Goal: Check status: Check status

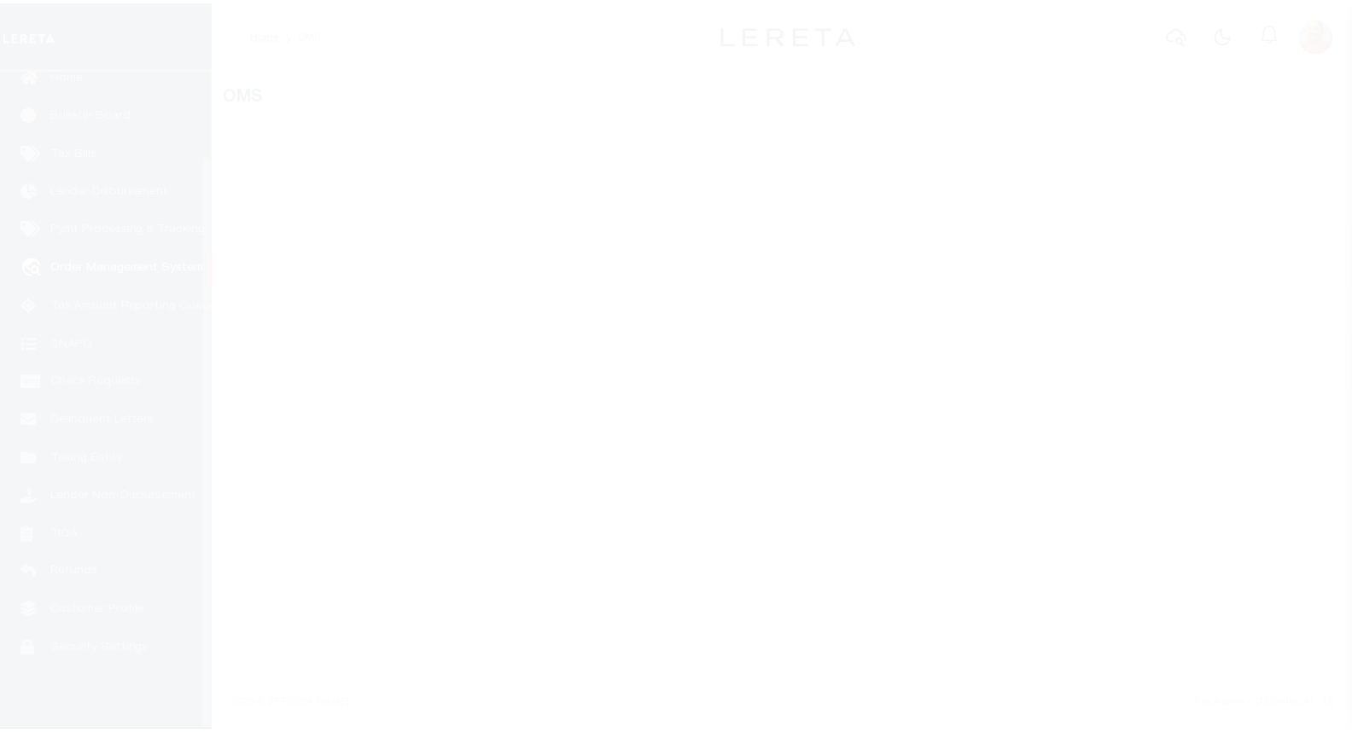
scroll to position [99, 0]
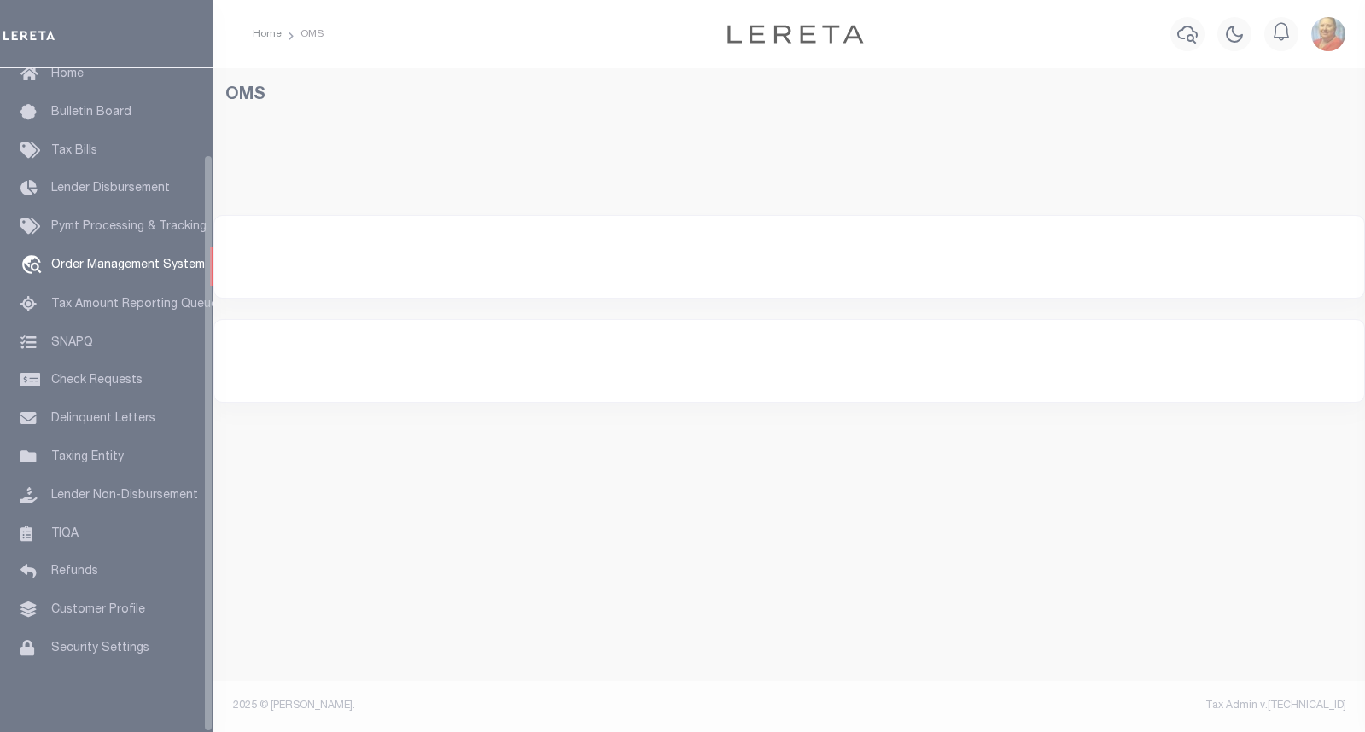
select select "200"
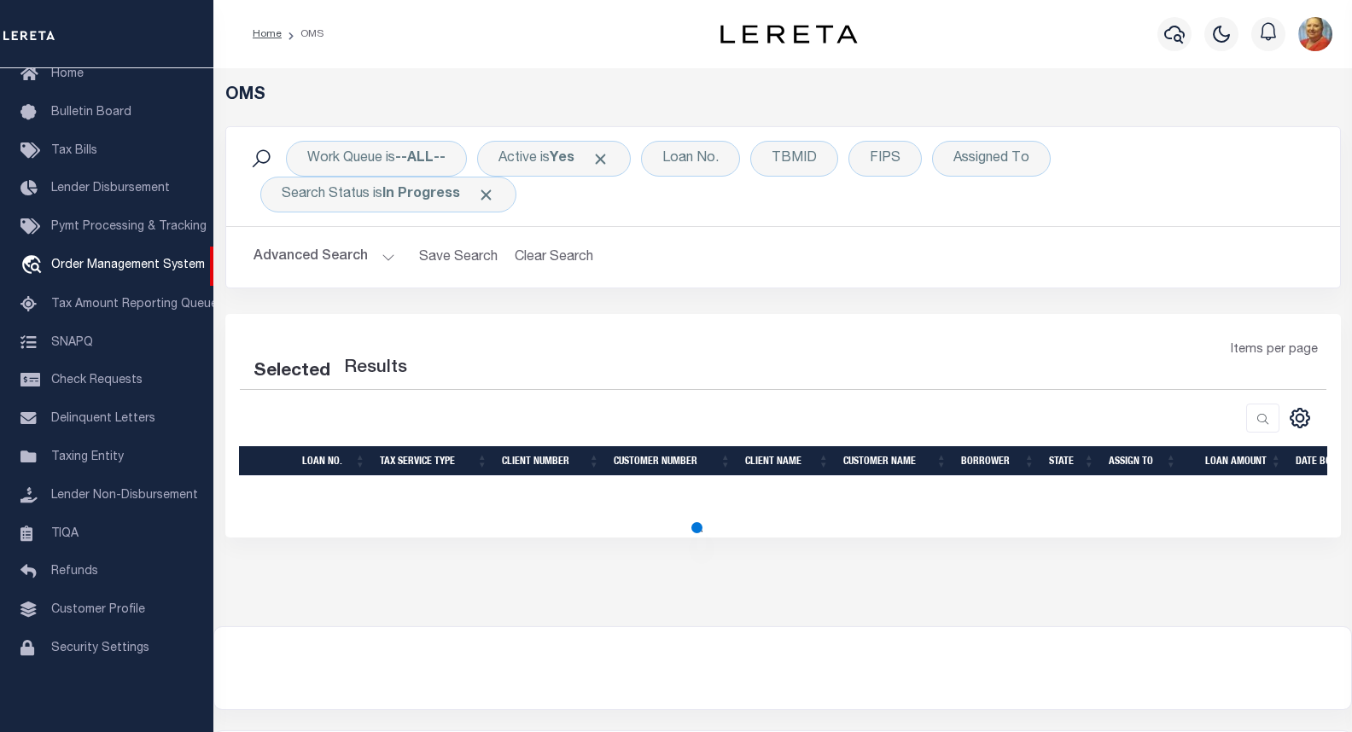
select select "200"
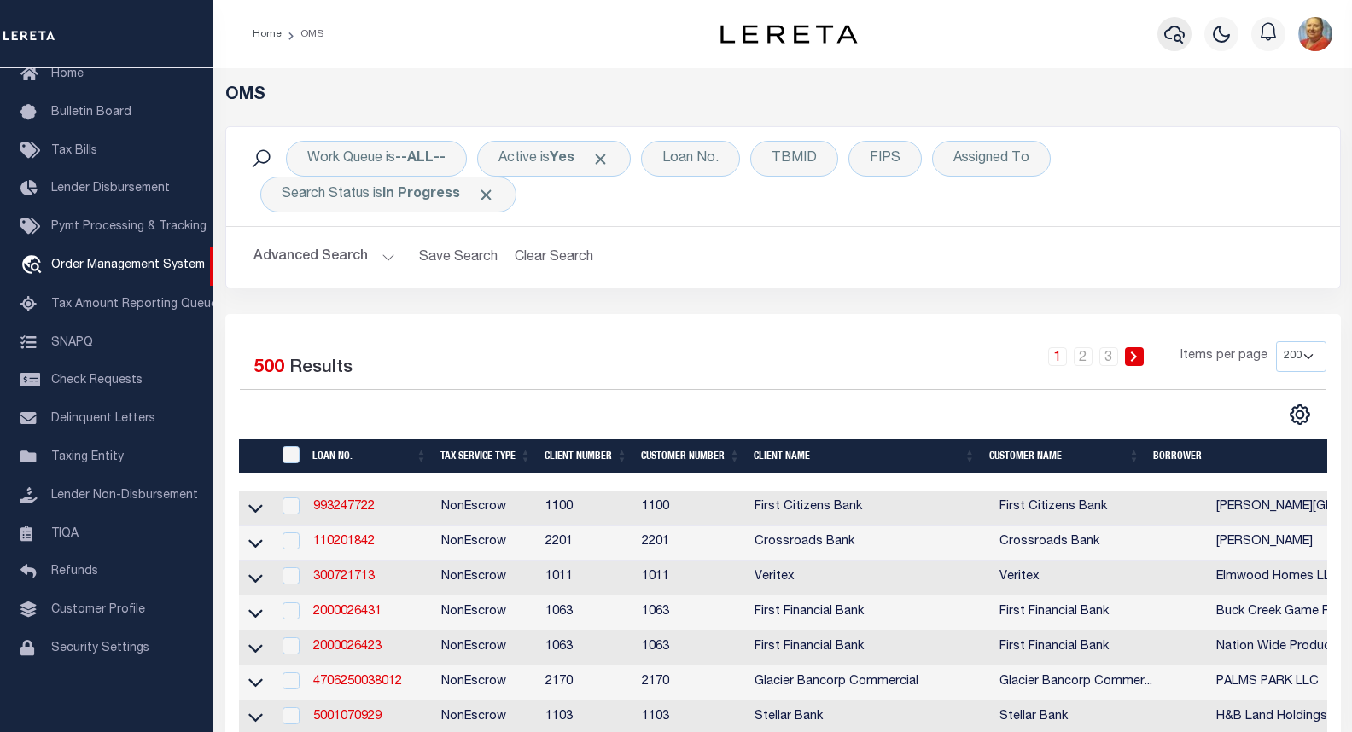
click at [1170, 37] on icon "button" at bounding box center [1174, 34] width 20 height 20
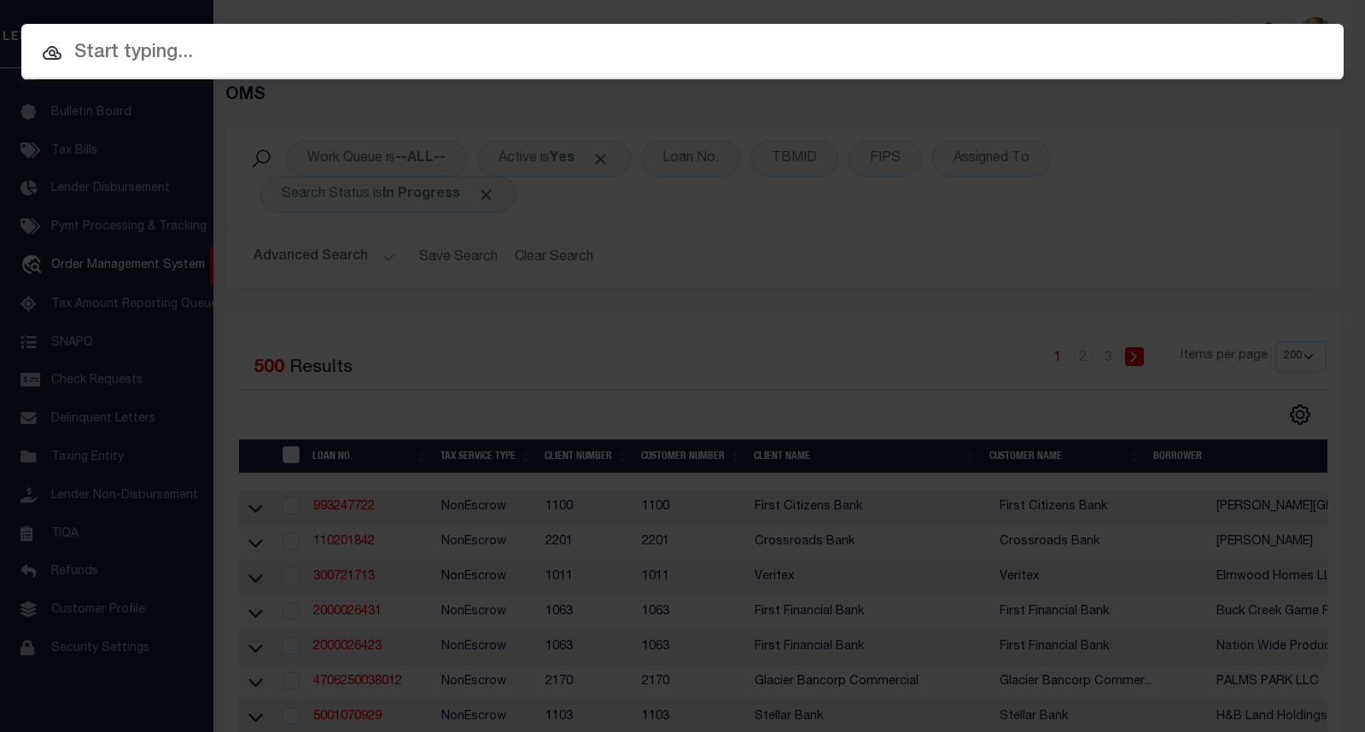
click at [231, 52] on input "text" at bounding box center [682, 53] width 1322 height 30
paste input "15517"
type input "15517"
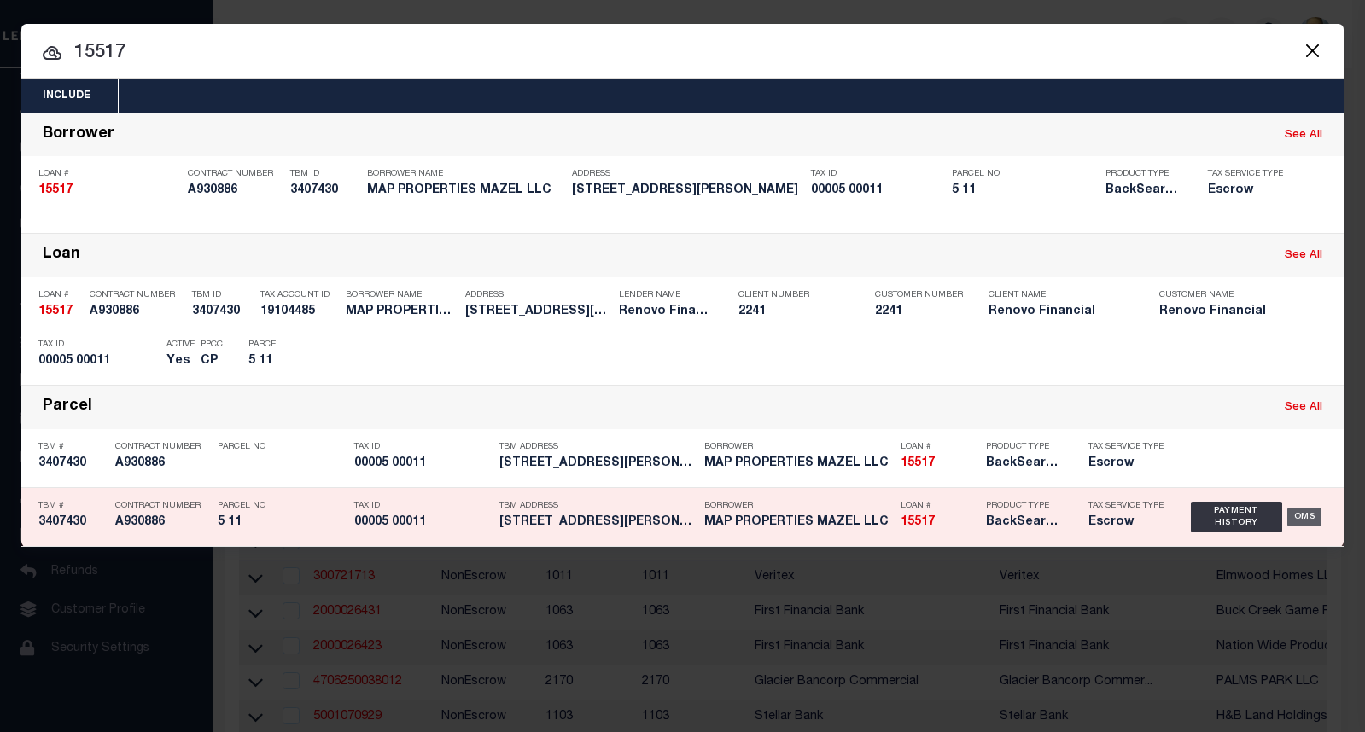
click at [1310, 521] on div "OMS" at bounding box center [1304, 517] width 35 height 19
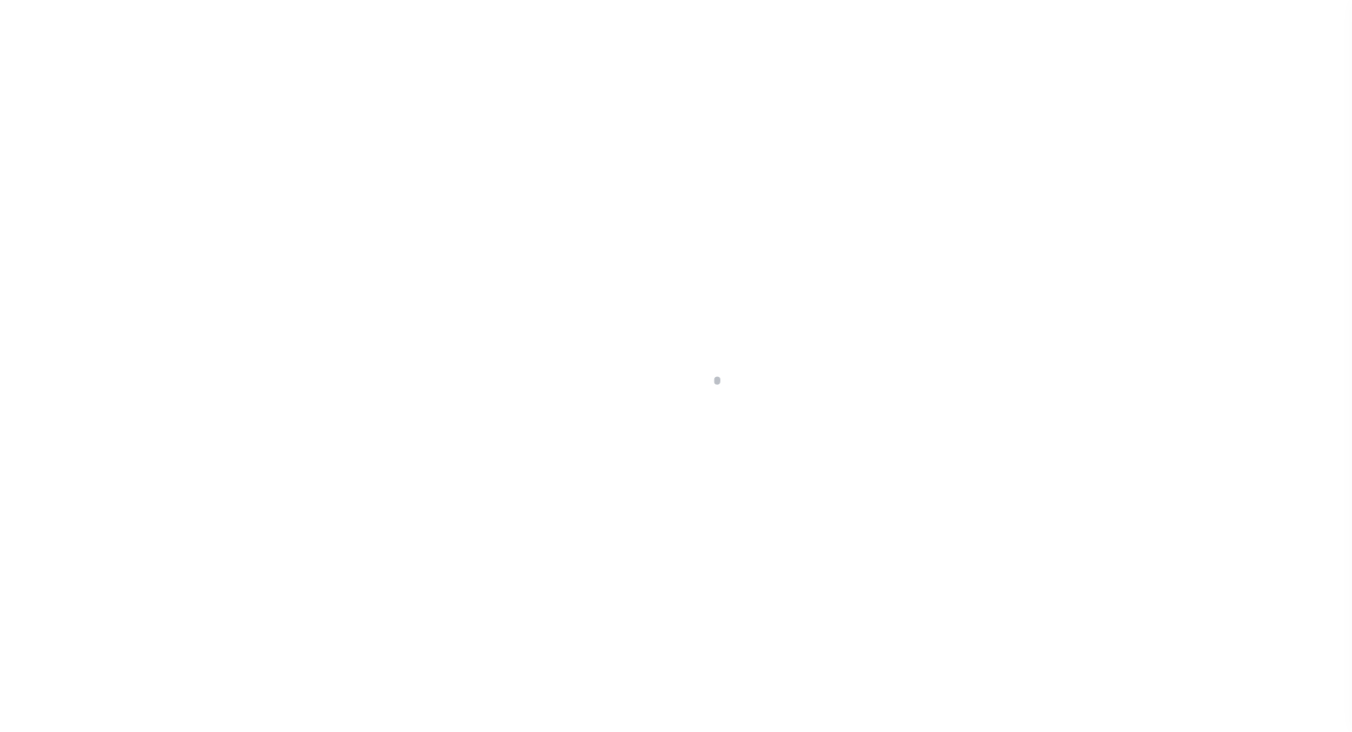
select select "10"
select select "Escrow"
type input "[STREET_ADDRESS][PERSON_NAME]"
select select
type input "Woodstown, NJ 08098"
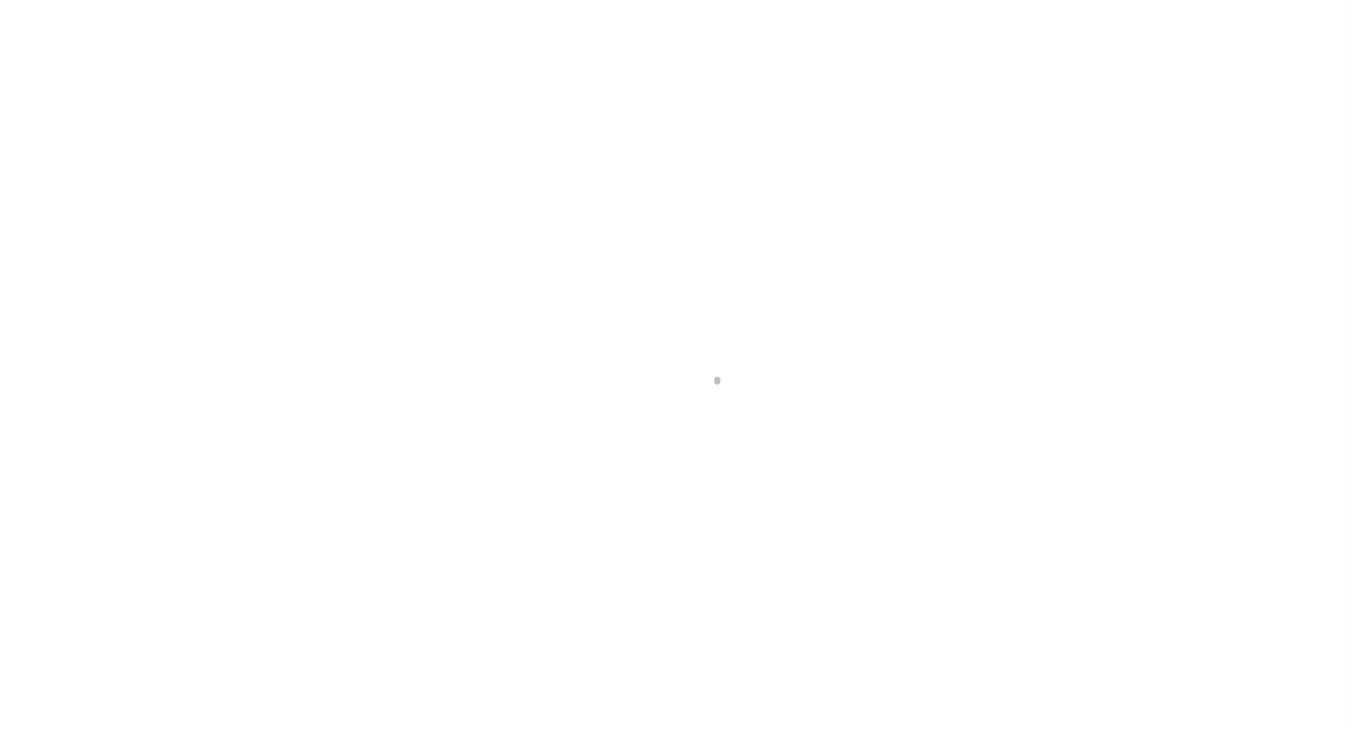
type input "a0kUS000006wlJF"
type input "NJ"
select select
type textarea "LEGAL REQUIRED"
type textarea "Liability Limited to Customer Provided Parcel"
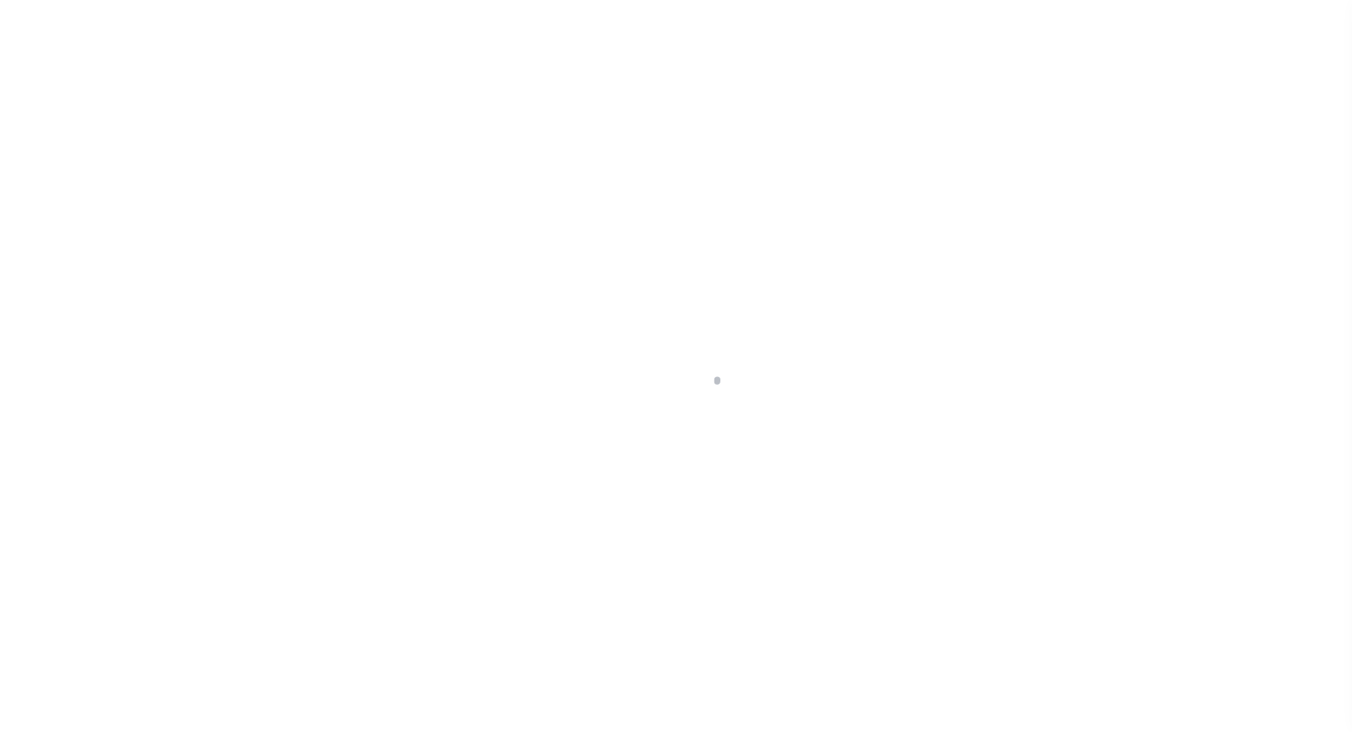
select select "25066"
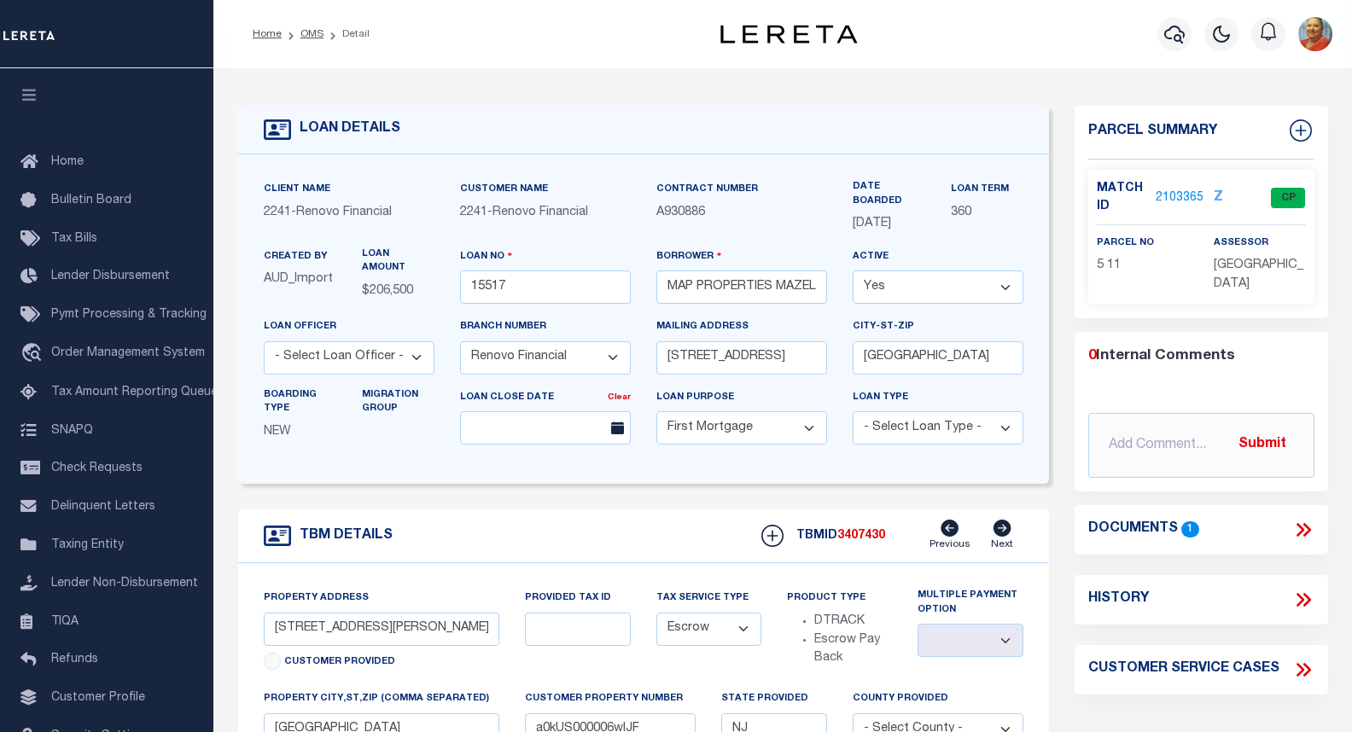
click at [1177, 203] on link "2103365" at bounding box center [1180, 199] width 48 height 18
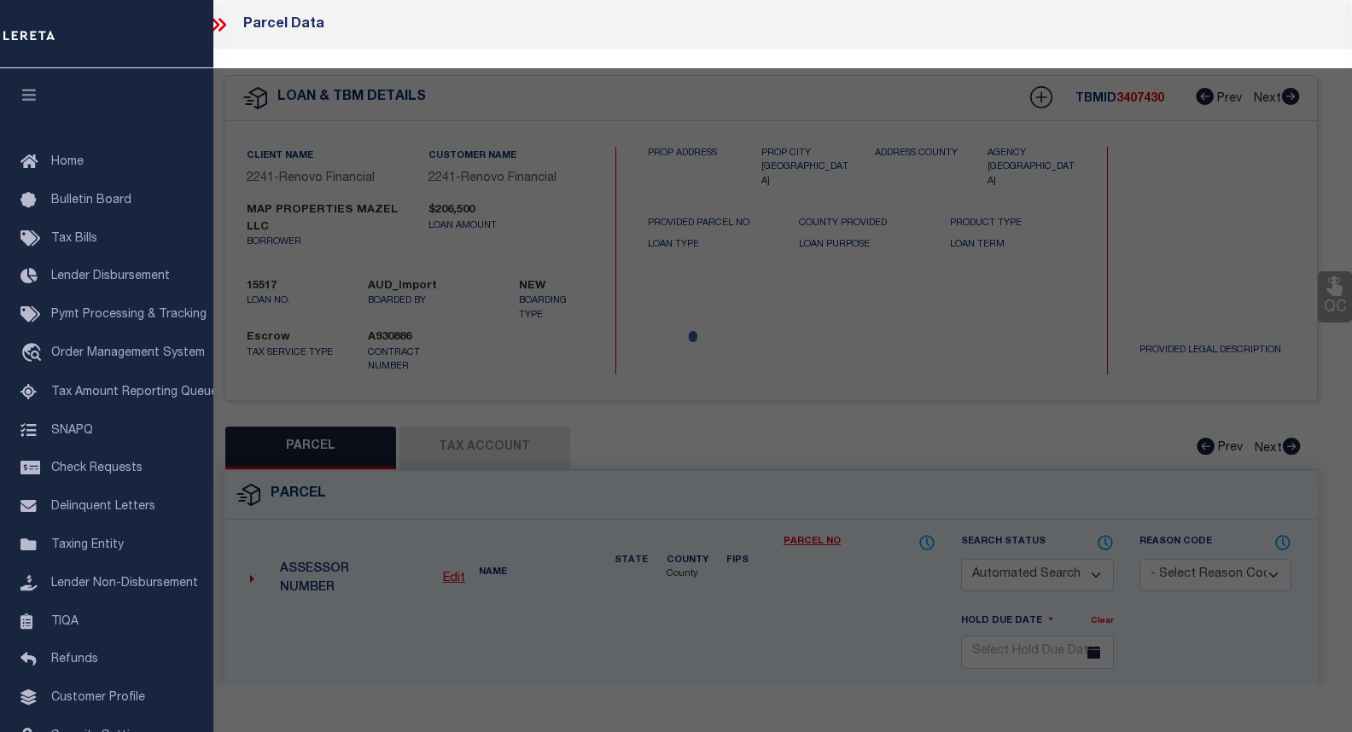
checkbox input "false"
select select "CP"
type input "MAP PROPERTIES MAZEL LLC"
select select "AGW"
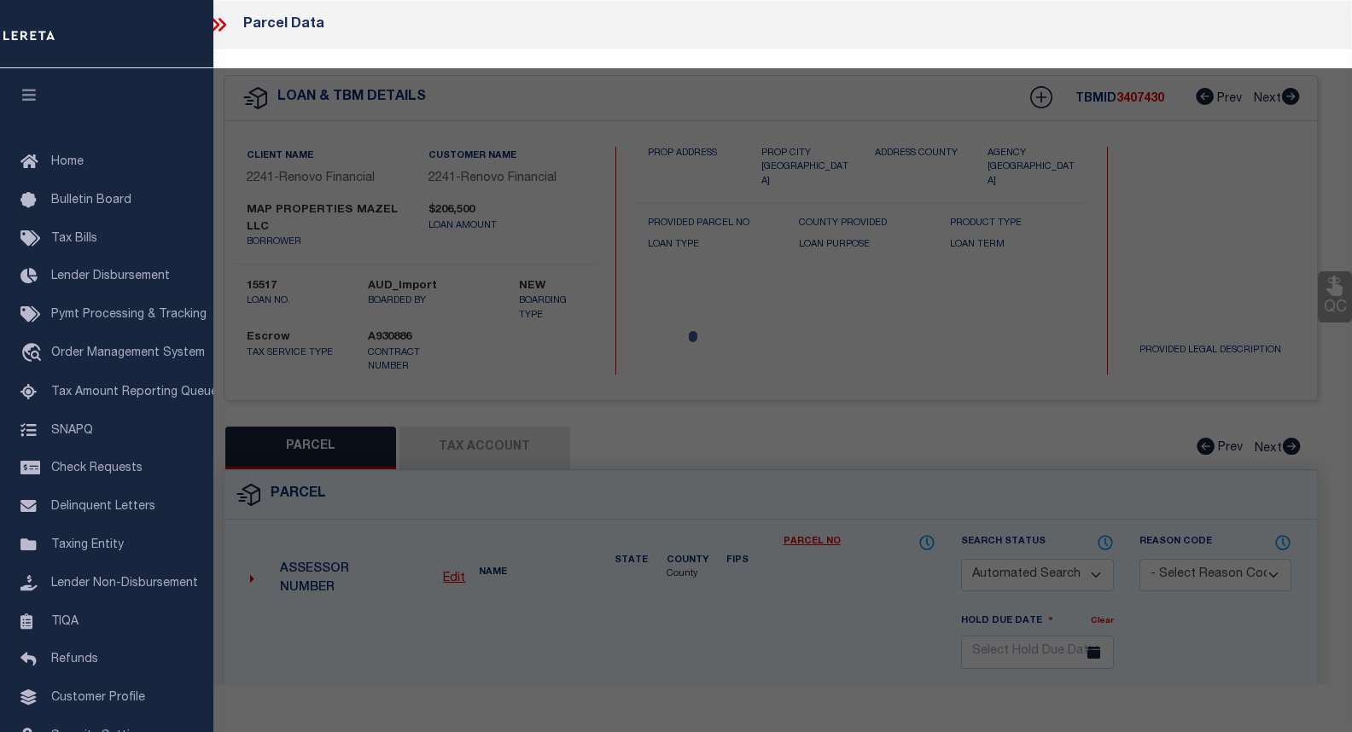
select select
type input "[STREET_ADDRESS][PERSON_NAME]"
checkbox input "false"
type input "Woodstown, NJ 08098"
type textarea "74X121 IRR"
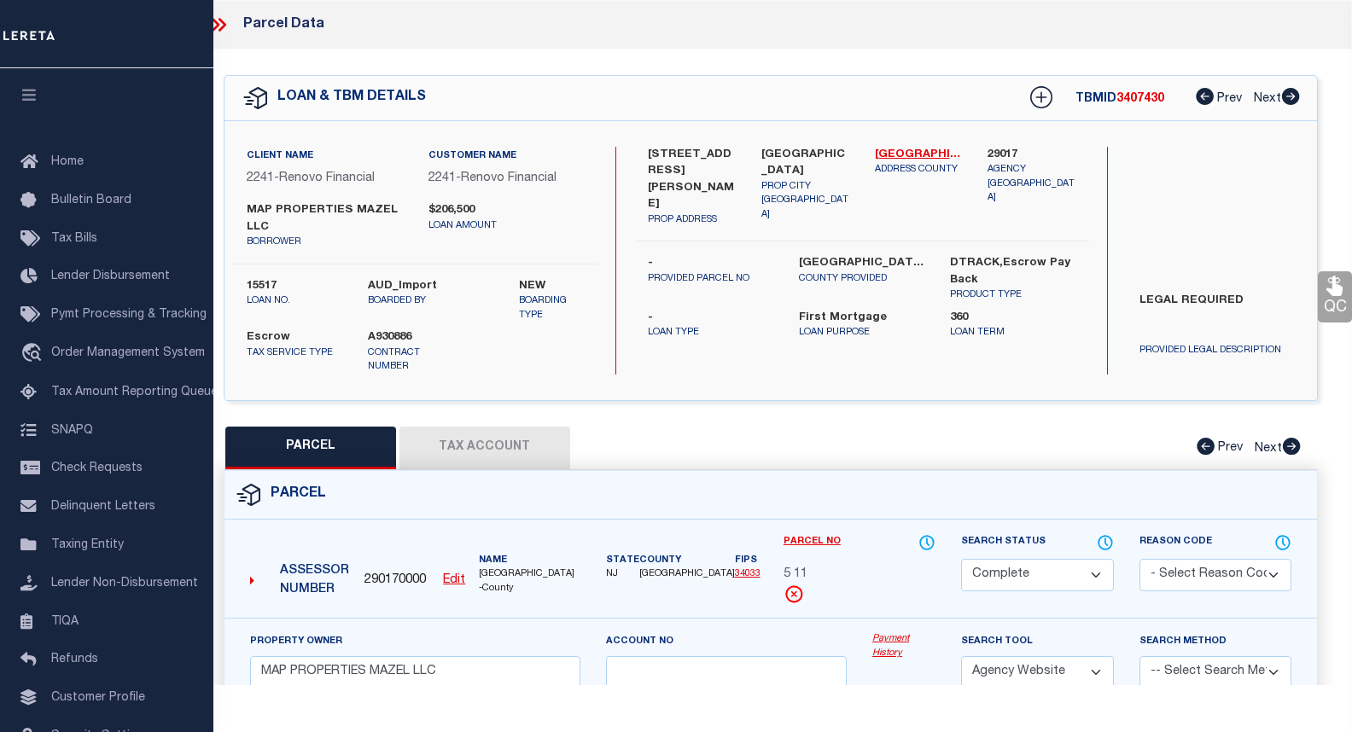
click at [467, 428] on button "Tax Account" at bounding box center [485, 448] width 171 height 43
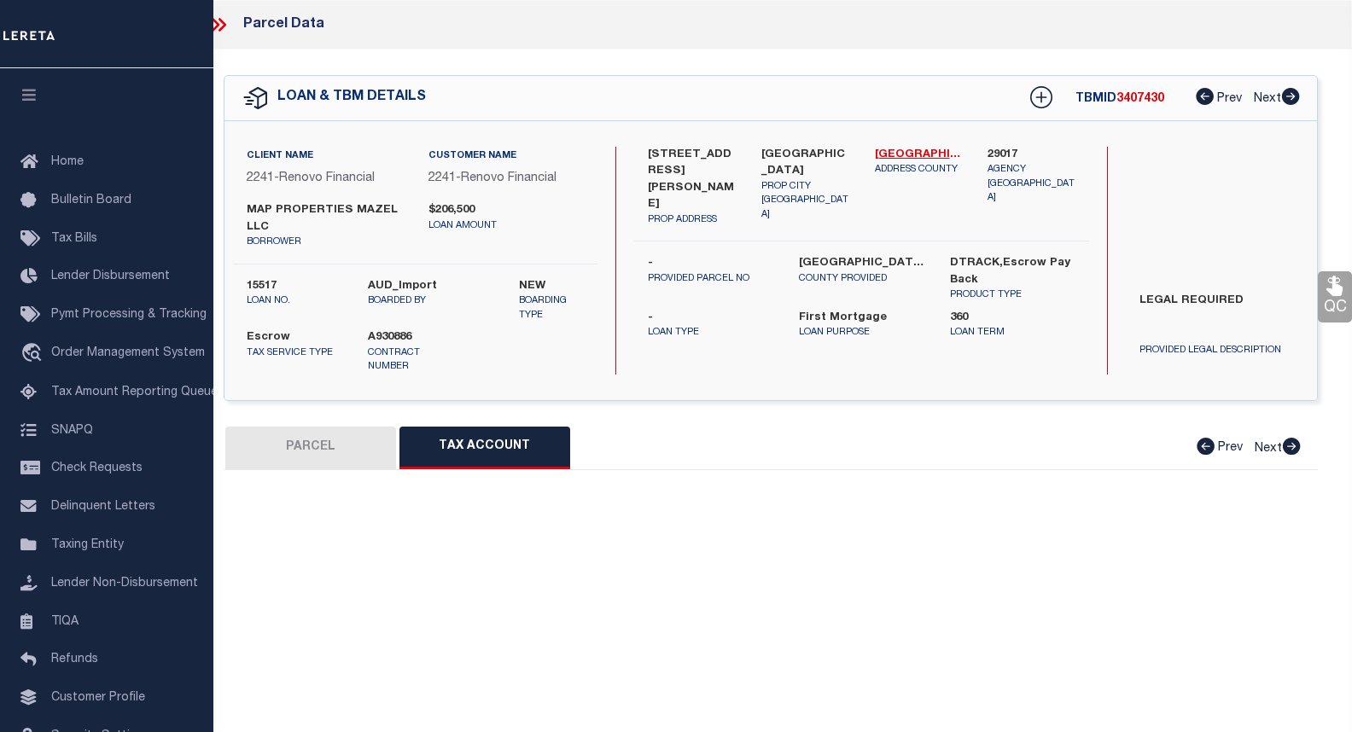
select select "100"
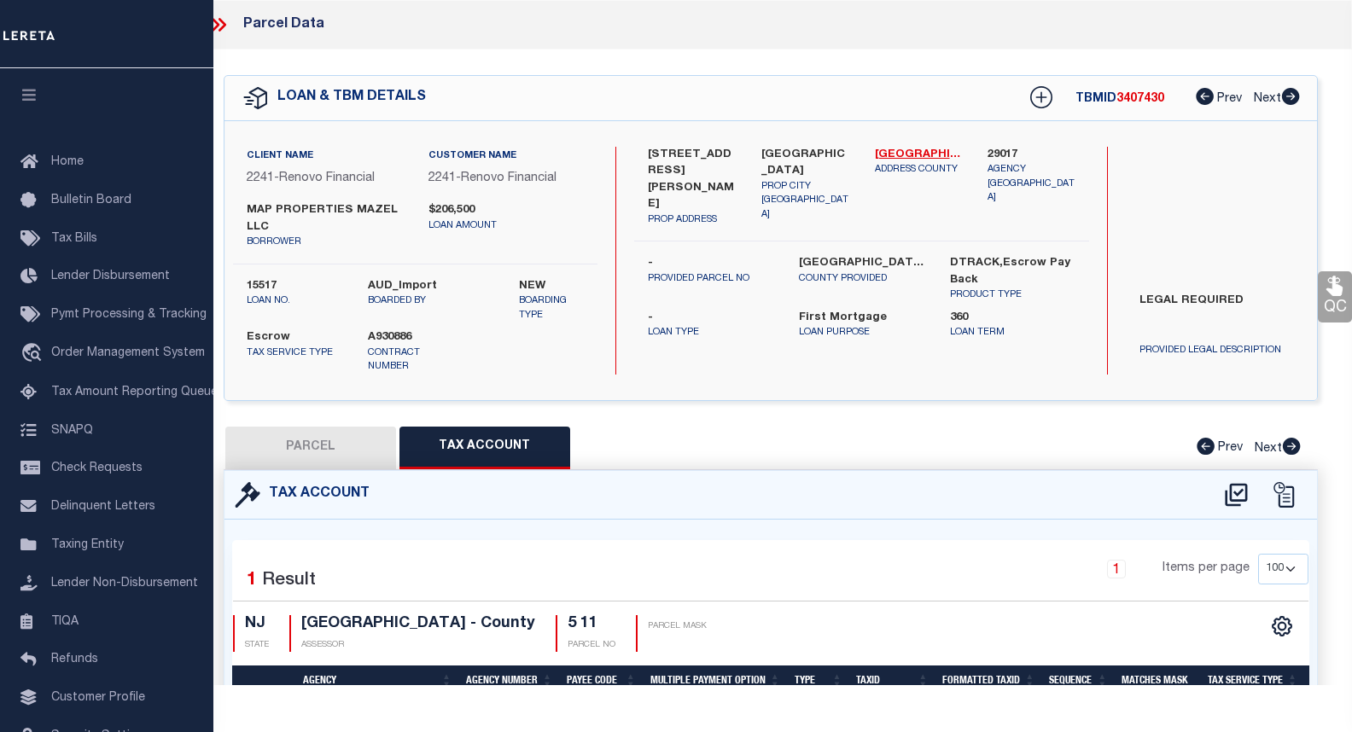
click at [333, 434] on button "PARCEL" at bounding box center [310, 448] width 171 height 43
select select "AS"
select select
checkbox input "false"
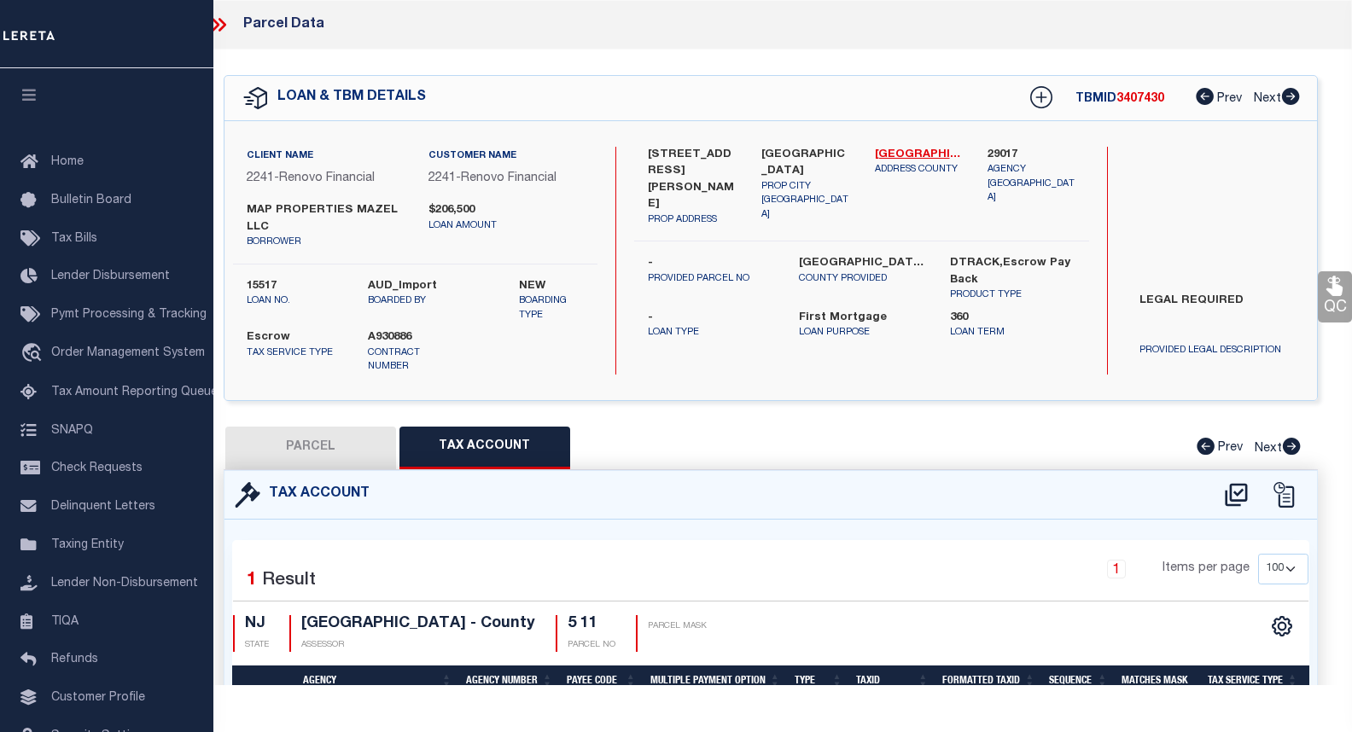
select select "CP"
type input "MAP PROPERTIES MAZEL LLC"
select select "AGW"
select select
type input "25 LEE ST"
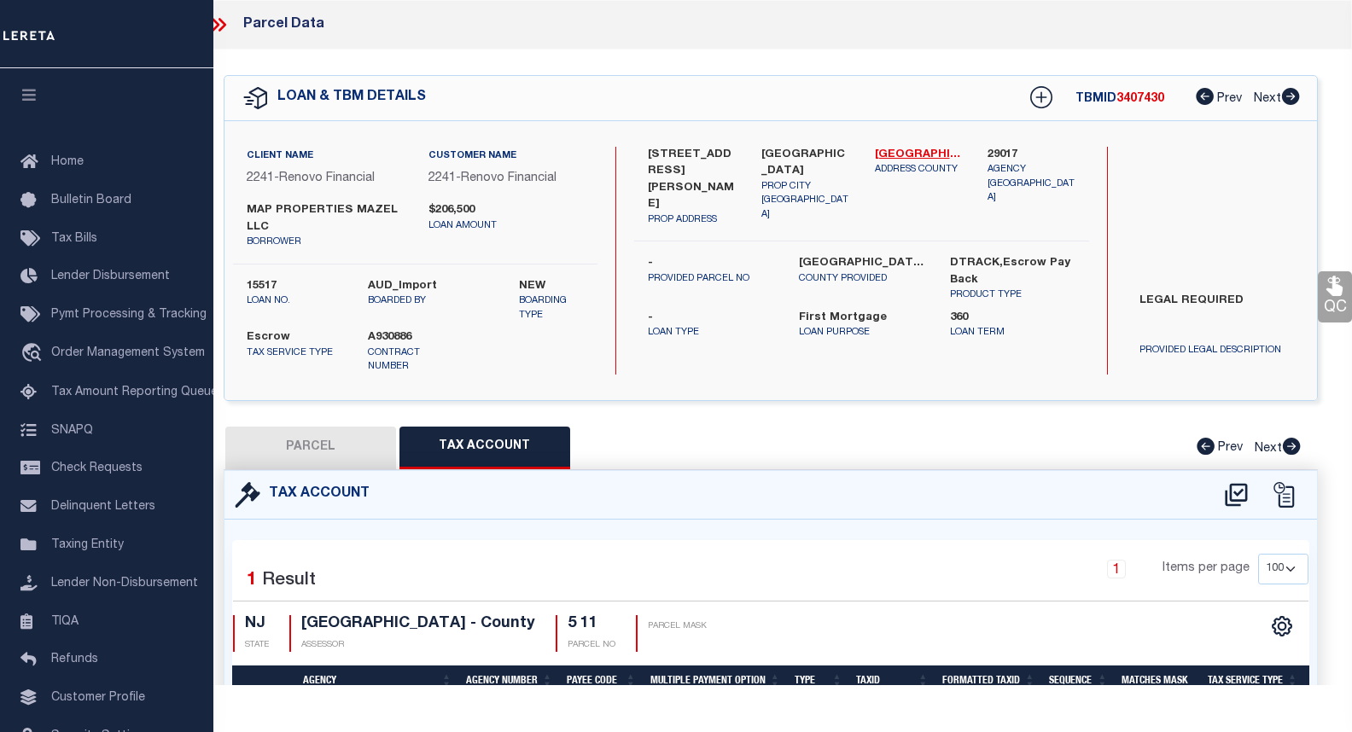
checkbox input "false"
type input "[GEOGRAPHIC_DATA]"
type textarea "74X121 IRR"
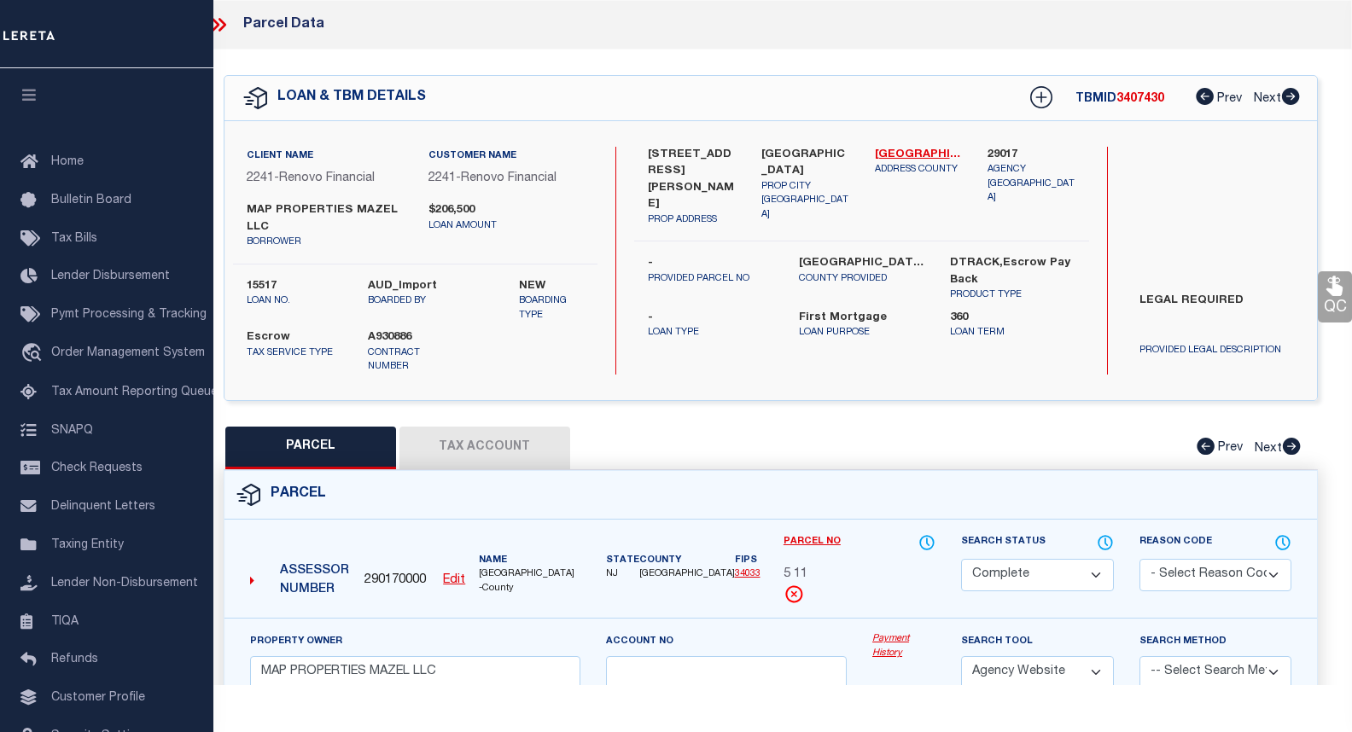
click at [900, 633] on link "Payment History" at bounding box center [903, 647] width 63 height 28
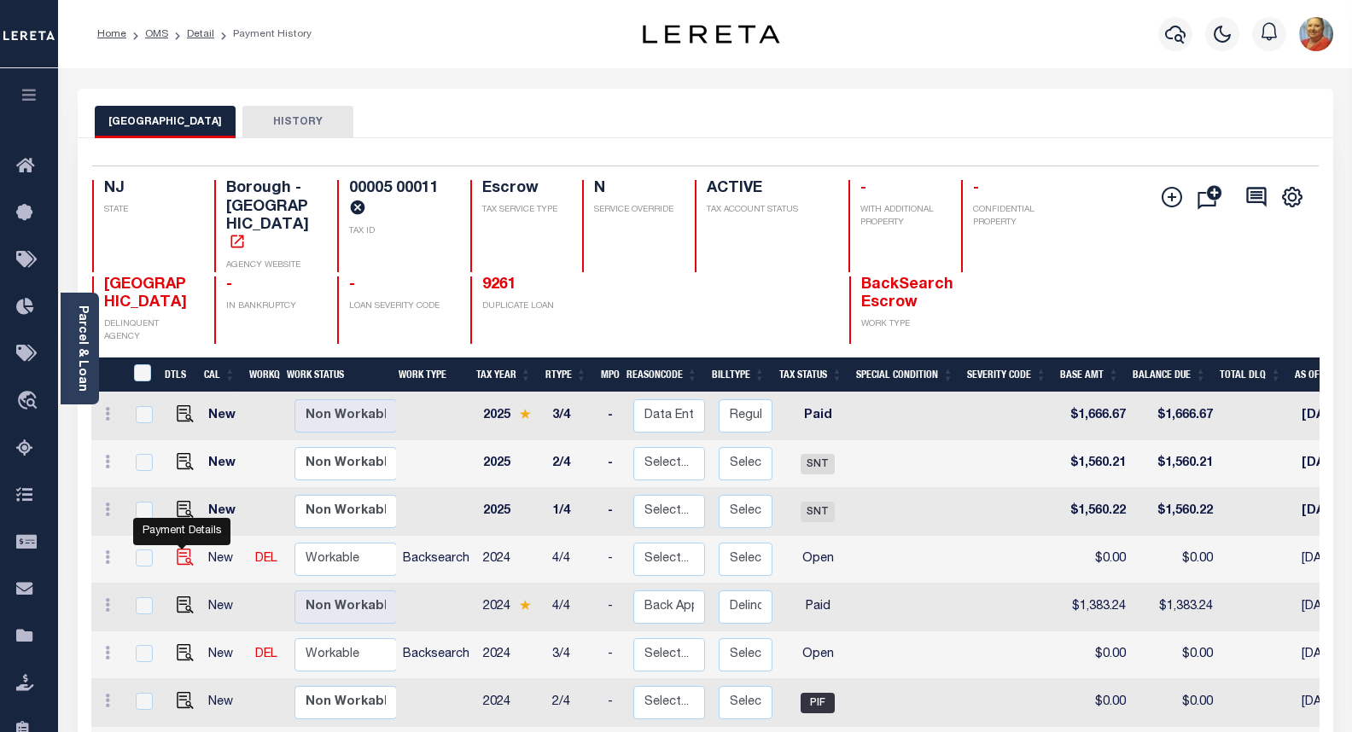
click at [183, 549] on img "" at bounding box center [185, 557] width 17 height 17
checkbox input "true"
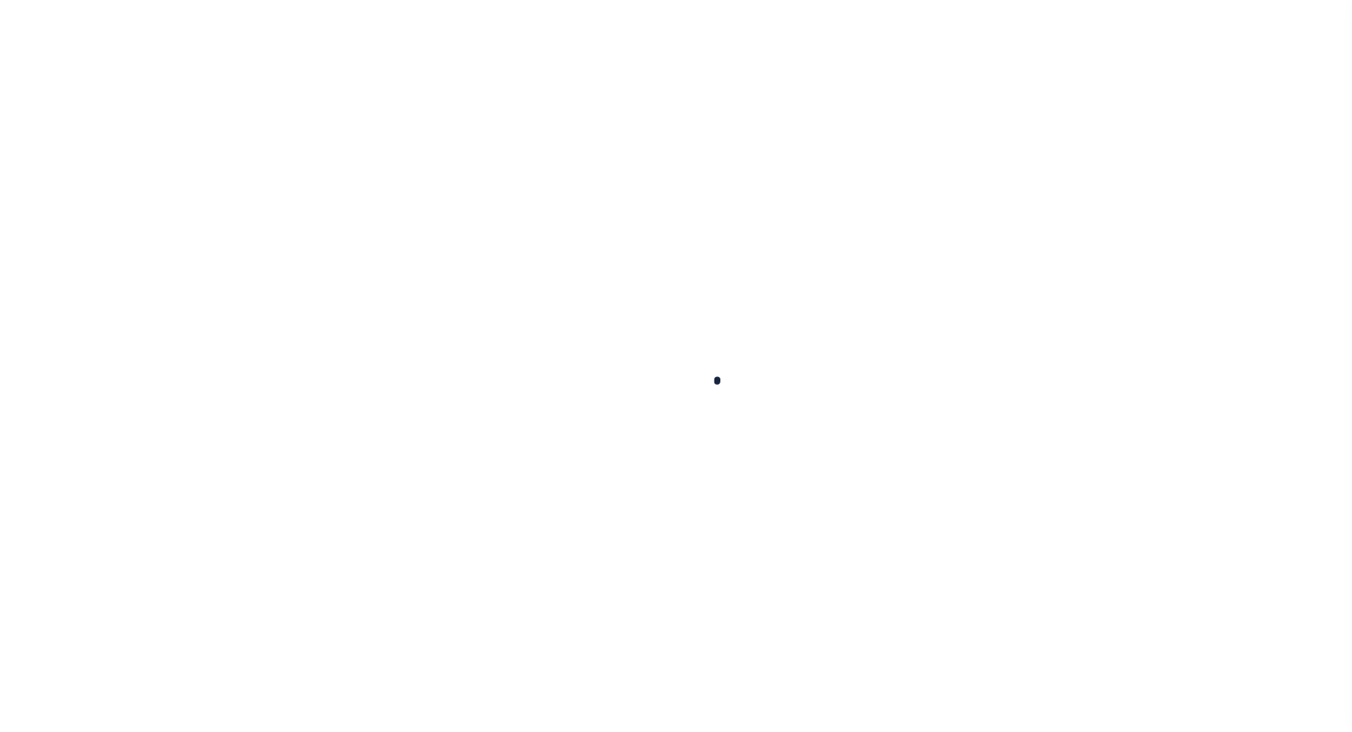
checkbox input "false"
type input "[DATE]"
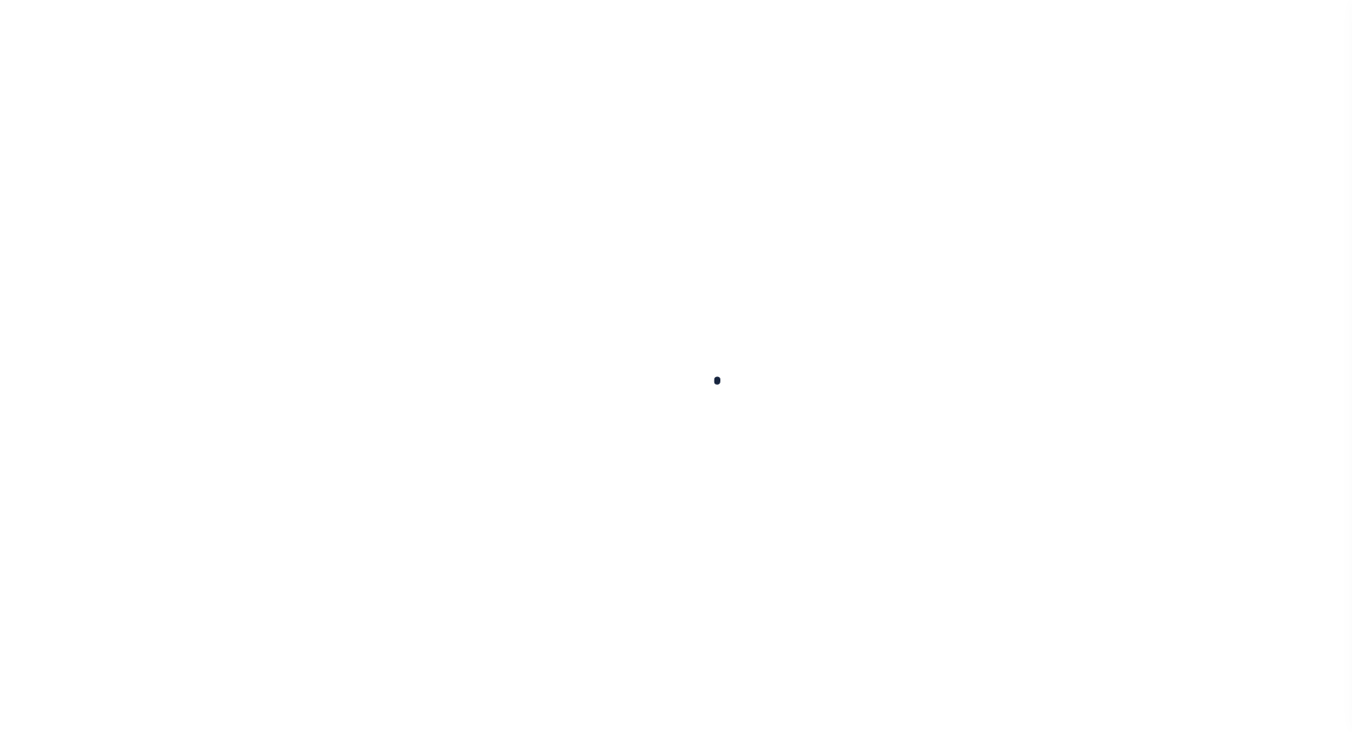
select select "OP2"
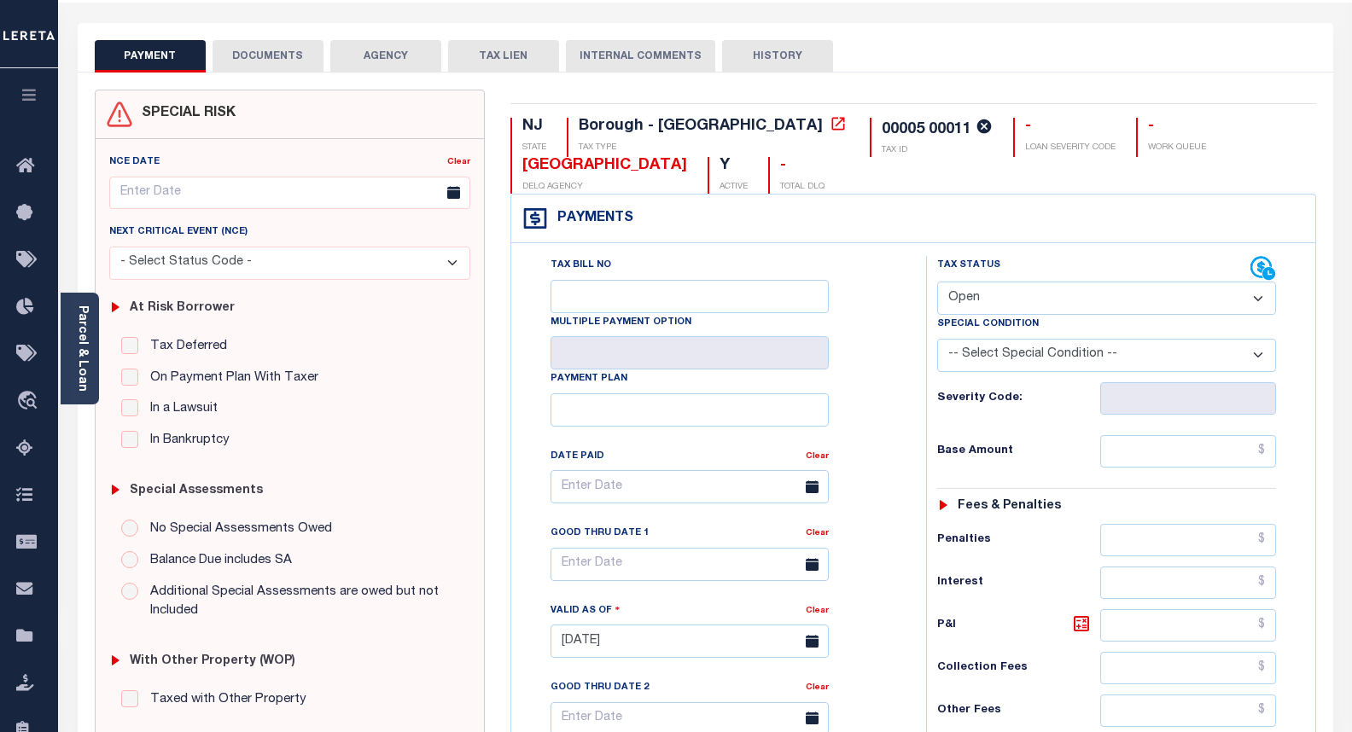
scroll to position [85, 0]
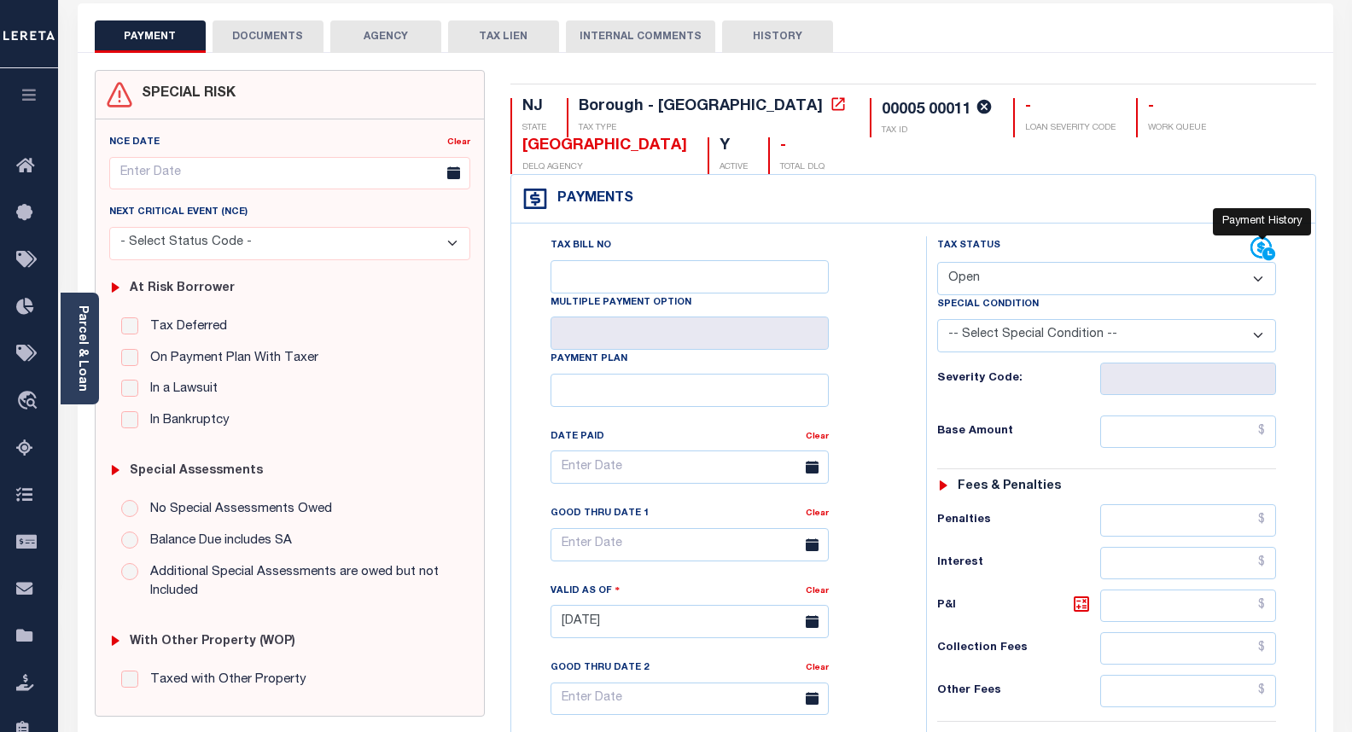
click at [1265, 245] on icon at bounding box center [1264, 249] width 26 height 26
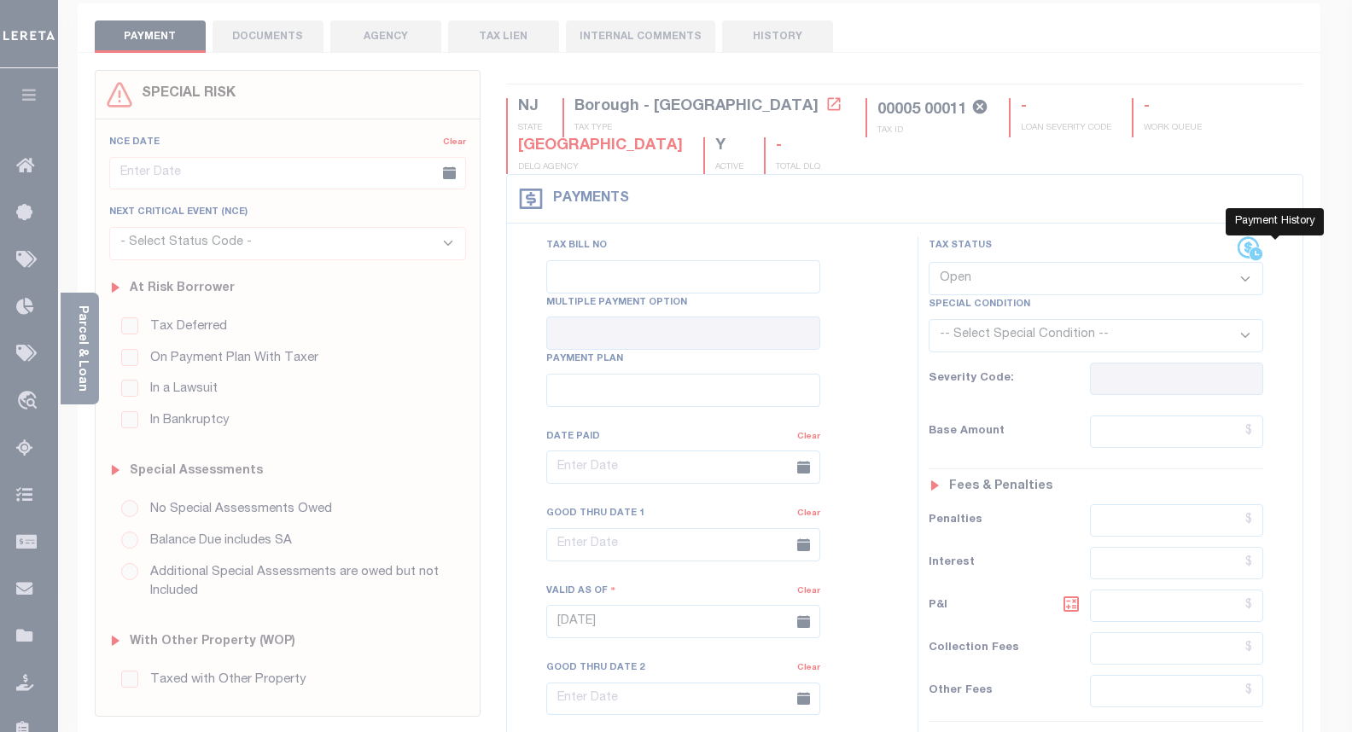
scroll to position [68, 0]
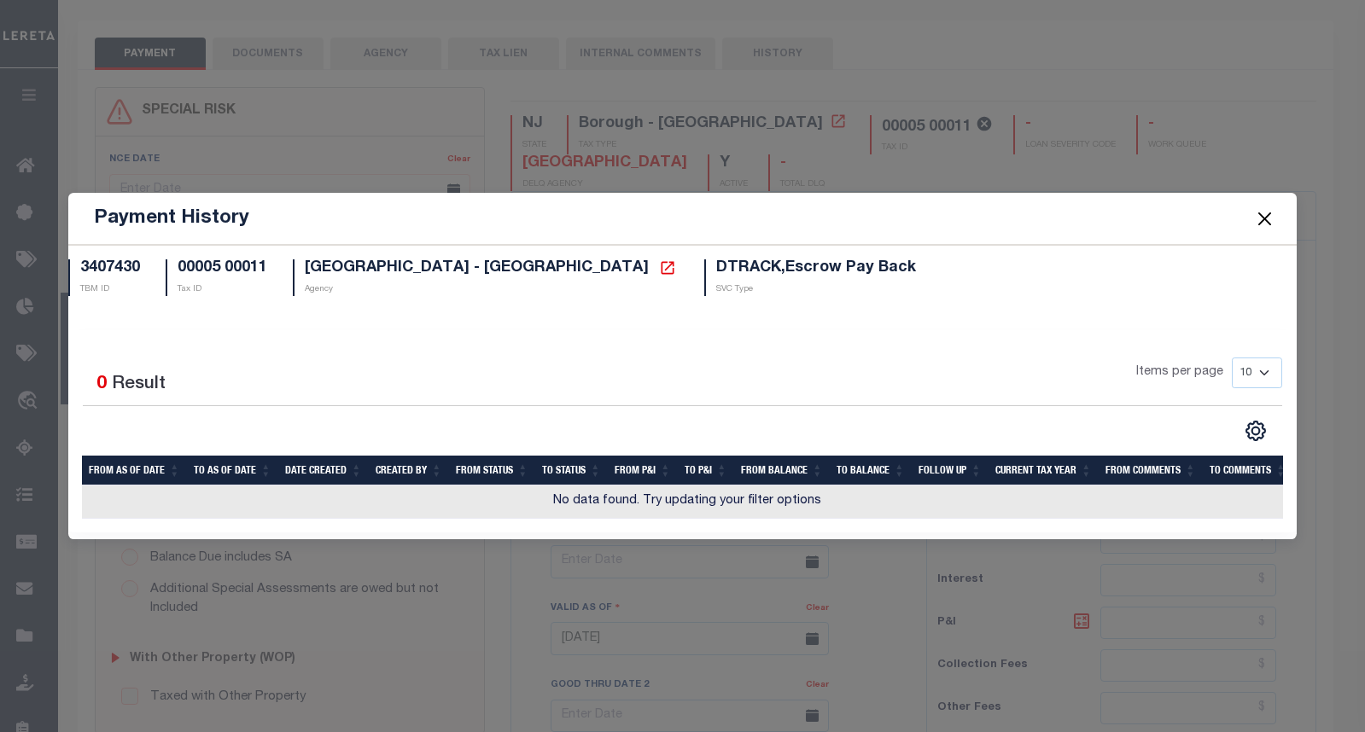
click at [1268, 222] on button "Close" at bounding box center [1265, 218] width 22 height 22
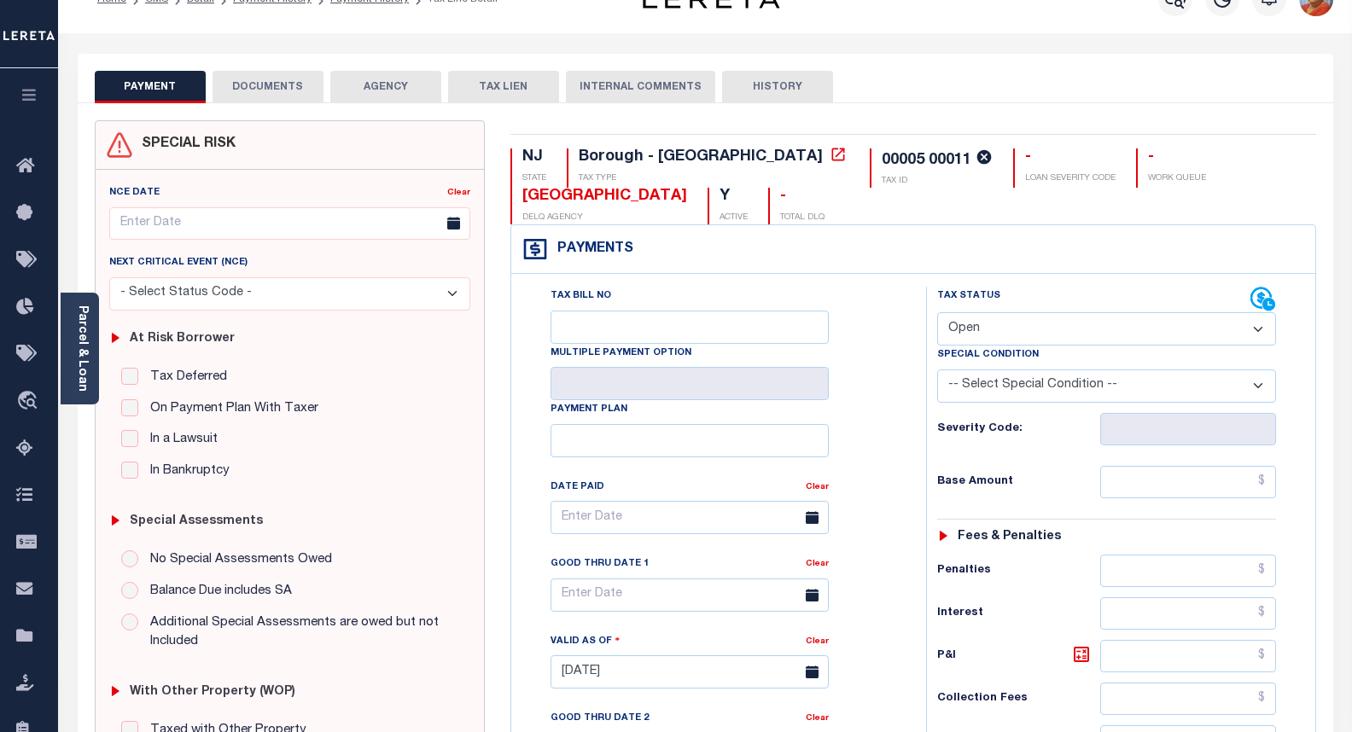
scroll to position [0, 0]
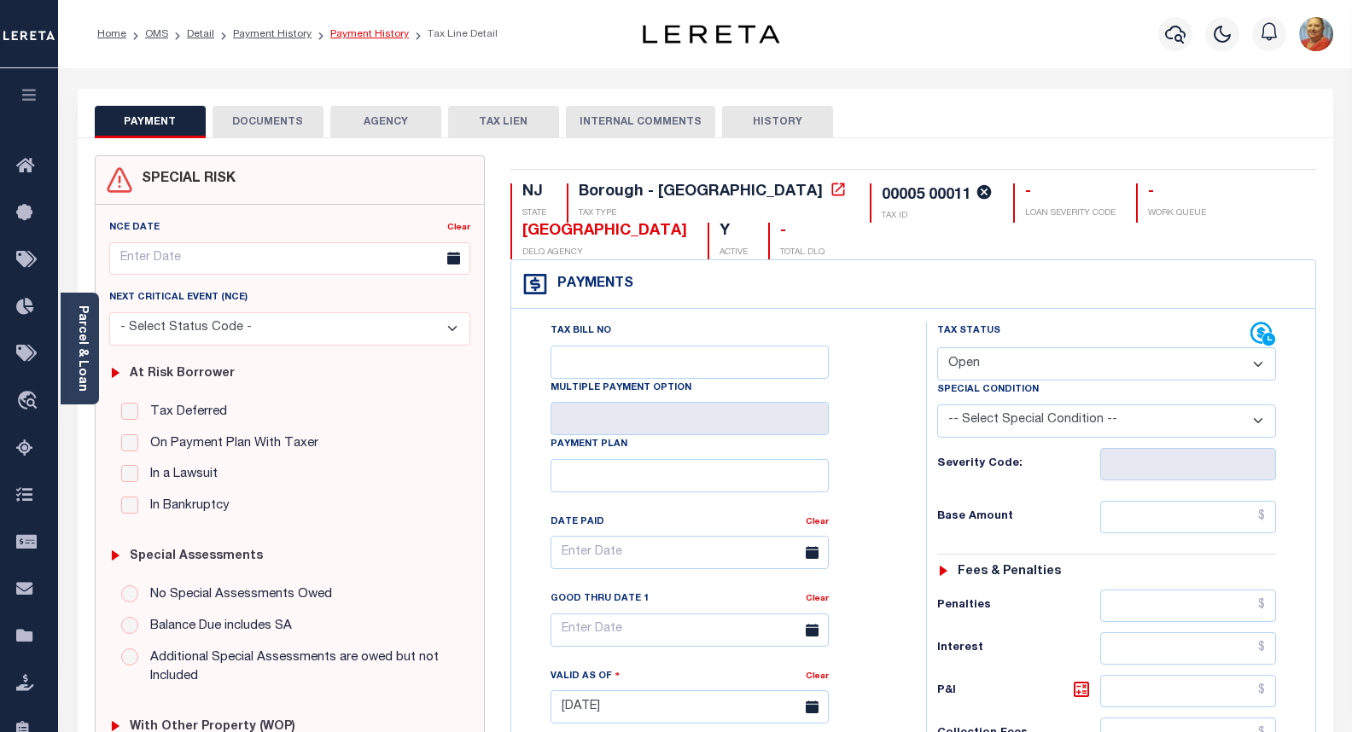
click at [356, 33] on link "Payment History" at bounding box center [369, 34] width 79 height 10
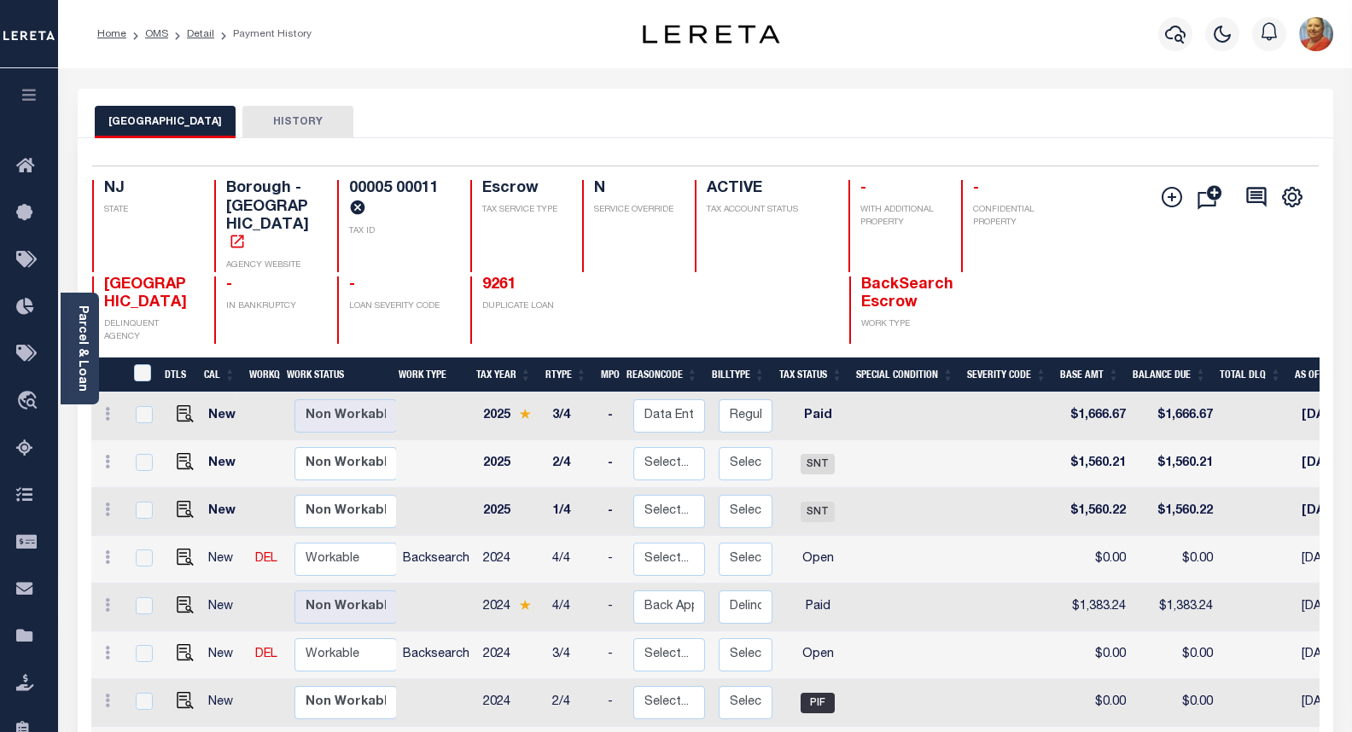
click at [164, 549] on td at bounding box center [181, 560] width 41 height 48
checkbox input "true"
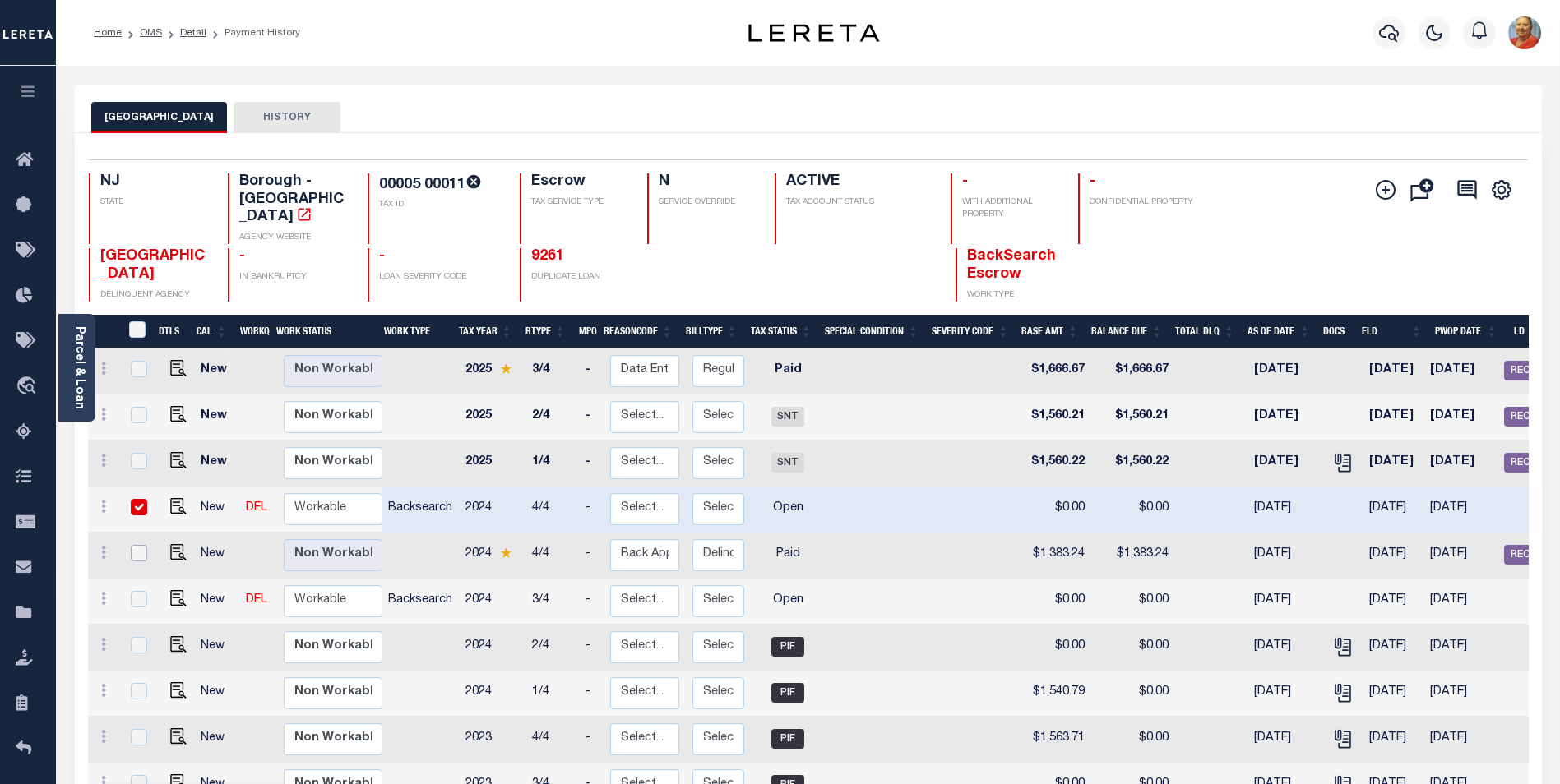
click at [143, 545] on input "checkbox" at bounding box center [139, 553] width 16 height 16
checkbox input "true"
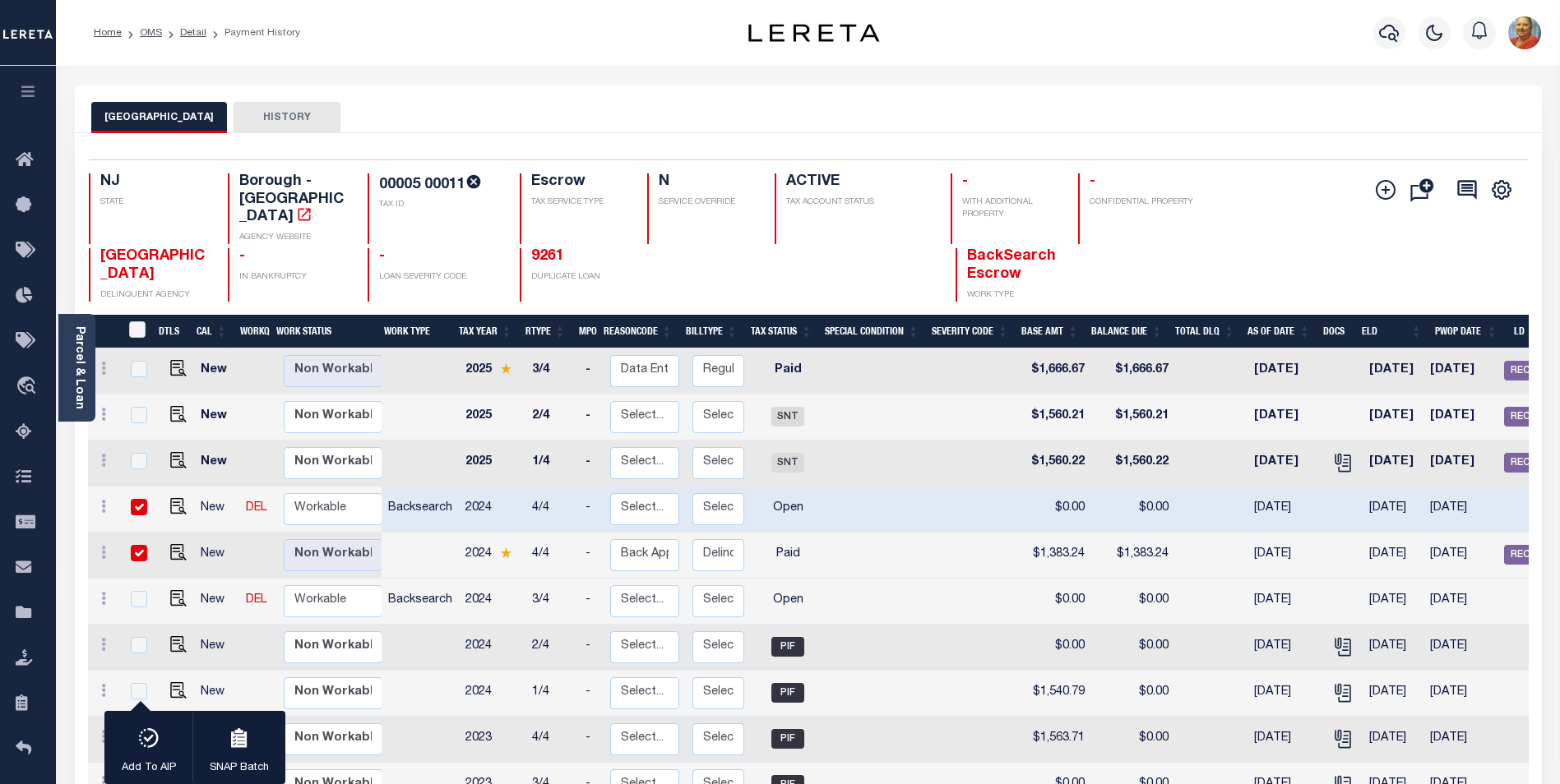
click at [140, 499] on input "checkbox" at bounding box center [139, 507] width 16 height 16
checkbox input "false"
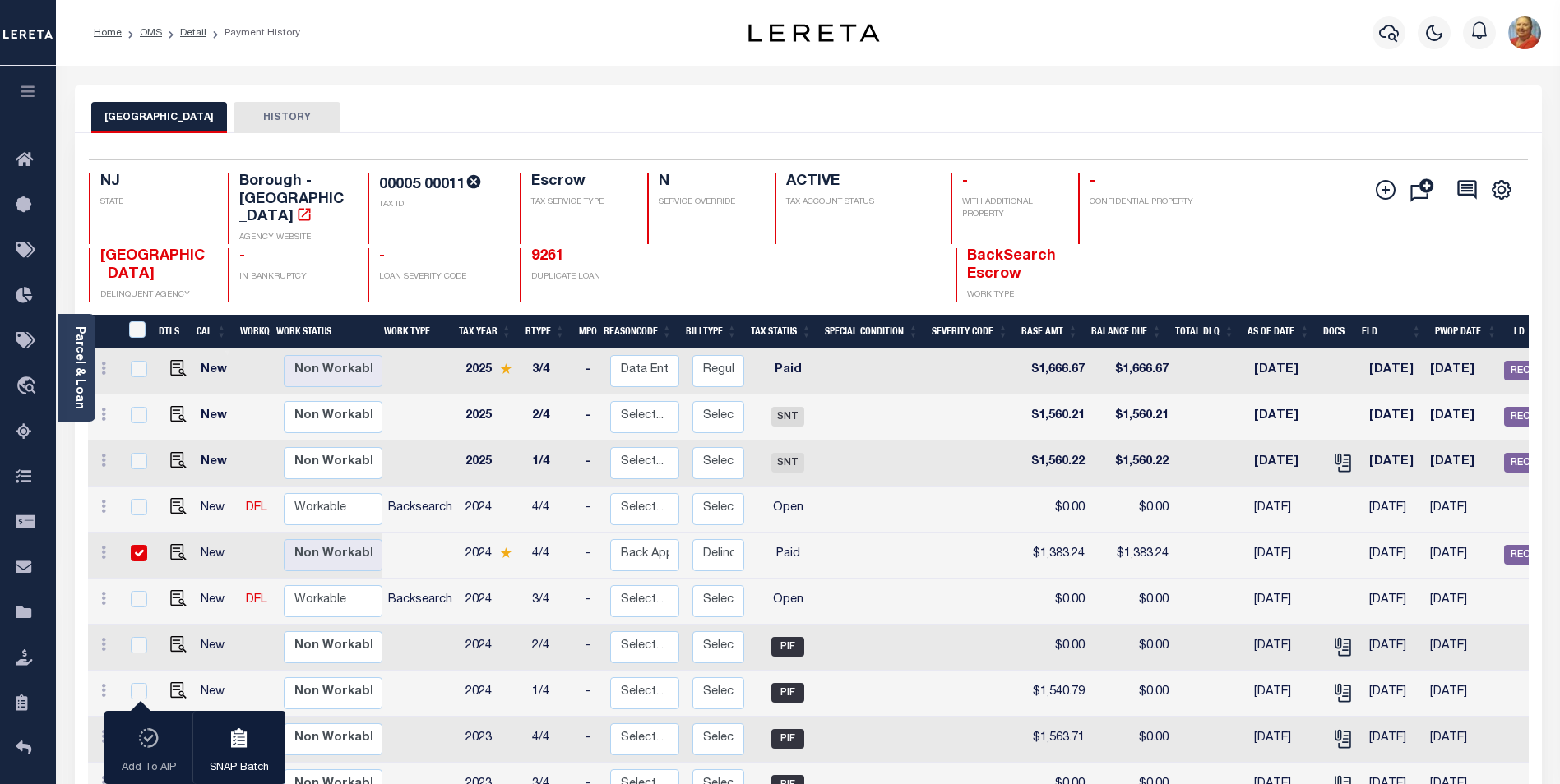
click at [424, 539] on td at bounding box center [420, 556] width 77 height 46
checkbox input "false"
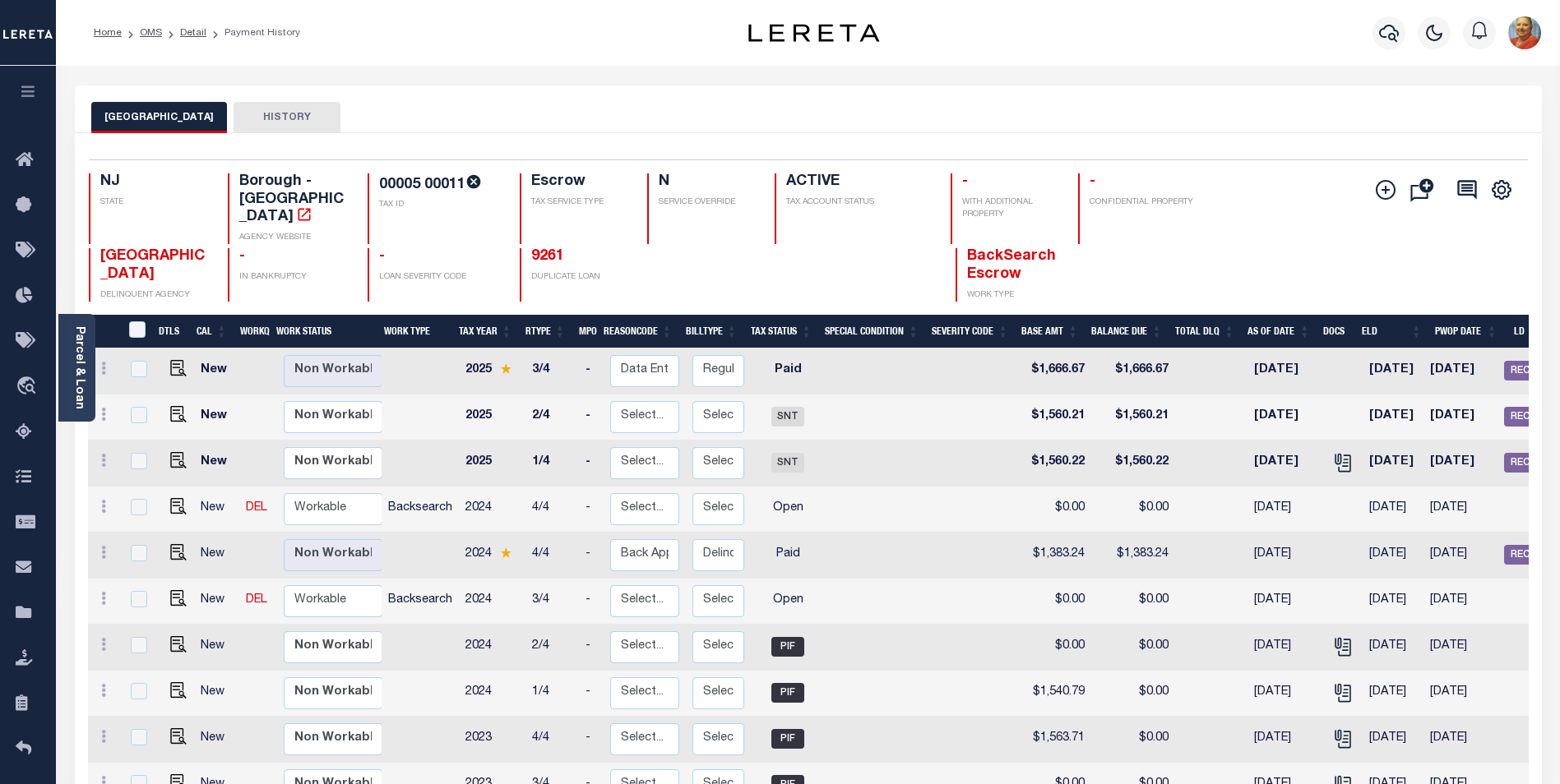
click at [246, 543] on td at bounding box center [257, 556] width 37 height 46
checkbox input "true"
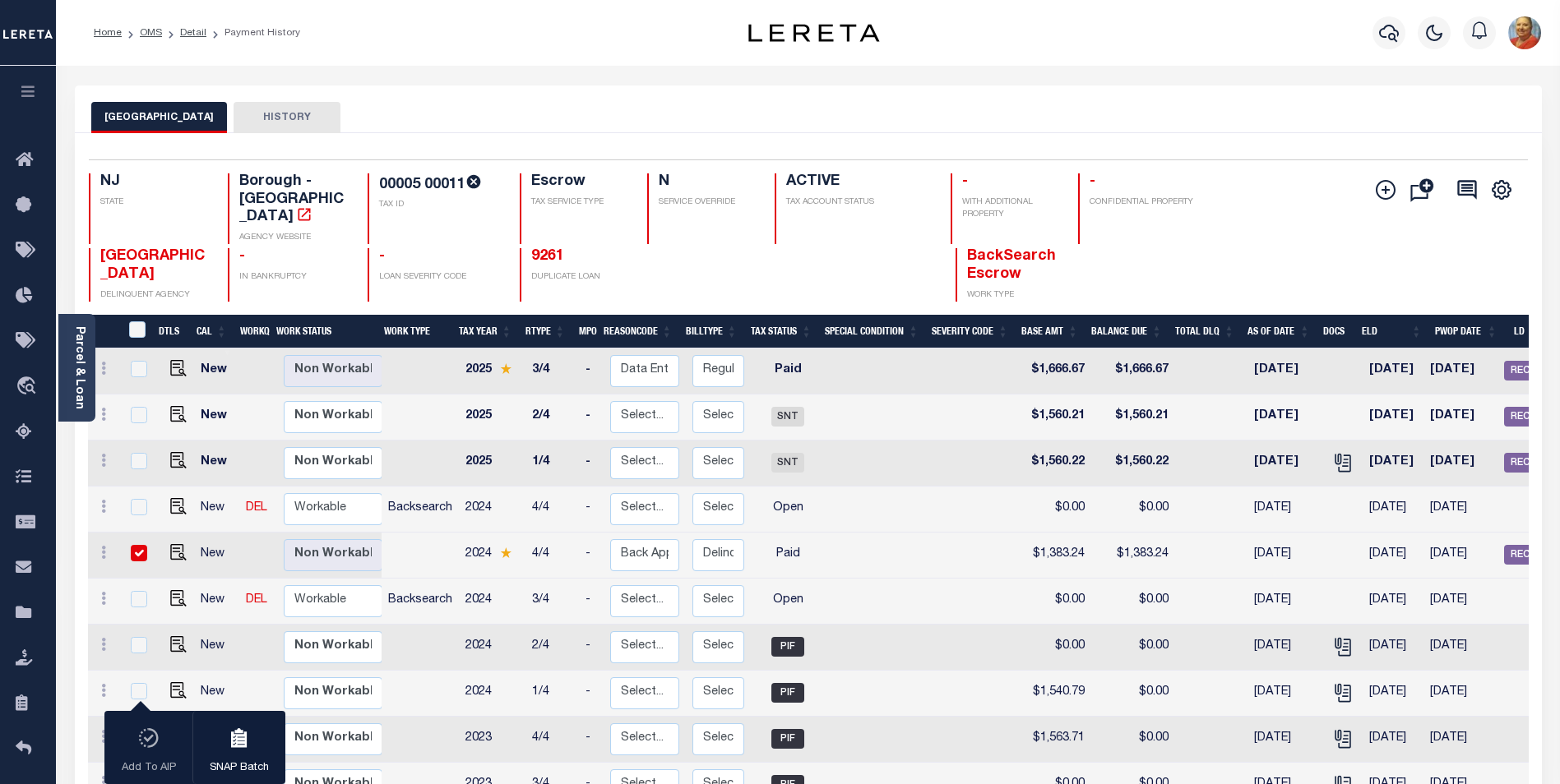
click at [246, 543] on td at bounding box center [257, 556] width 37 height 46
checkbox input "false"
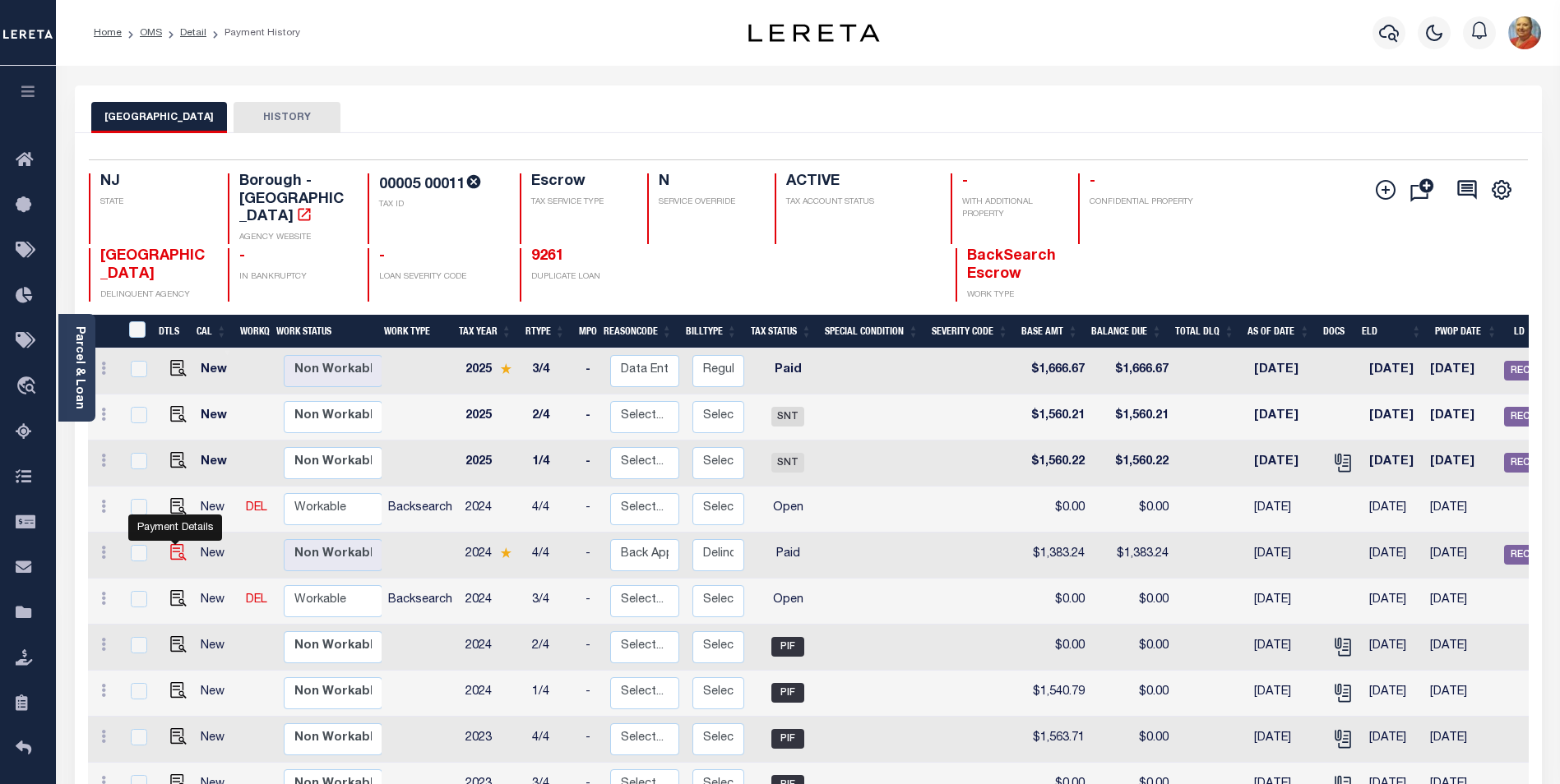
click at [174, 544] on img "" at bounding box center [178, 552] width 16 height 16
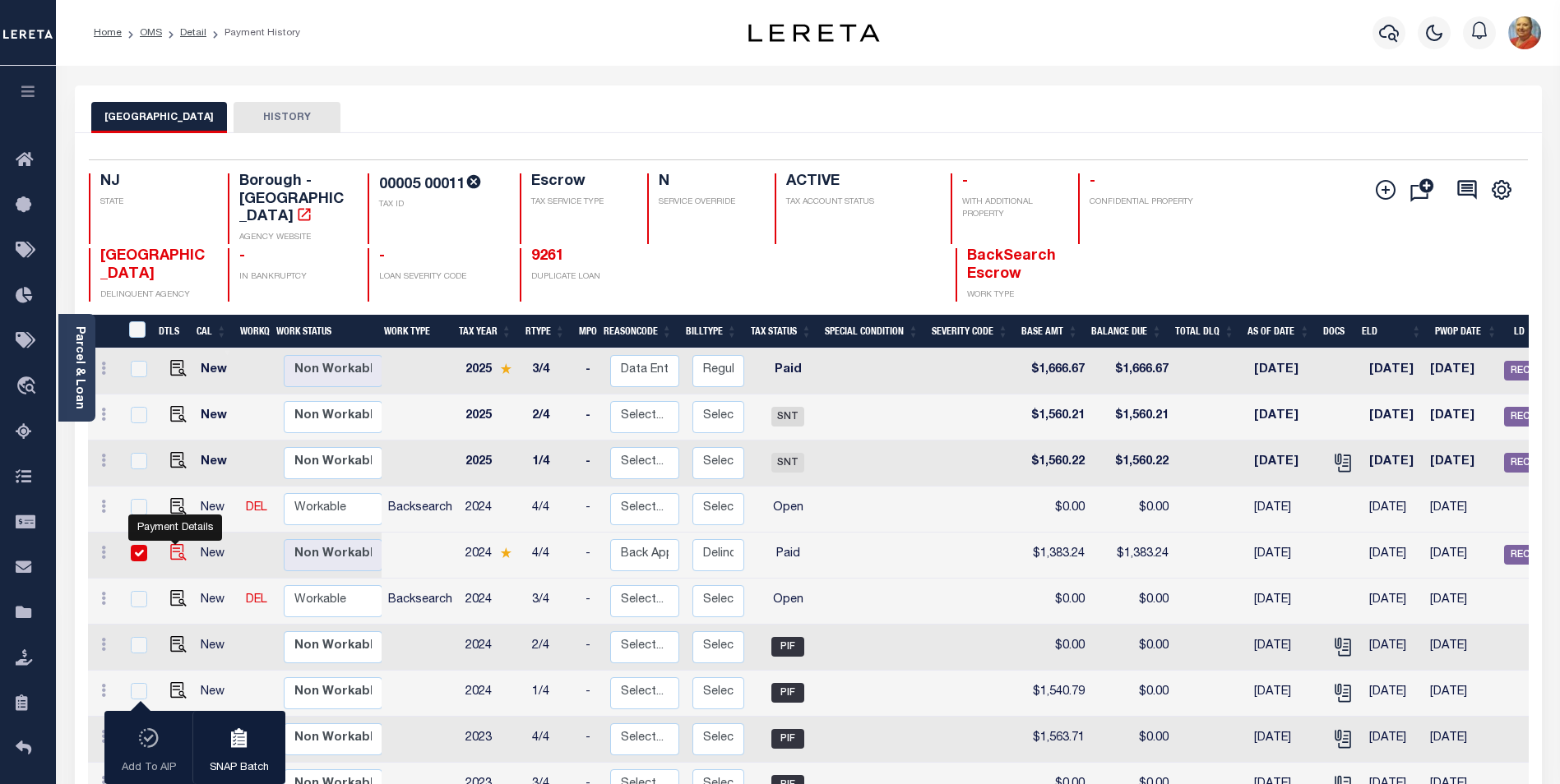
checkbox input "true"
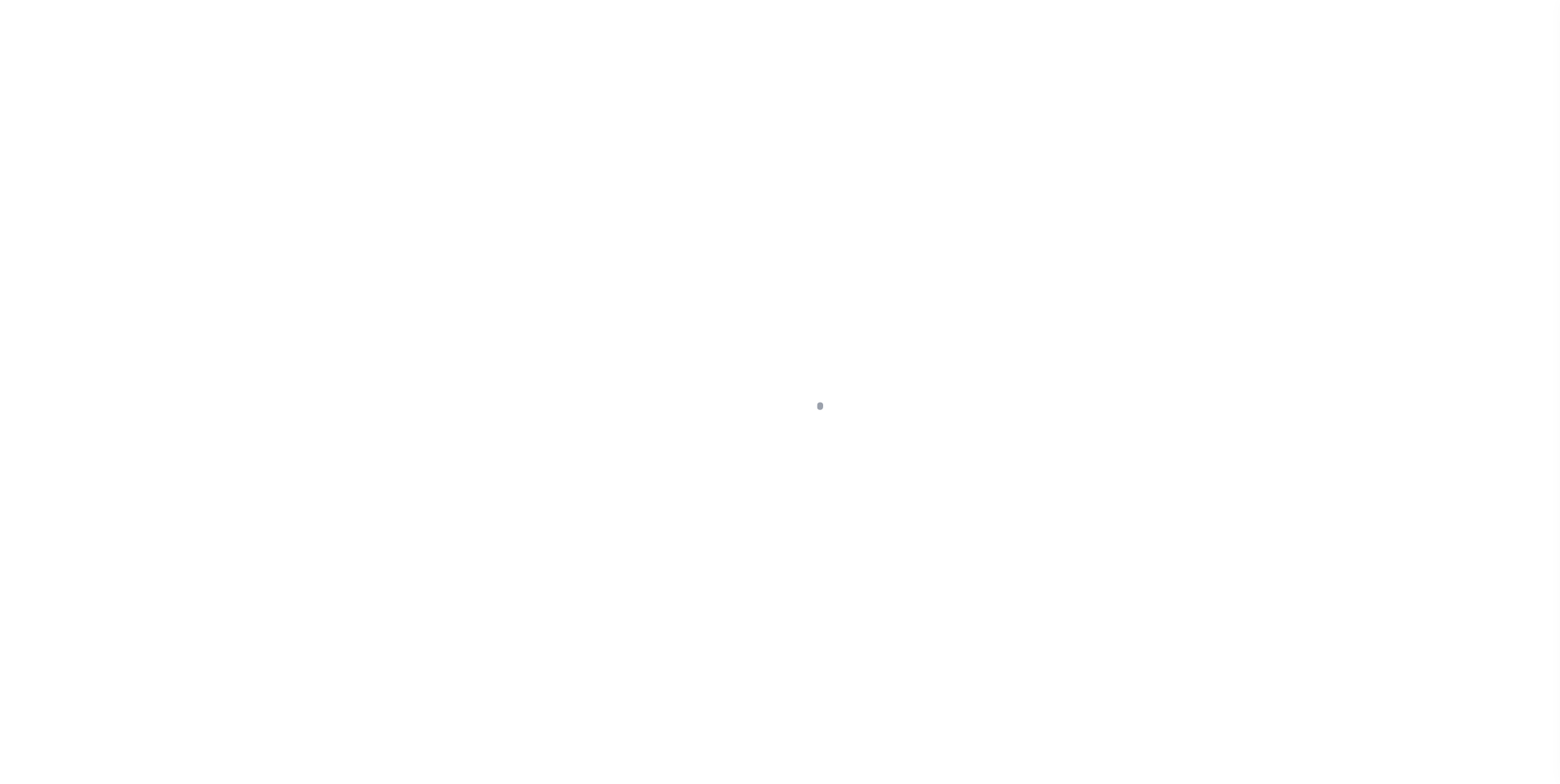
select select "PYD"
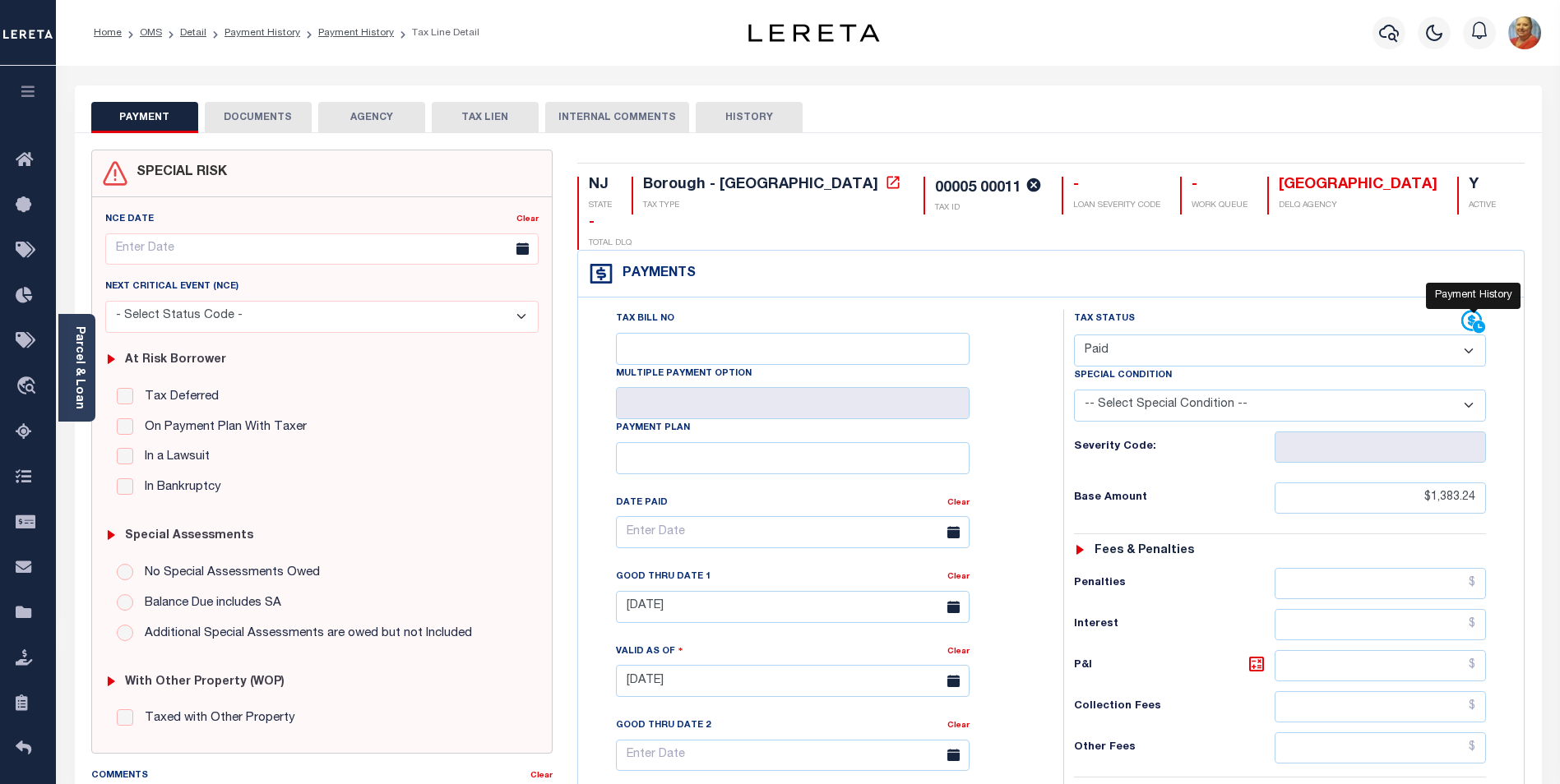
click at [1480, 322] on icon at bounding box center [1479, 327] width 13 height 13
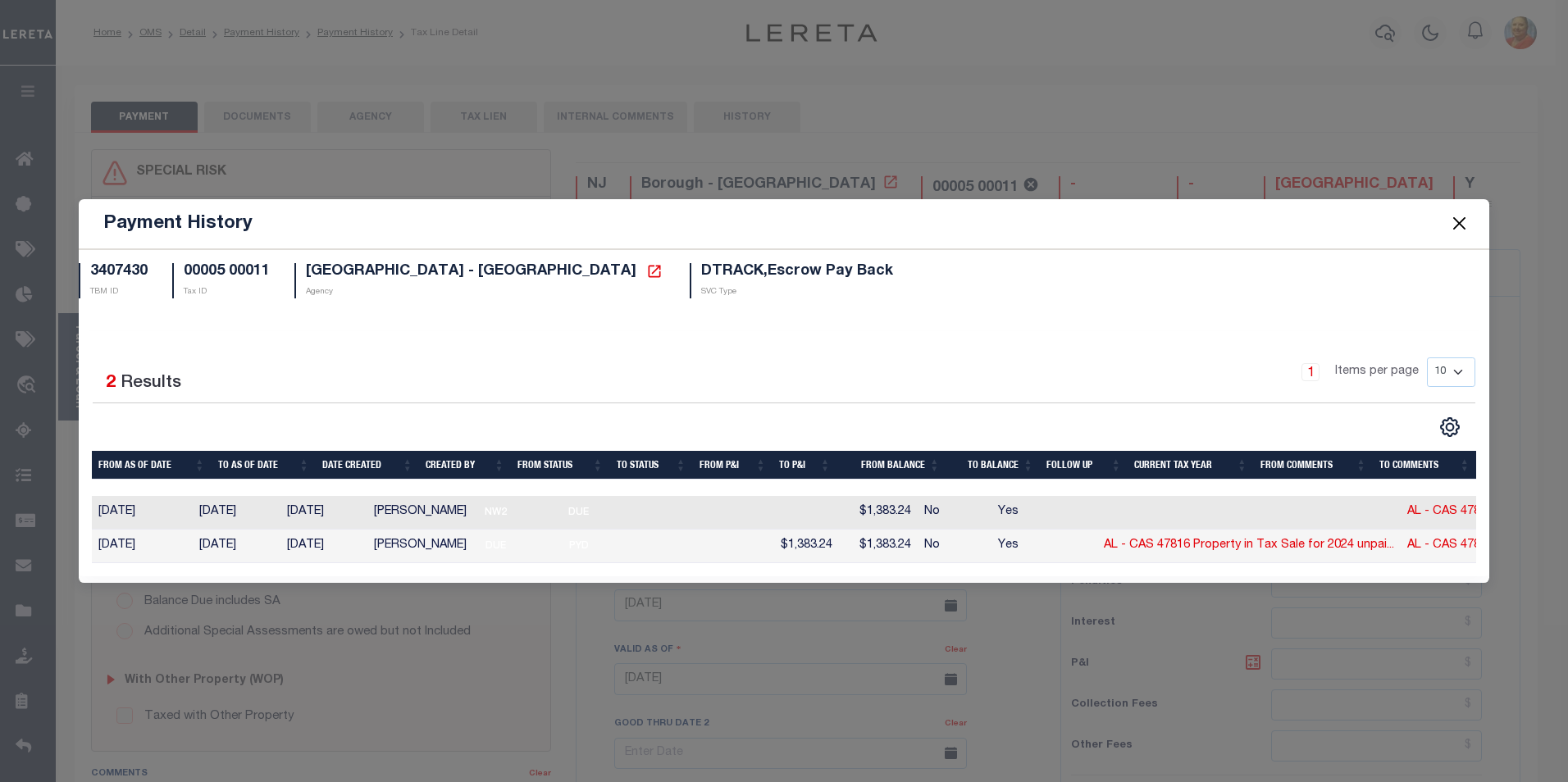
click at [1464, 213] on button "Close" at bounding box center [1459, 224] width 21 height 21
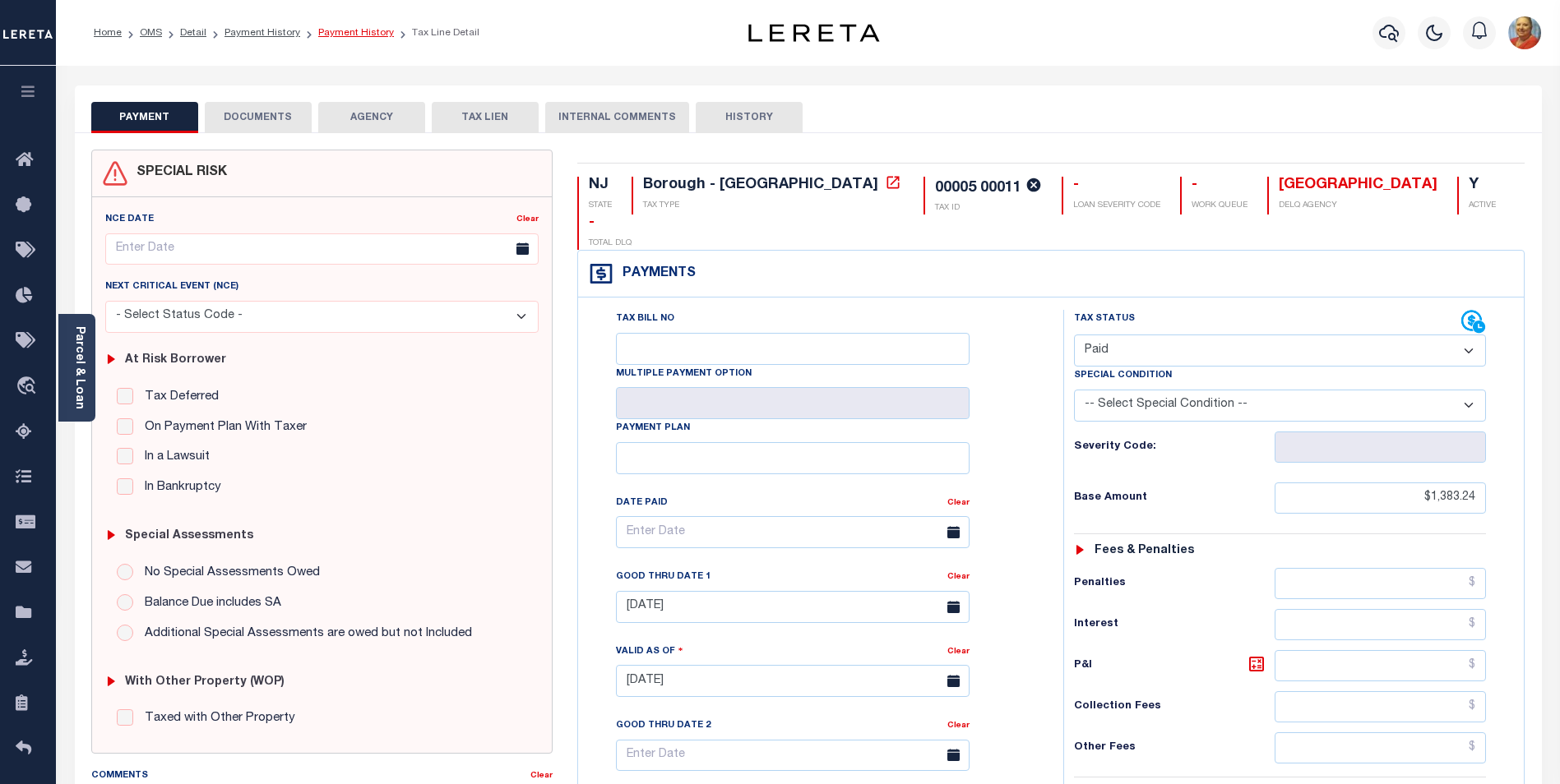
click at [357, 35] on link "Payment History" at bounding box center [356, 33] width 76 height 10
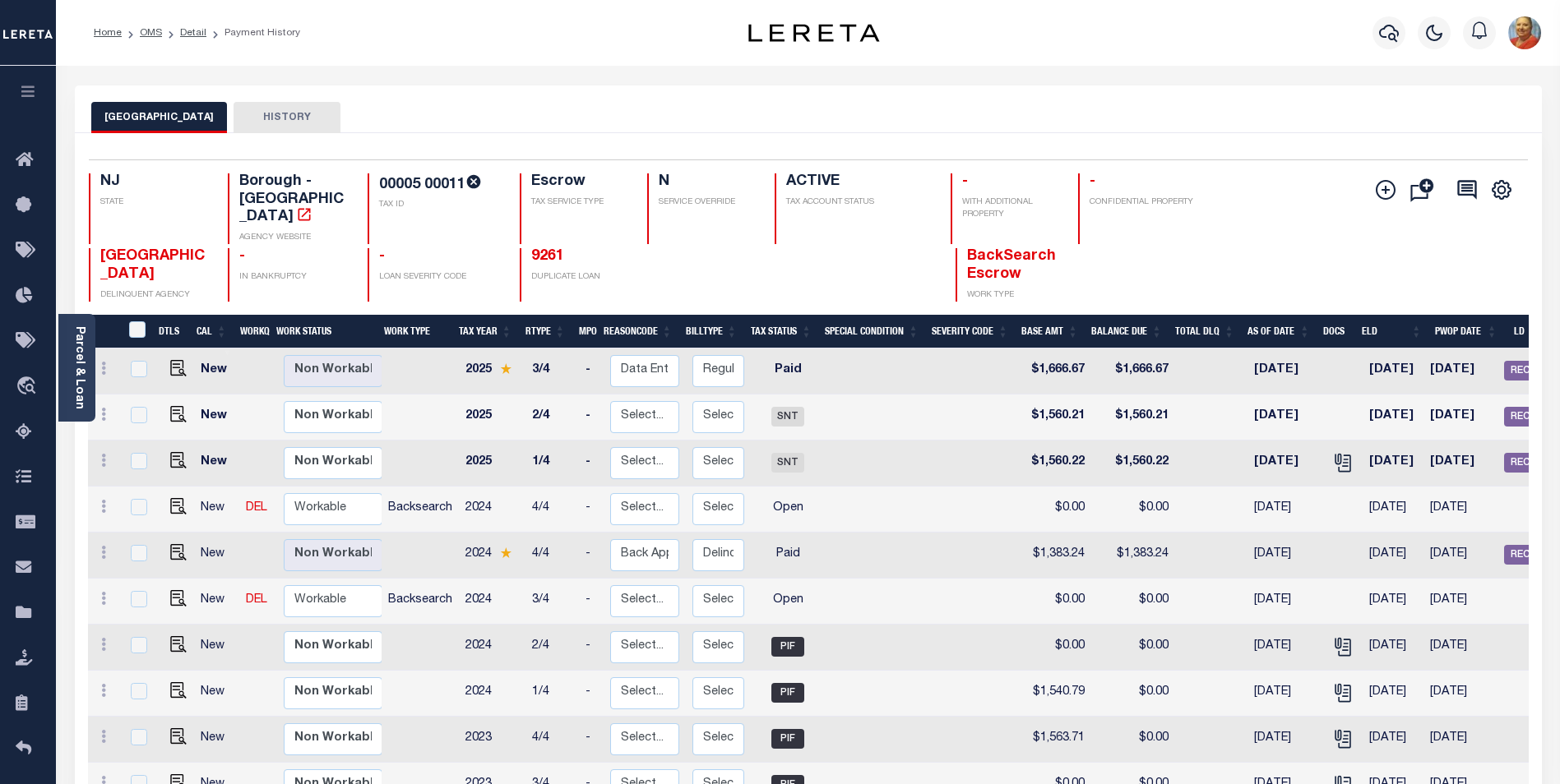
click at [398, 545] on td at bounding box center [420, 556] width 77 height 46
checkbox input "true"
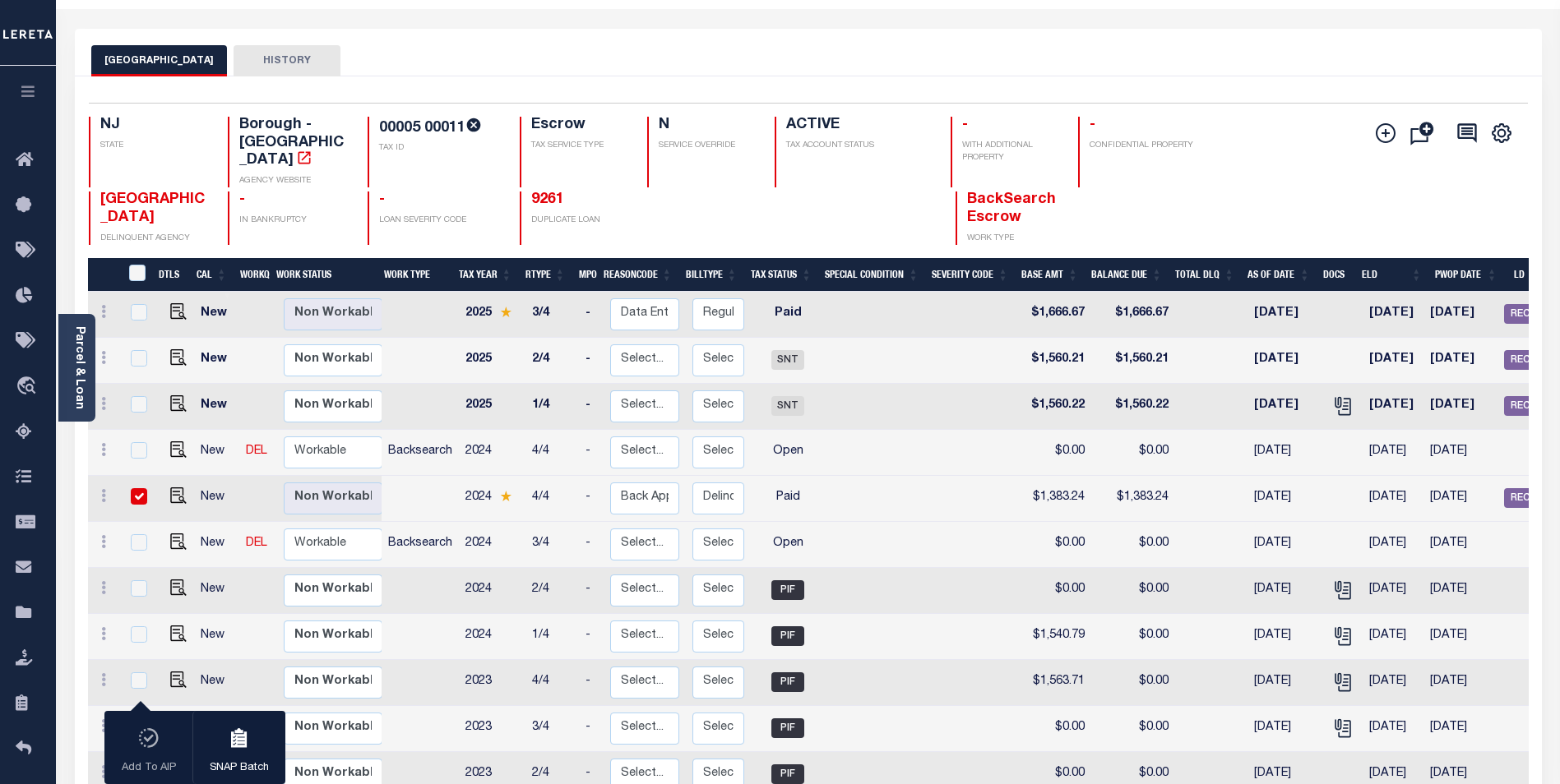
scroll to position [111, 0]
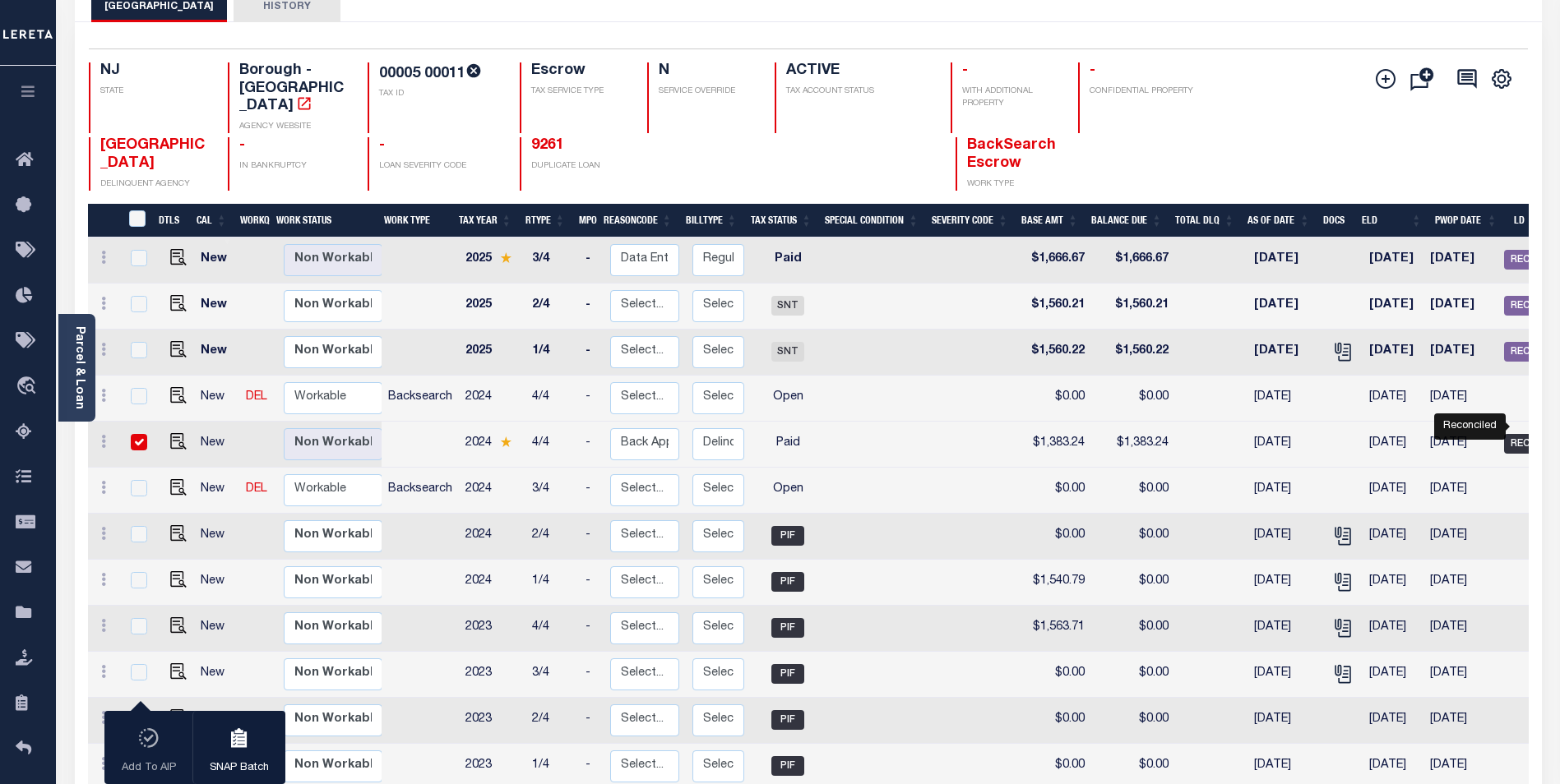
click at [1526, 434] on span "REC" at bounding box center [1520, 444] width 33 height 19
checkbox input "false"
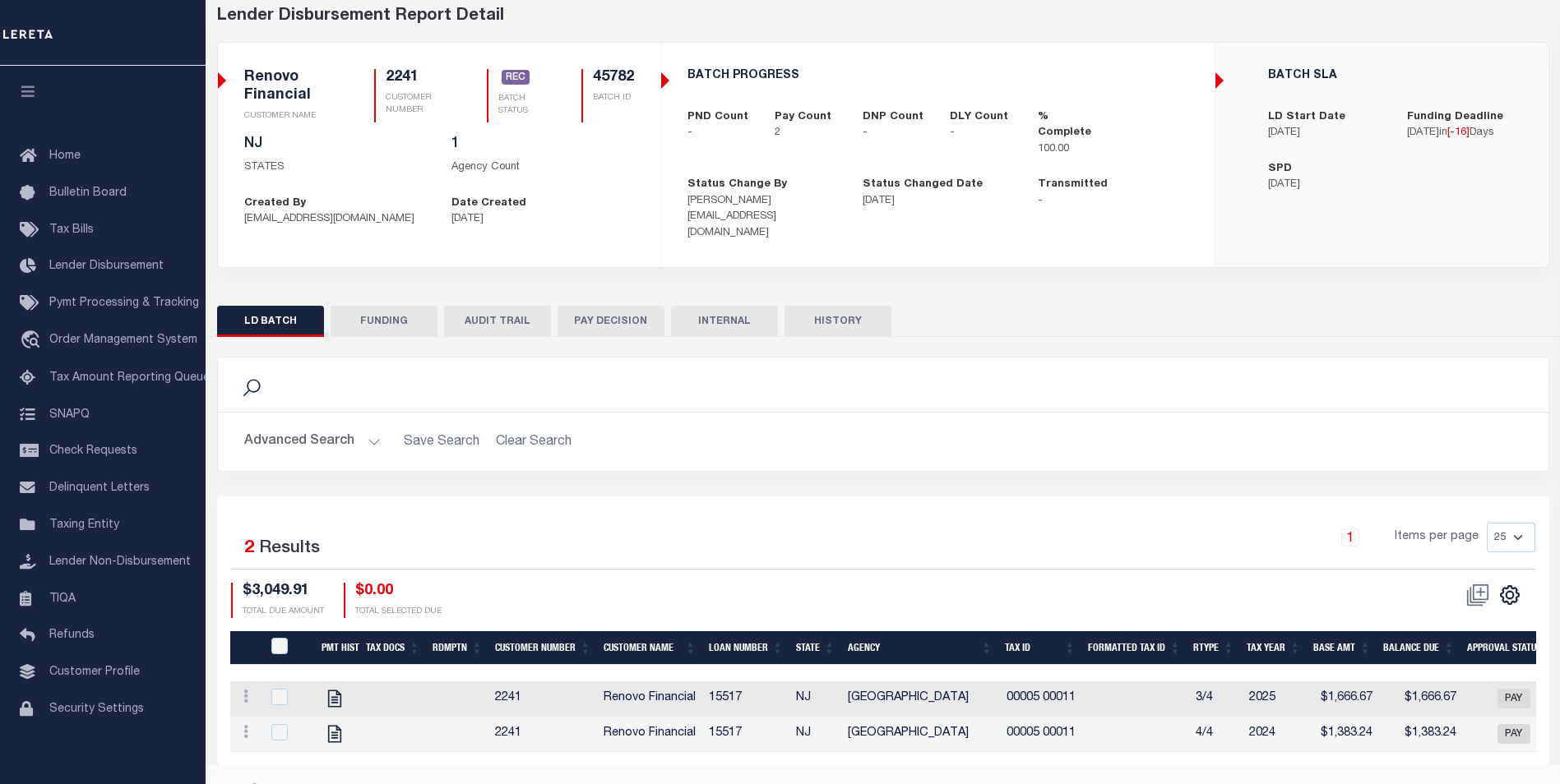
scroll to position [82, 0]
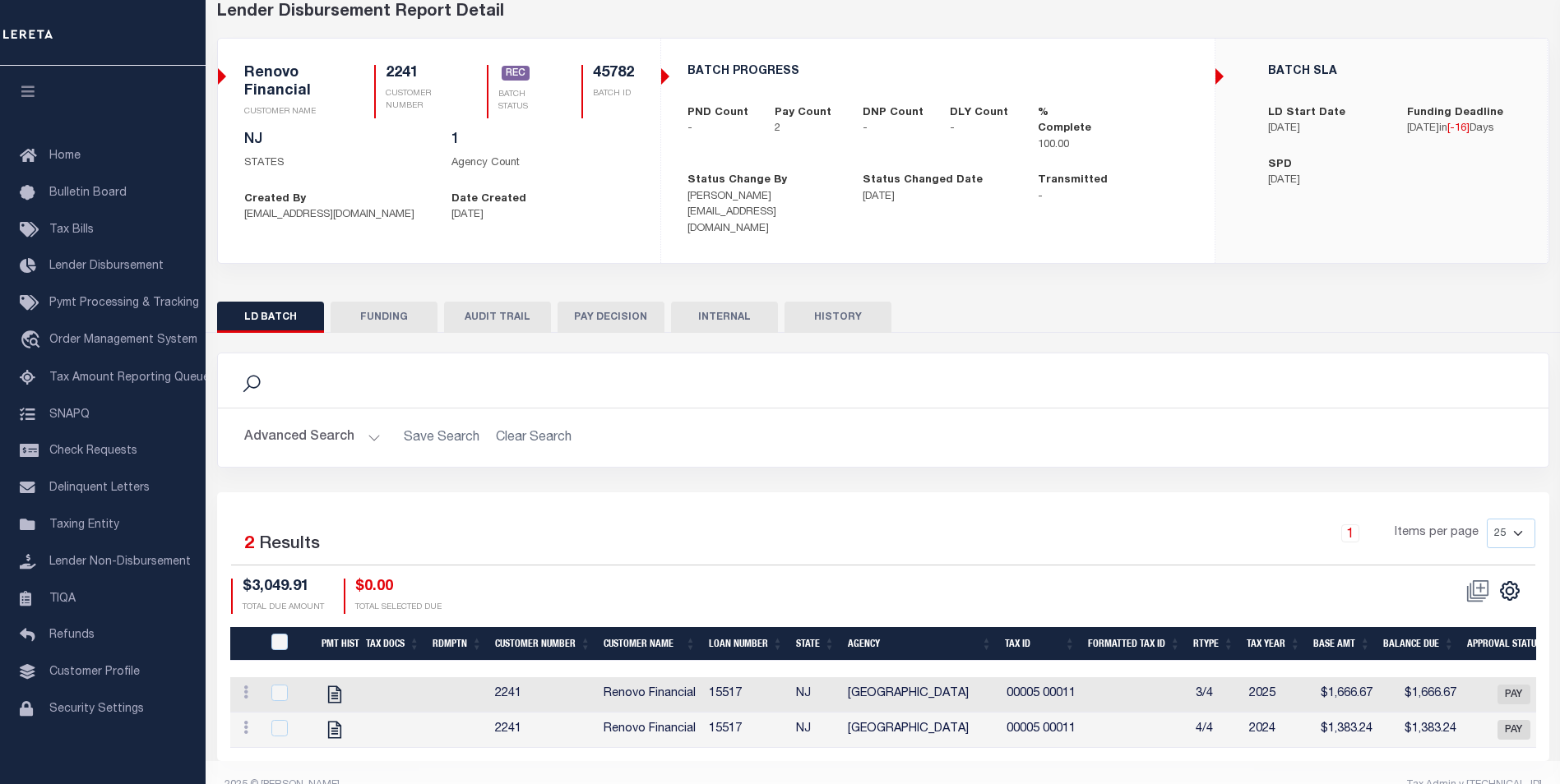
click at [837, 304] on button "HISTORY" at bounding box center [837, 317] width 107 height 31
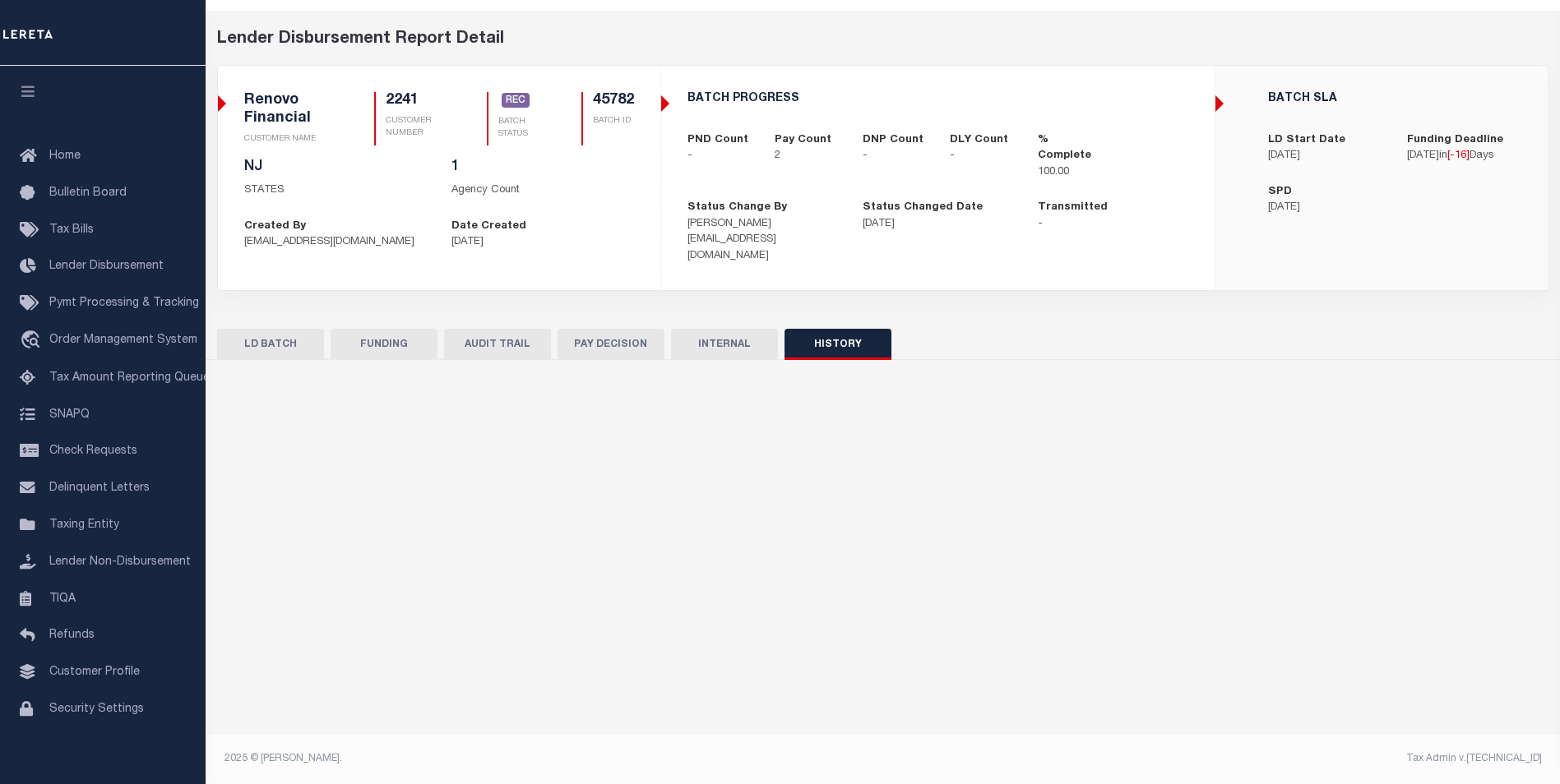
scroll to position [0, 0]
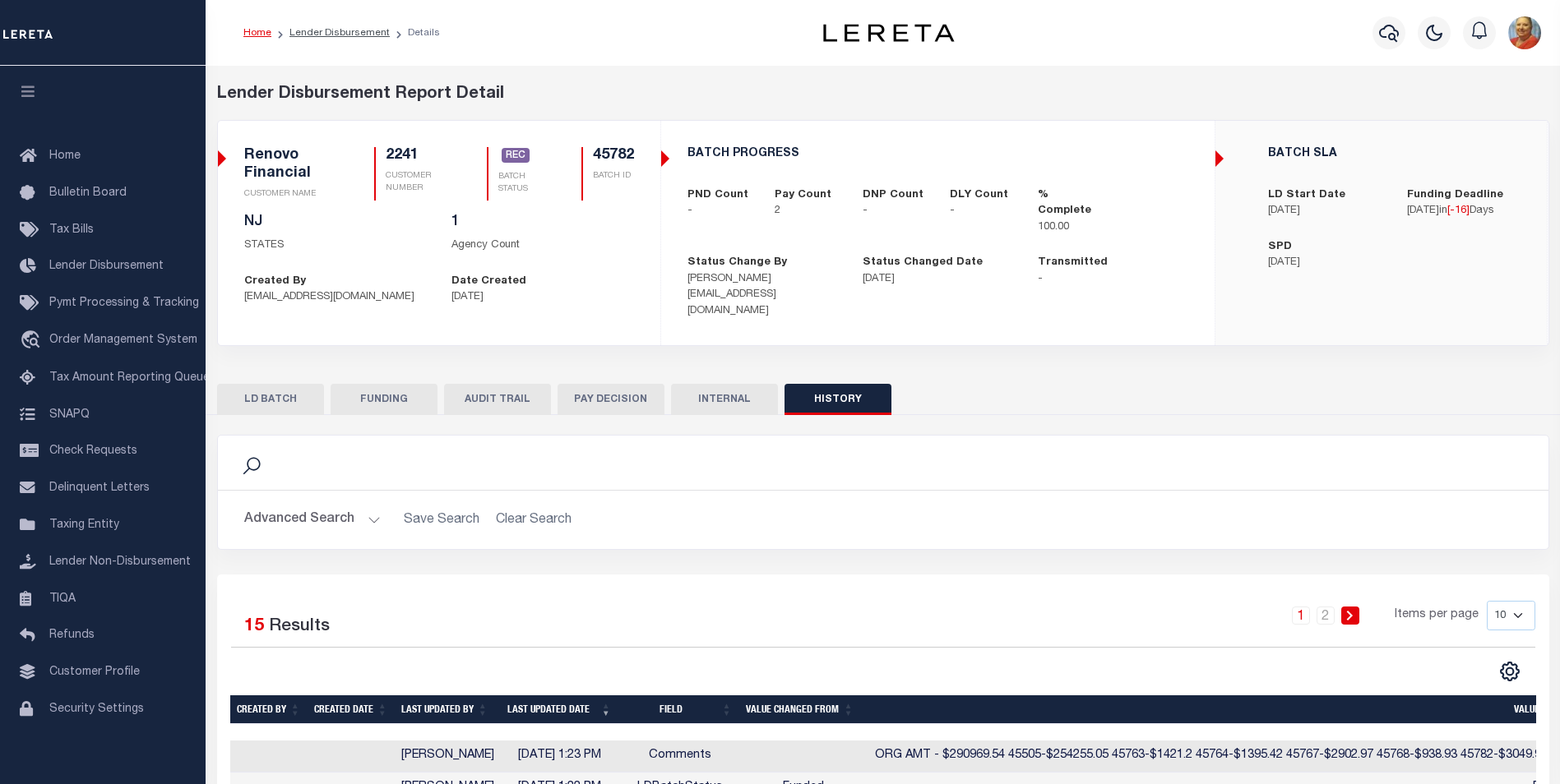
click at [395, 384] on button "FUNDING" at bounding box center [383, 400] width 107 height 31
type input "$3,049.91"
type input "$0"
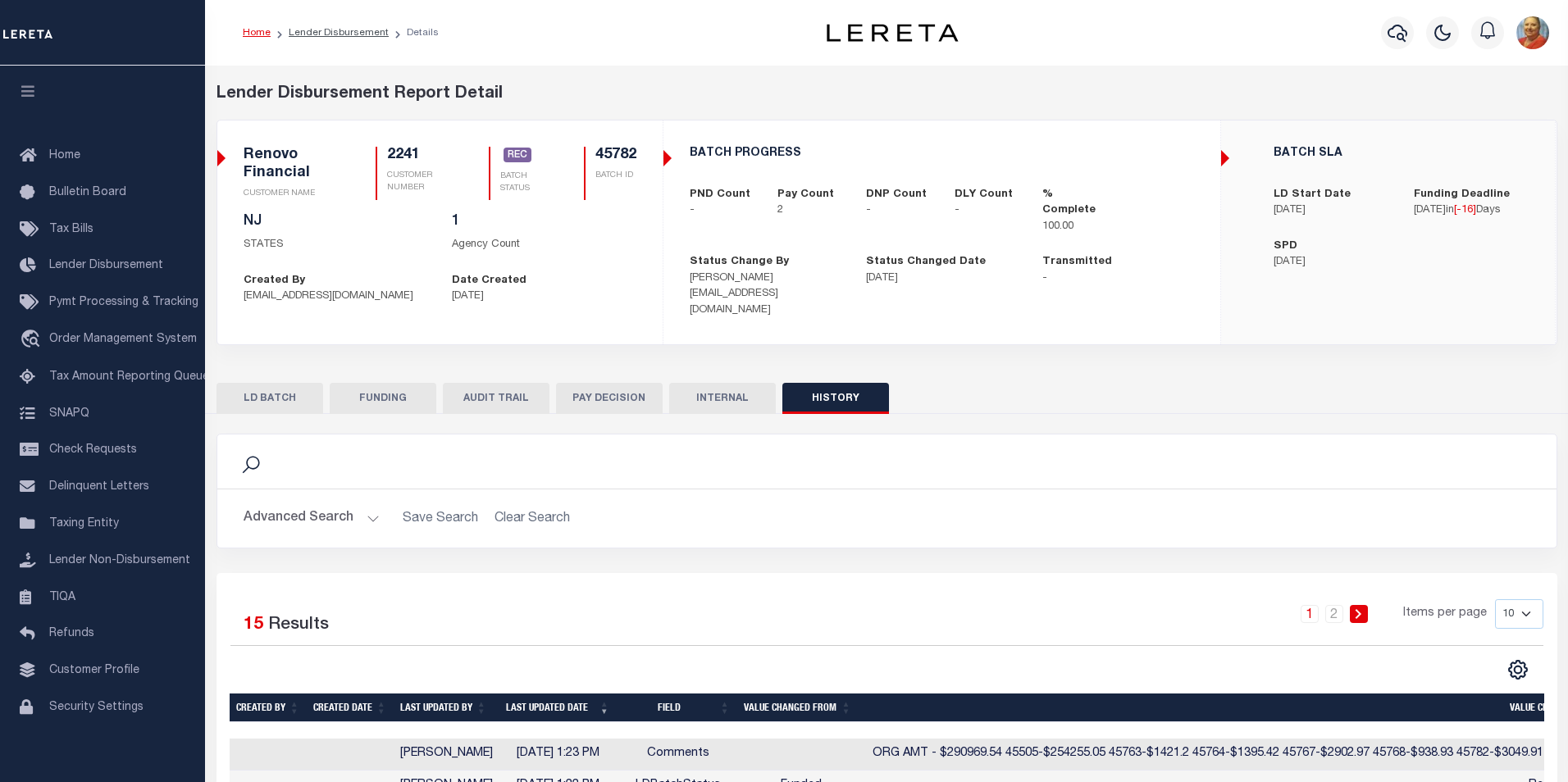
type input "[DATE]"
type input "20250825MMQFMP2700360708251657FT03"
type input "[DATE]"
select select "100"
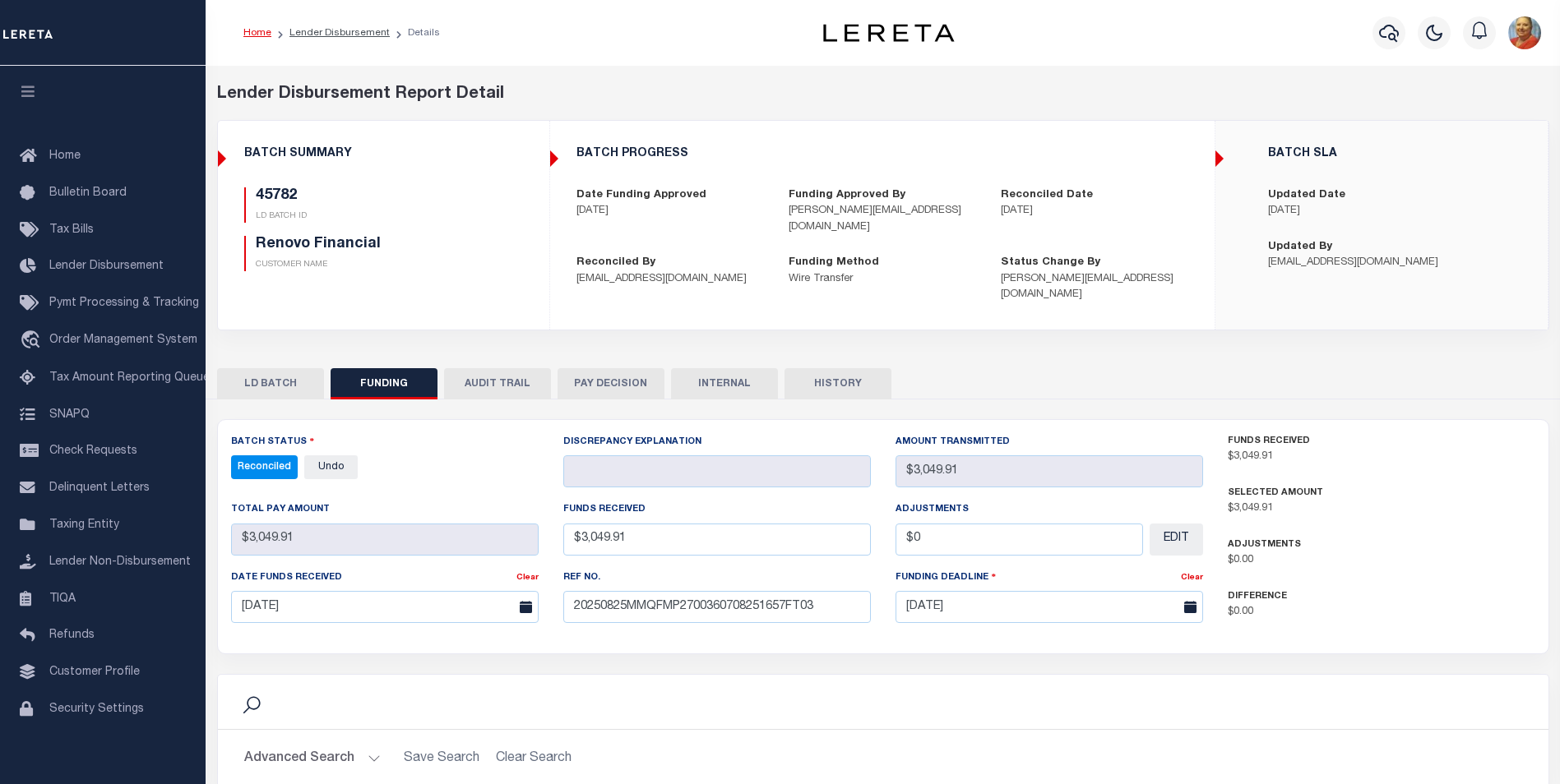
select select "100"
click at [289, 368] on button "LD BATCH" at bounding box center [270, 383] width 107 height 31
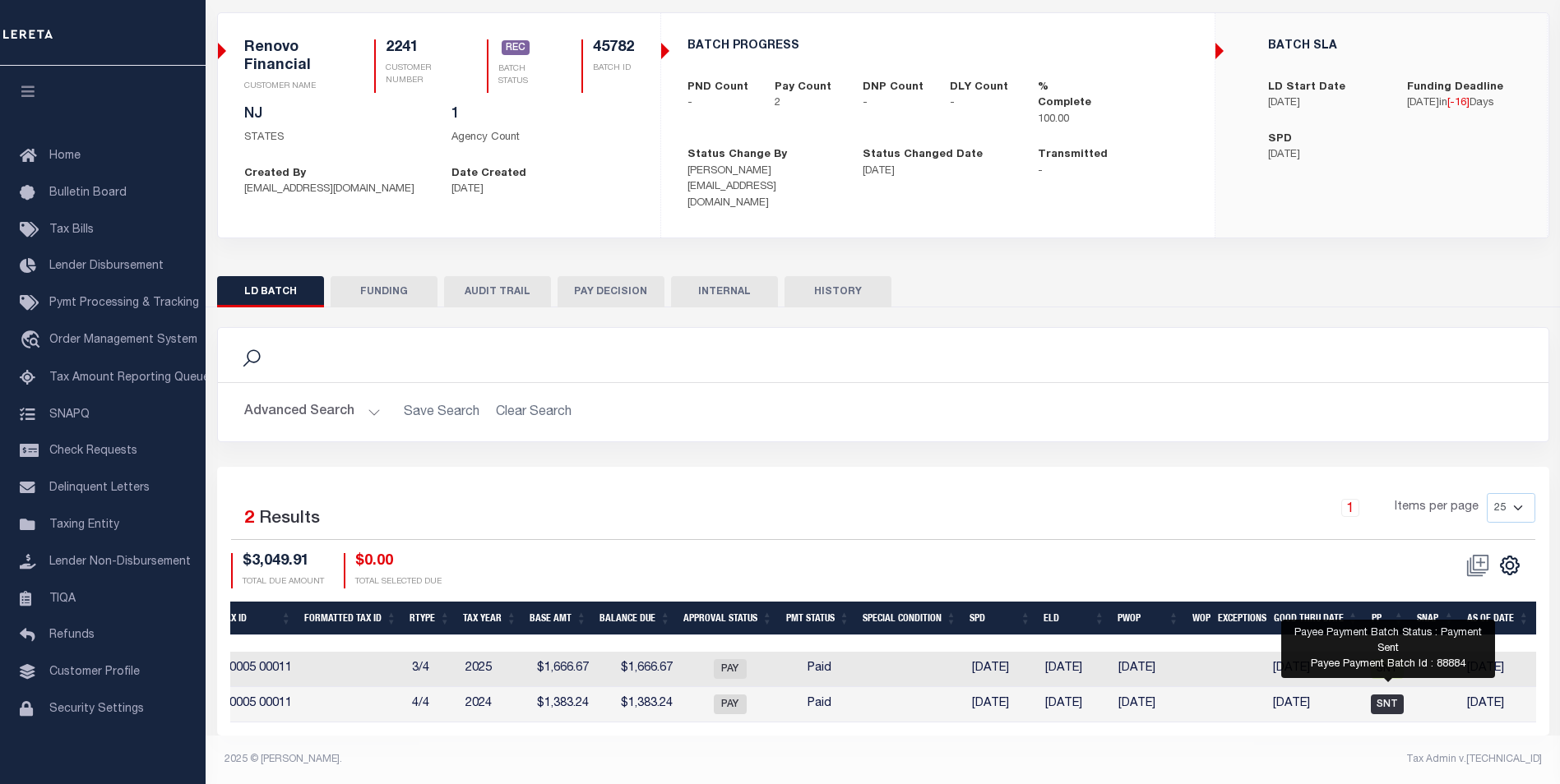
click at [1384, 694] on span "SNT" at bounding box center [1388, 704] width 33 height 19
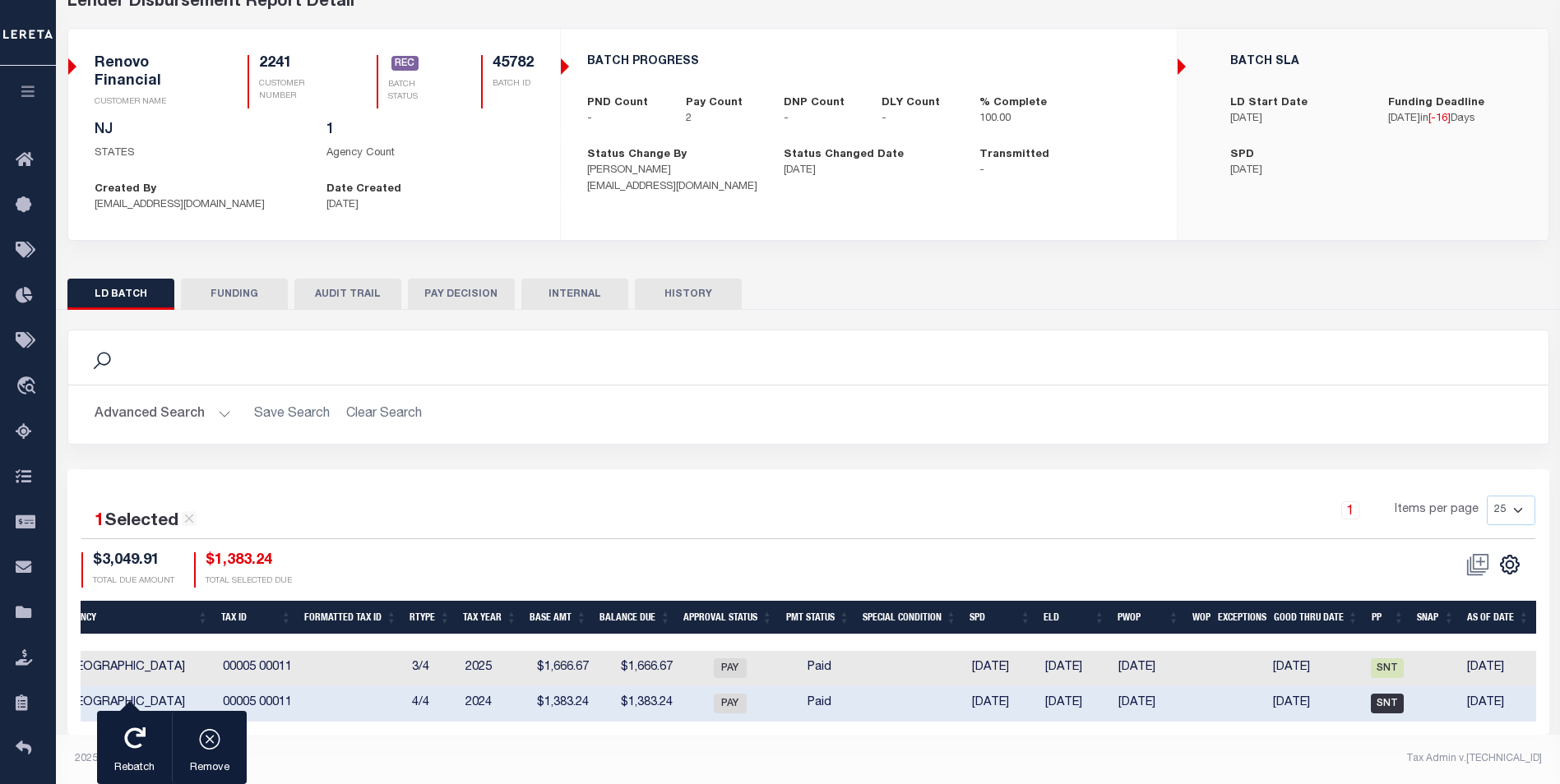
click at [1384, 693] on span "SNT" at bounding box center [1388, 703] width 33 height 19
checkbox input "false"
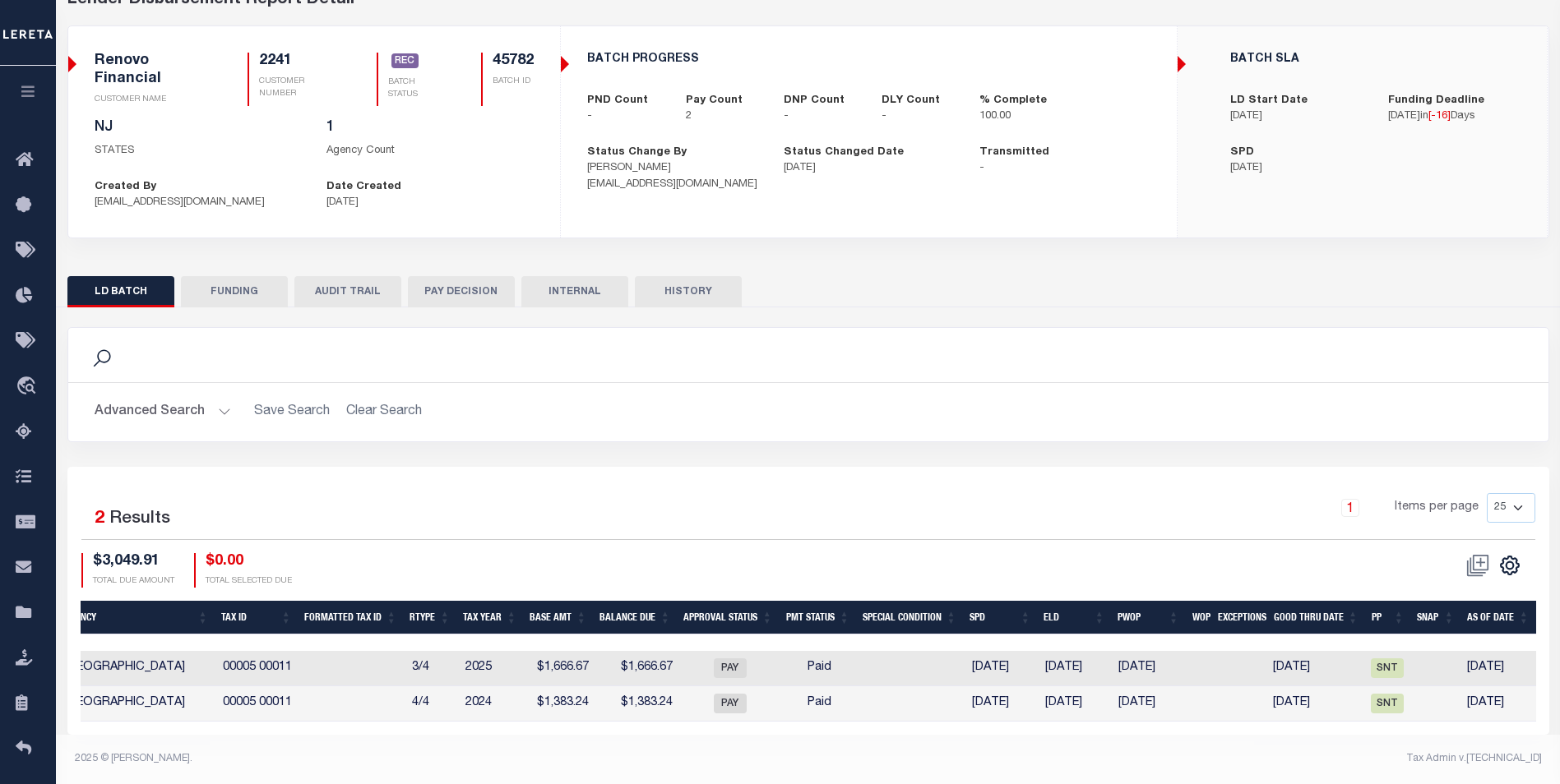
click at [819, 402] on h2 "Advanced Search Save Search Clear Search" at bounding box center [808, 411] width 1454 height 32
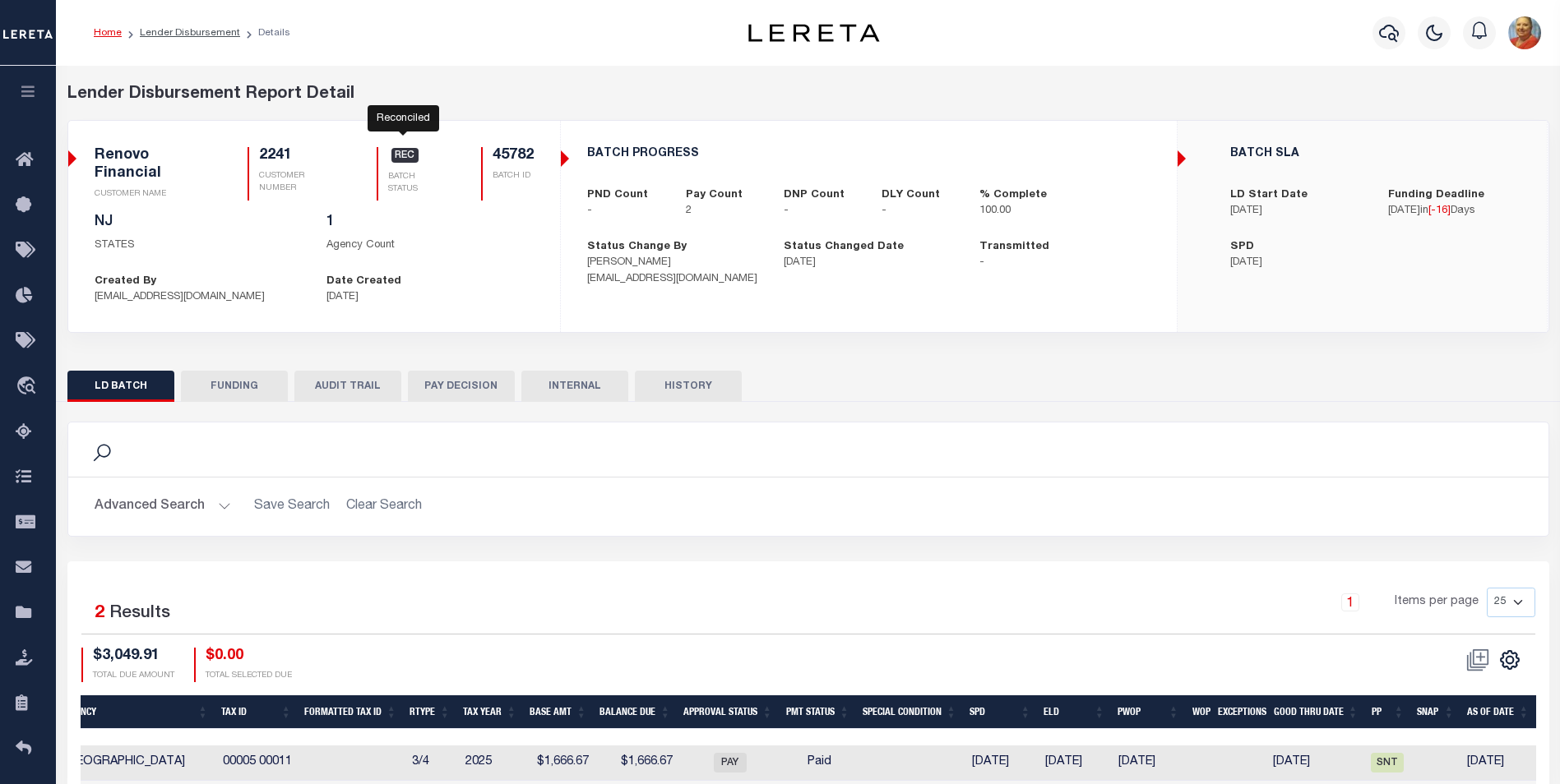
click at [408, 160] on span "REC" at bounding box center [405, 155] width 28 height 14
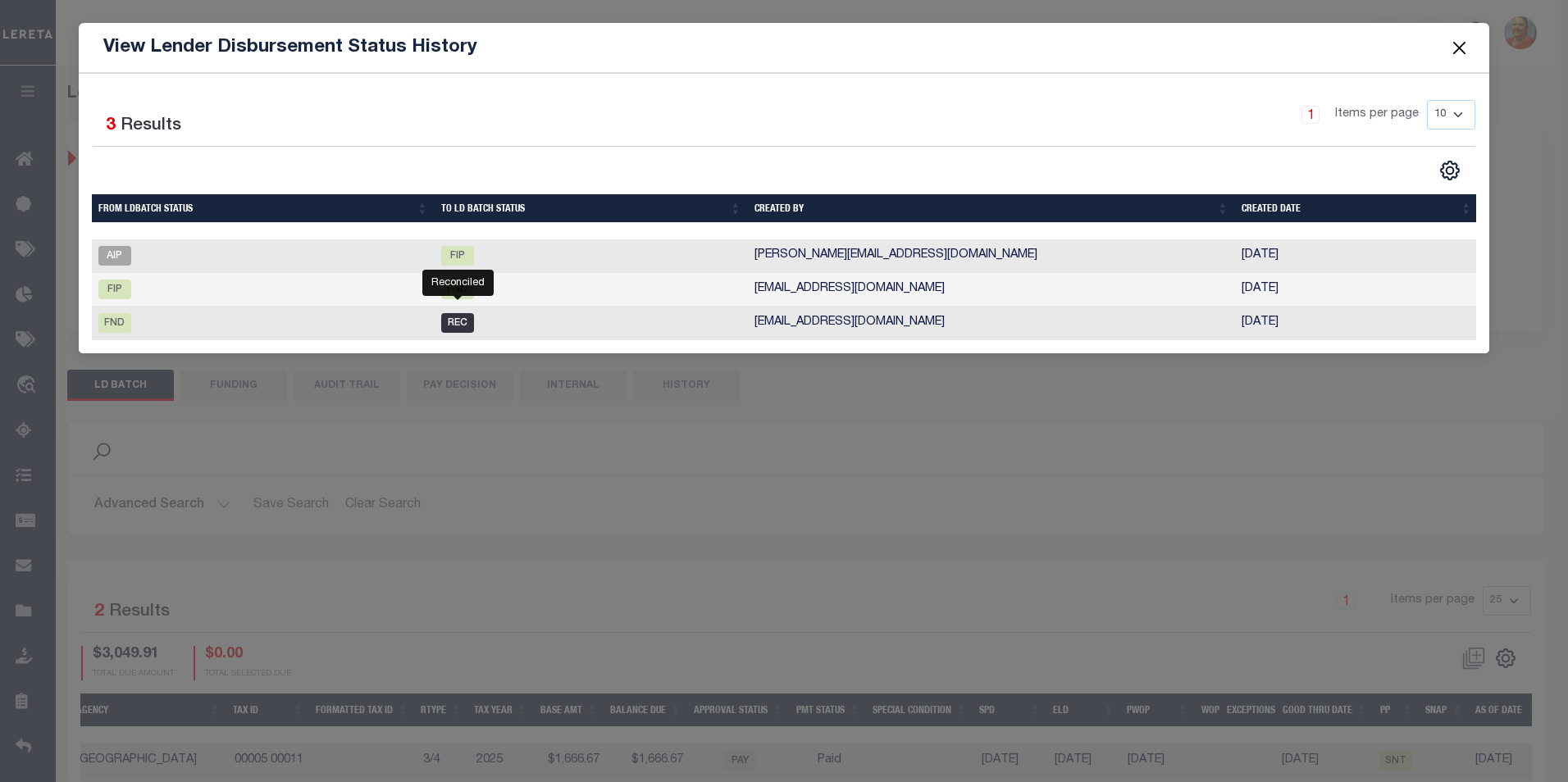
click at [462, 318] on span "REC" at bounding box center [457, 323] width 33 height 19
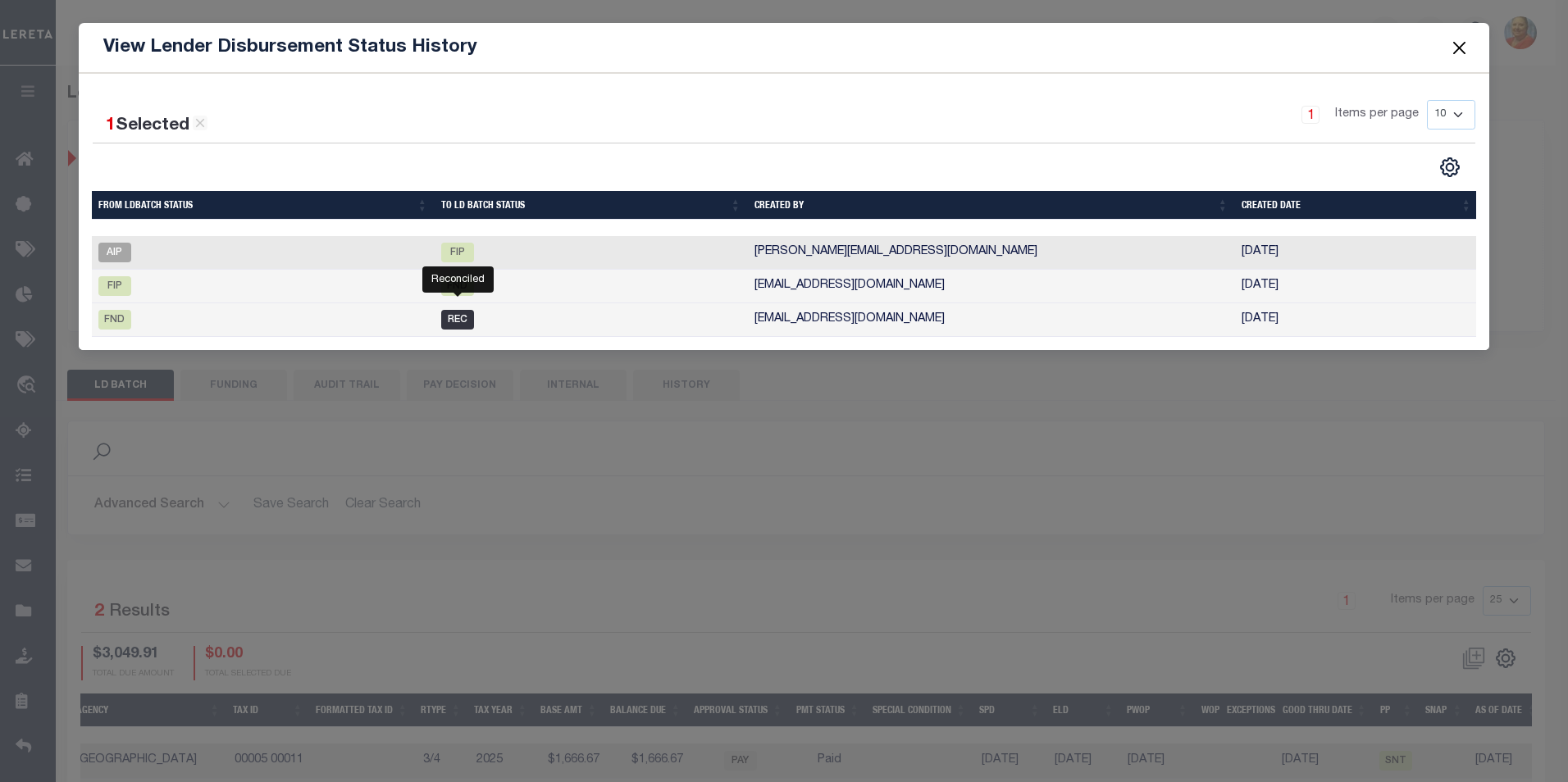
click at [462, 323] on span "REC" at bounding box center [457, 320] width 33 height 19
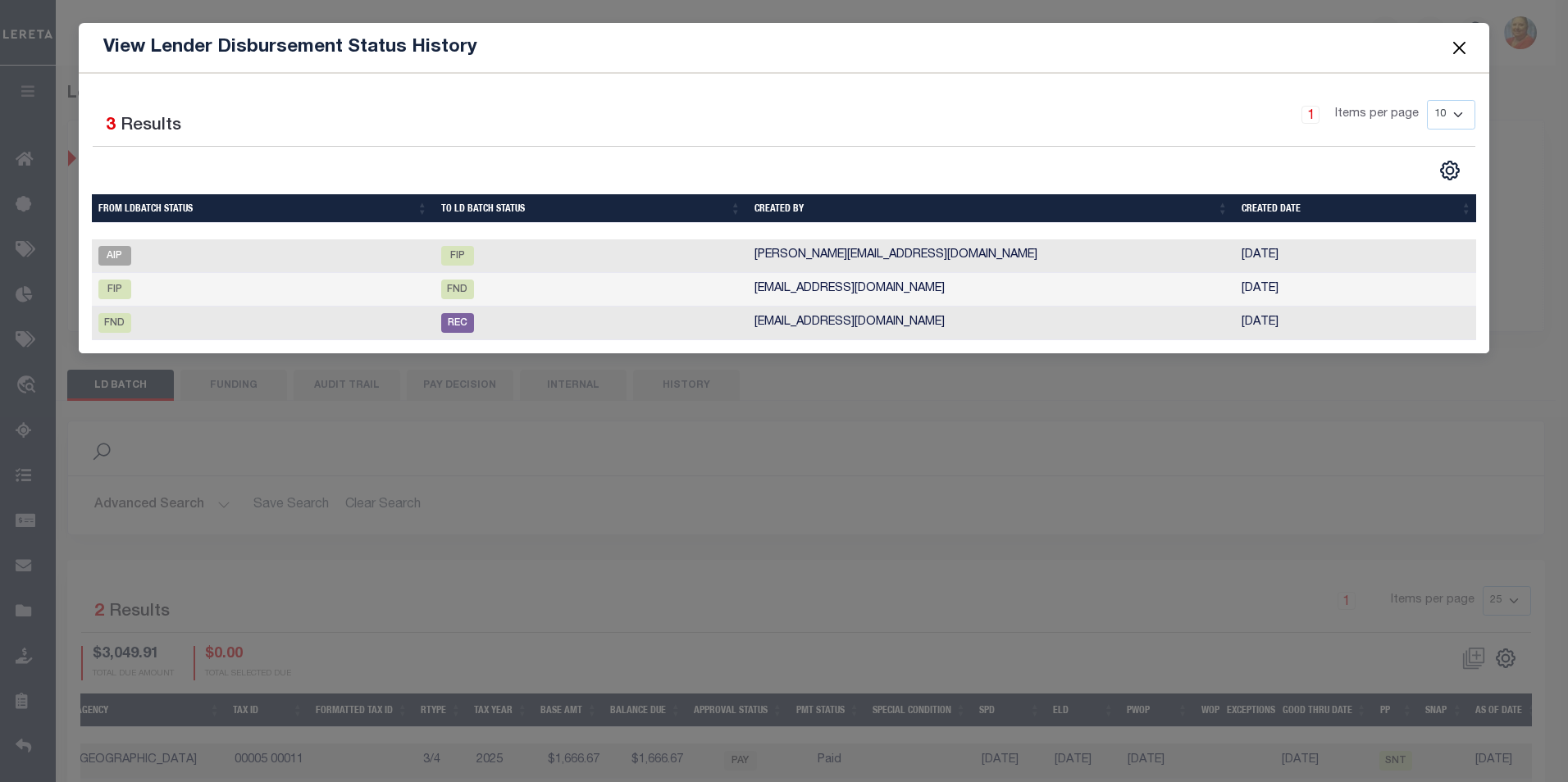
click at [1461, 48] on button "Close" at bounding box center [1459, 47] width 21 height 21
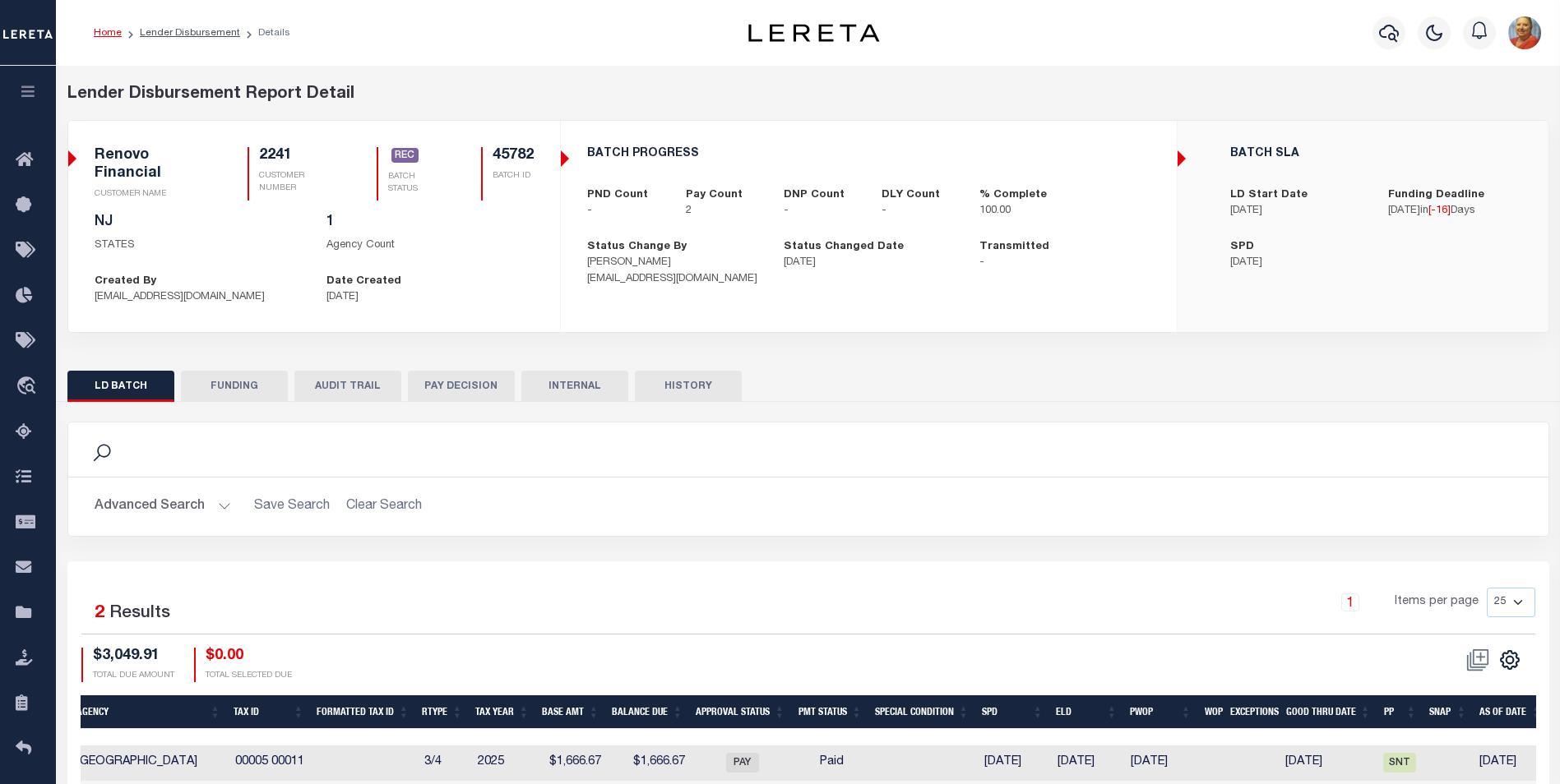
click at [566, 160] on div "BATCH PROGRESS PND Count - Pay Count 2 DNP Count - DLY Count - -" at bounding box center [868, 217] width 616 height 193
drag, startPoint x: 537, startPoint y: 157, endPoint x: 491, endPoint y: 150, distance: 46.5
click at [491, 150] on div "Renovo Financial CUSTOMER NAME 2241 CUSTOMER NUMBER REC" at bounding box center [314, 180] width 464 height 66
copy h5 "45782"
click at [1382, 34] on icon "button" at bounding box center [1389, 33] width 19 height 19
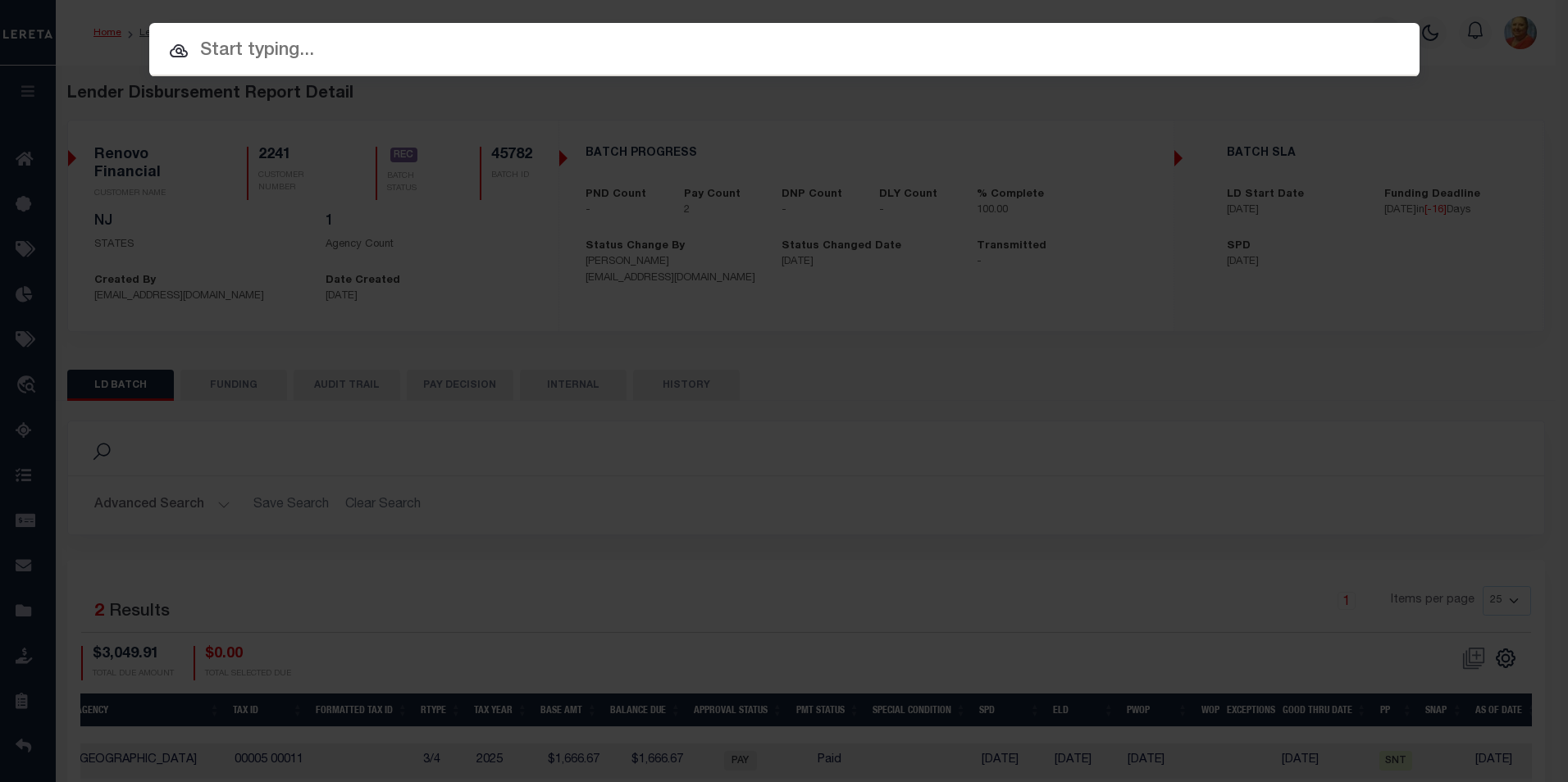
click at [306, 61] on input "text" at bounding box center [784, 51] width 1270 height 29
paste input "45782"
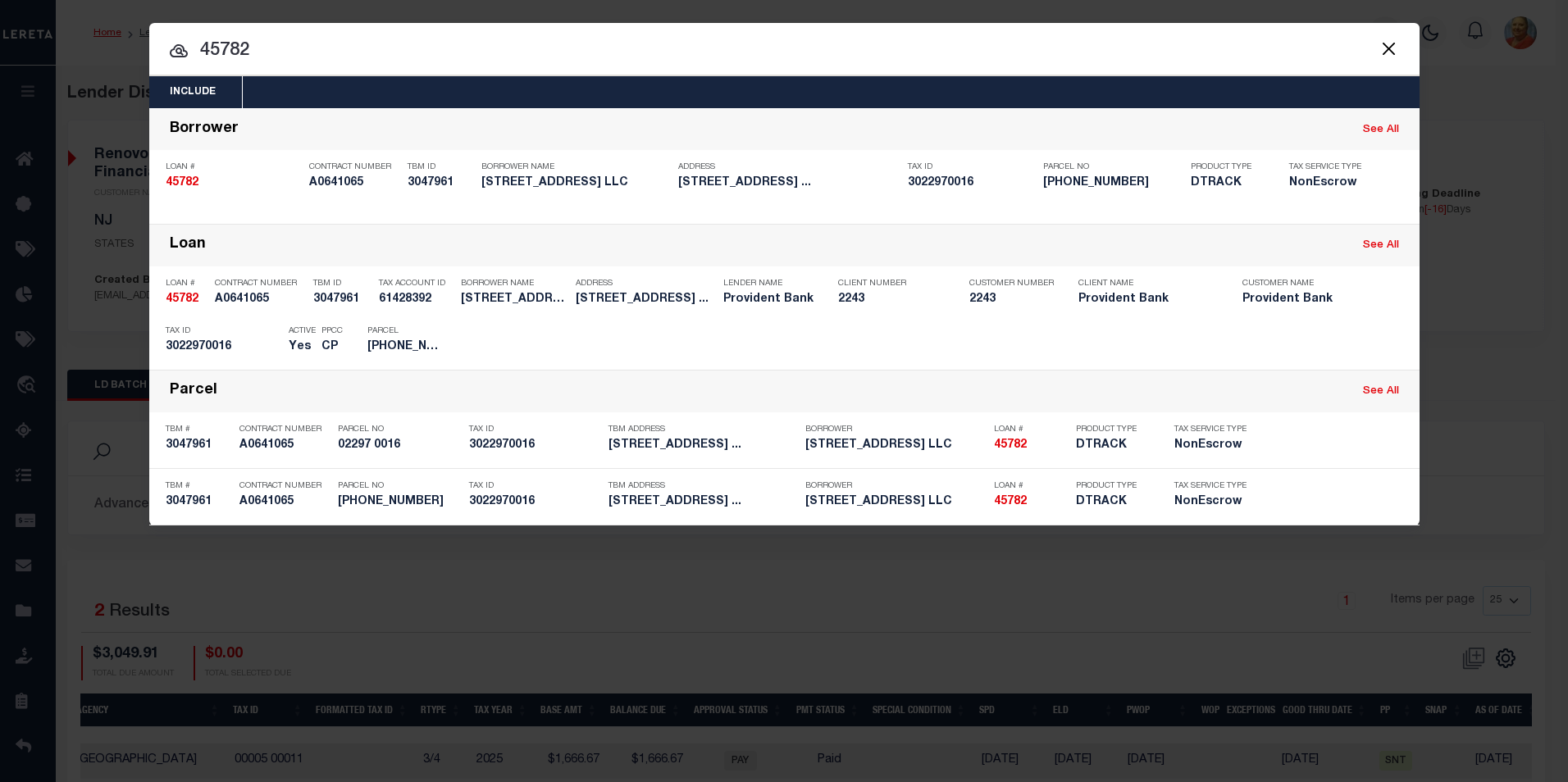
drag, startPoint x: 261, startPoint y: 42, endPoint x: 167, endPoint y: 40, distance: 94.0
click at [167, 40] on input "45782" at bounding box center [784, 51] width 1270 height 29
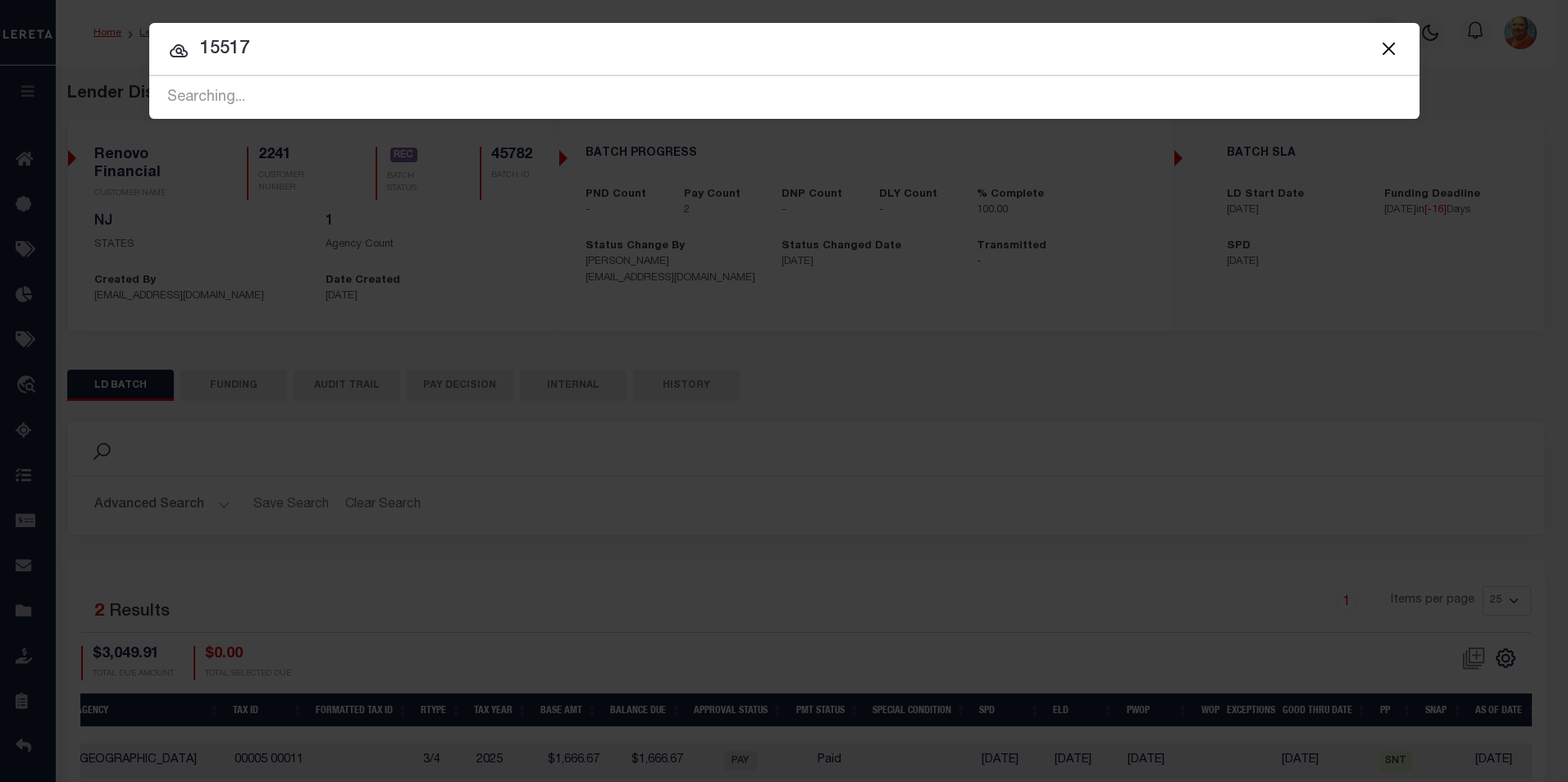
type input "15517"
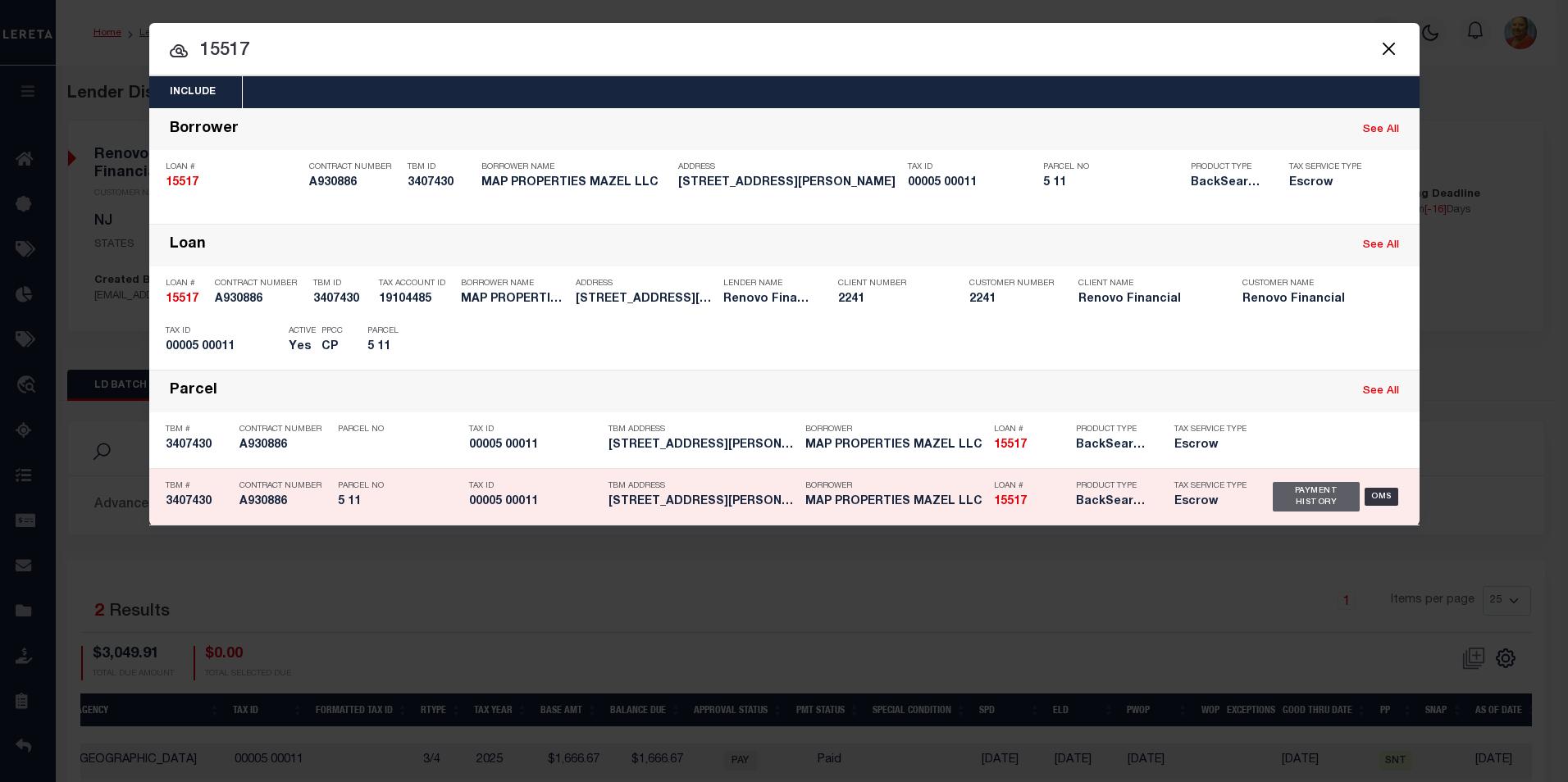
click at [1314, 500] on div "Payment History" at bounding box center [1316, 497] width 87 height 30
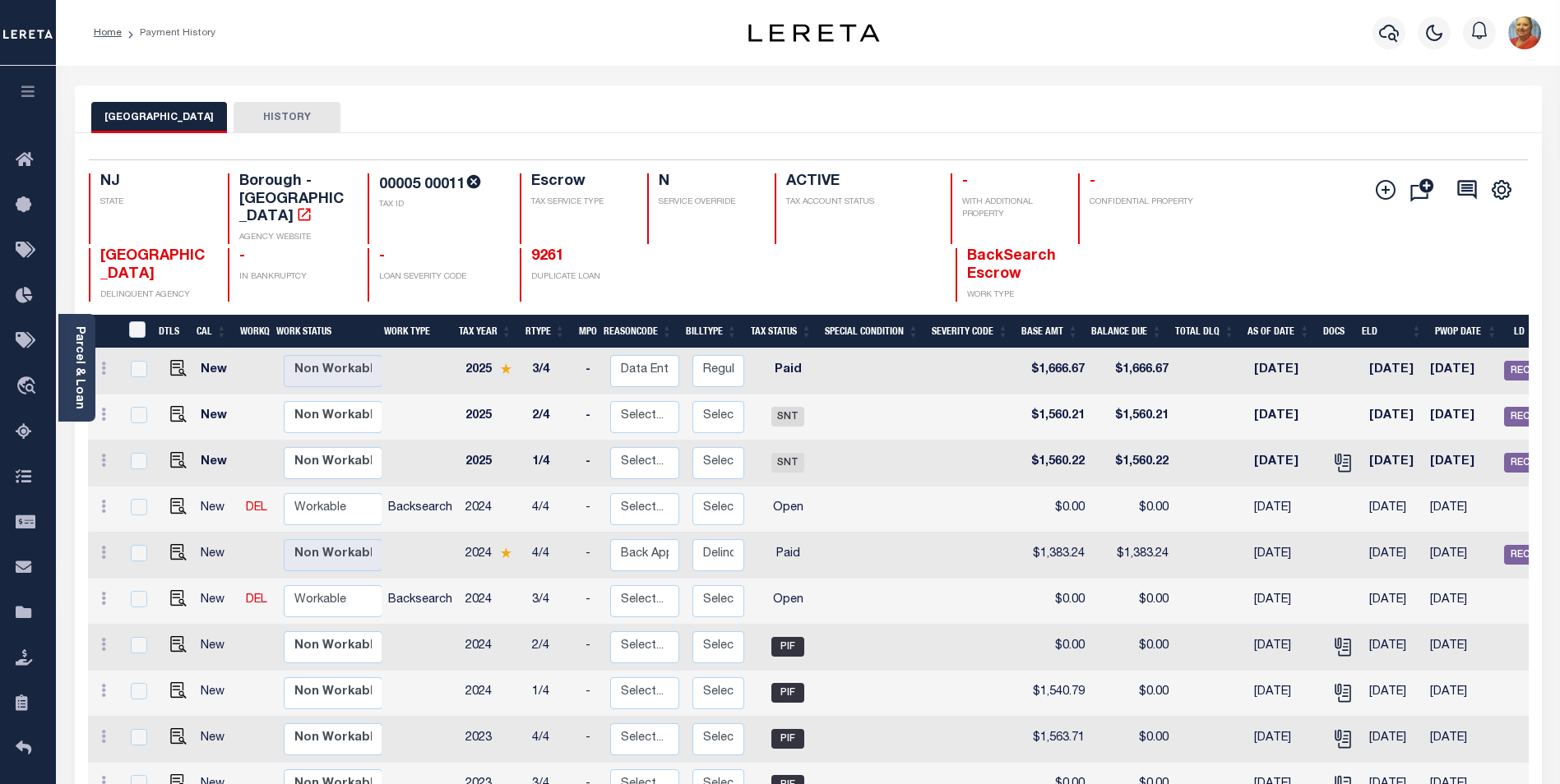
click at [117, 536] on td at bounding box center [104, 556] width 33 height 46
checkbox input "true"
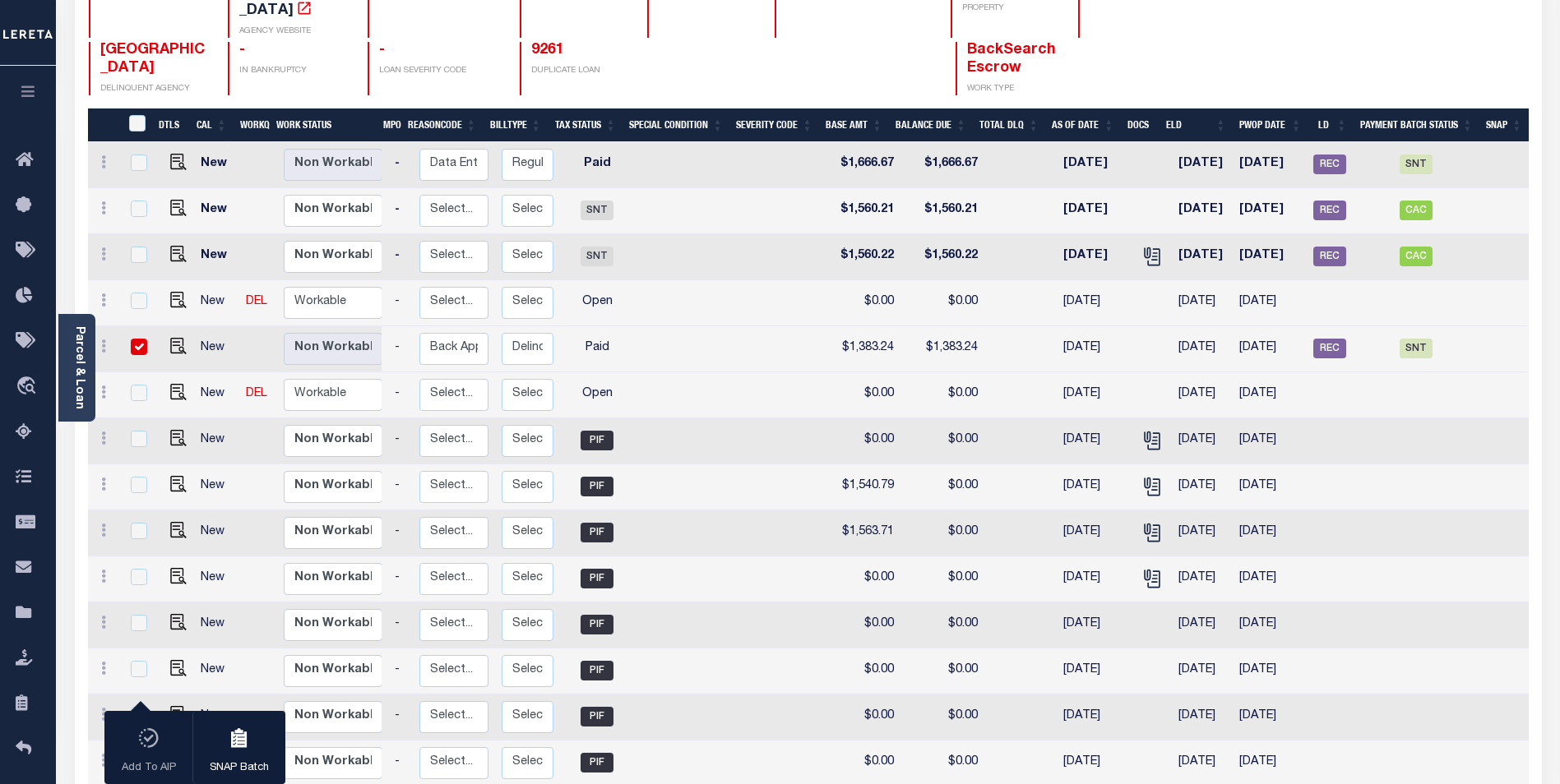
scroll to position [199, 0]
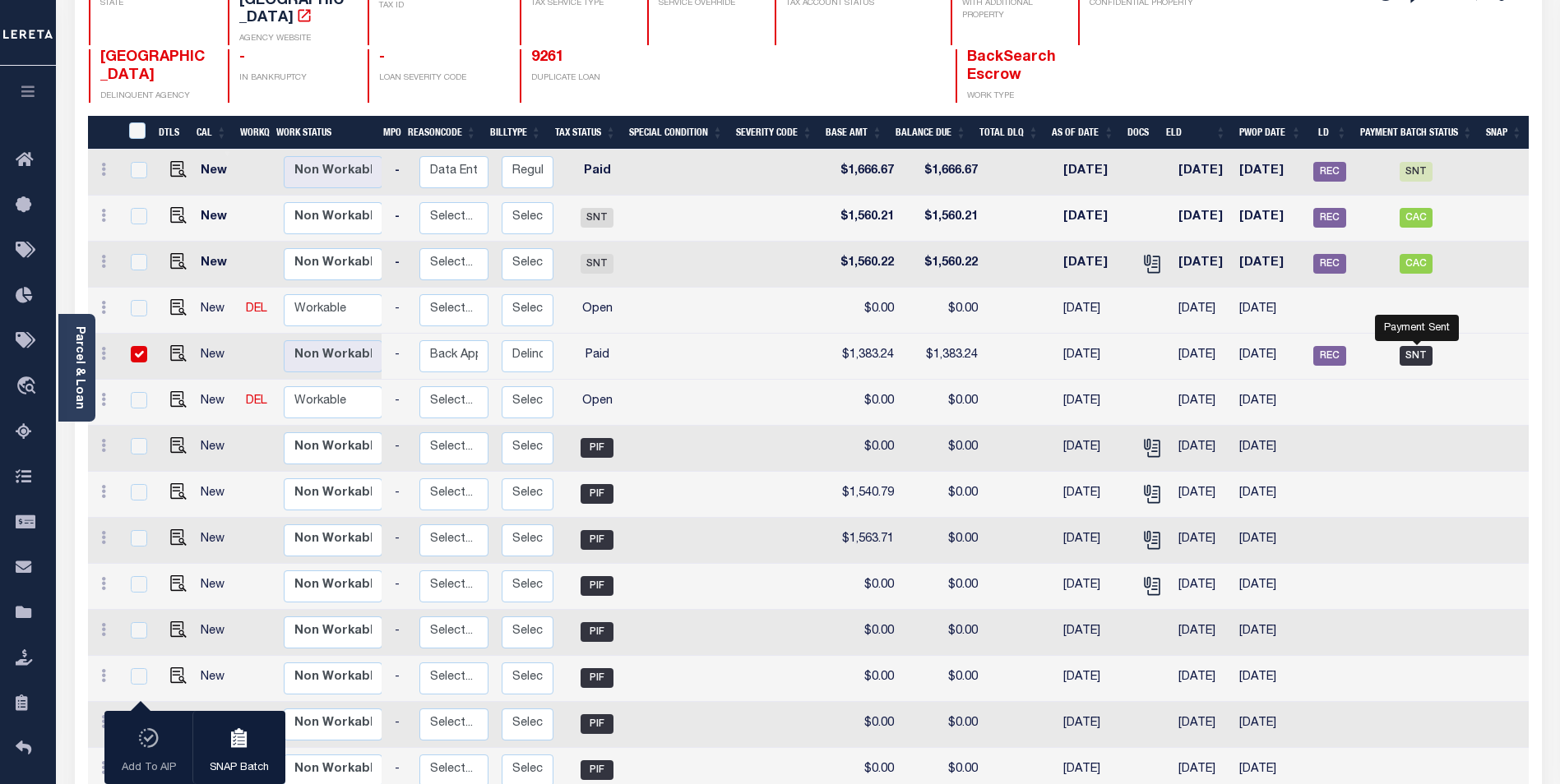
click at [1423, 346] on span "SNT" at bounding box center [1416, 355] width 33 height 19
checkbox input "false"
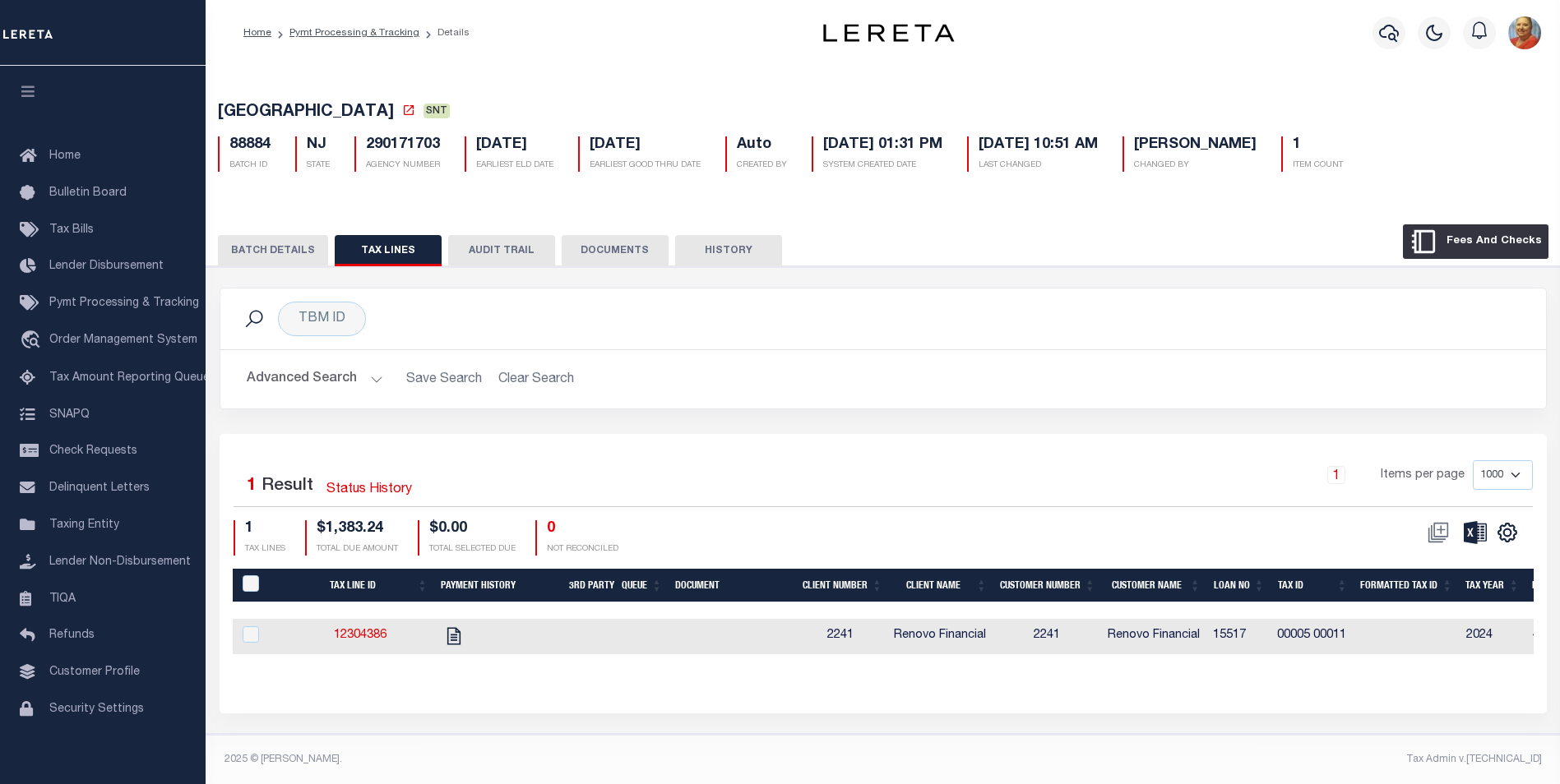
click at [1491, 239] on button "Fees And Checks" at bounding box center [1475, 242] width 145 height 35
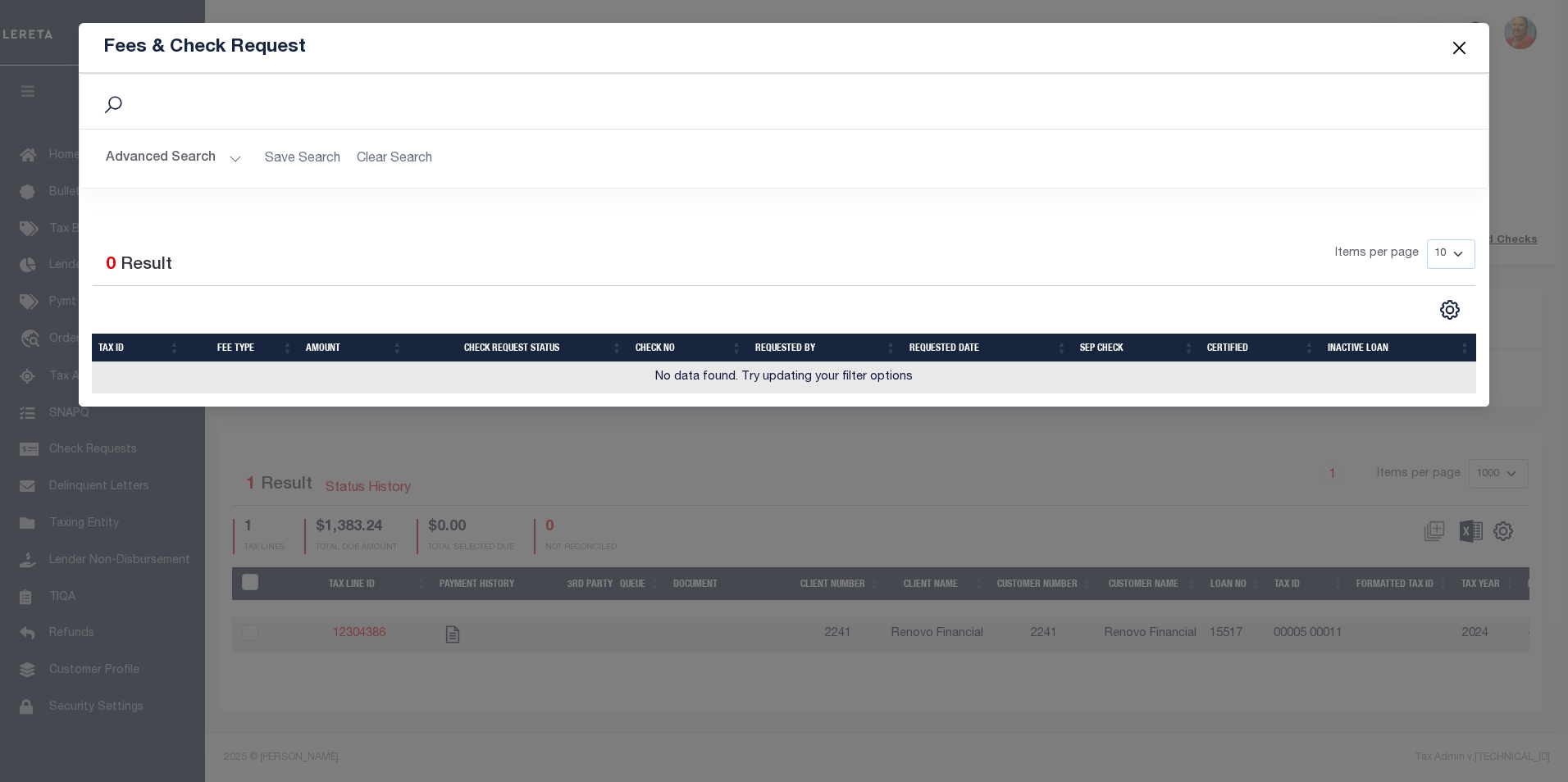
click at [1460, 49] on button "Close" at bounding box center [1459, 47] width 21 height 21
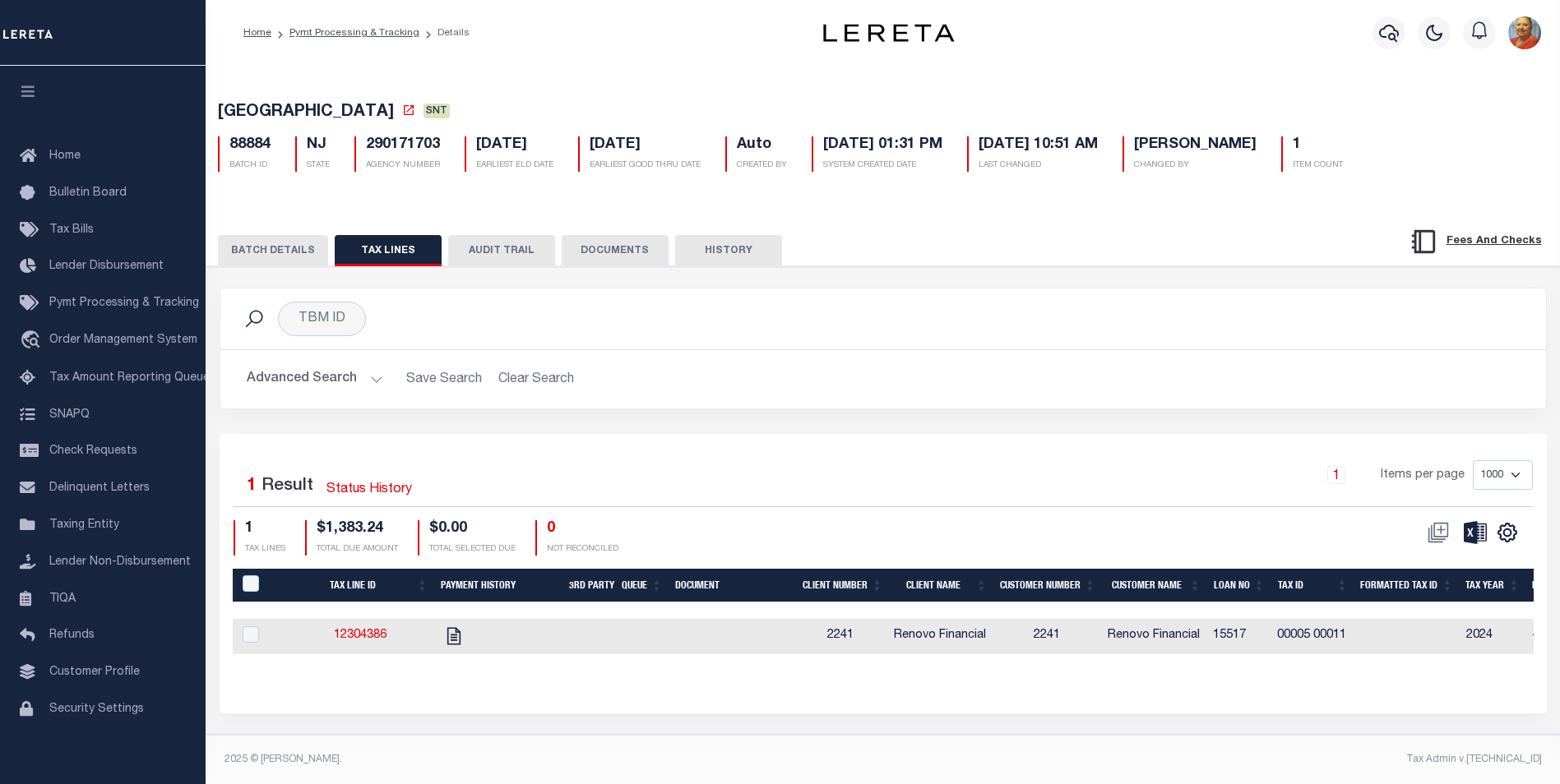
click at [287, 257] on button "BATCH DETAILS" at bounding box center [273, 250] width 110 height 31
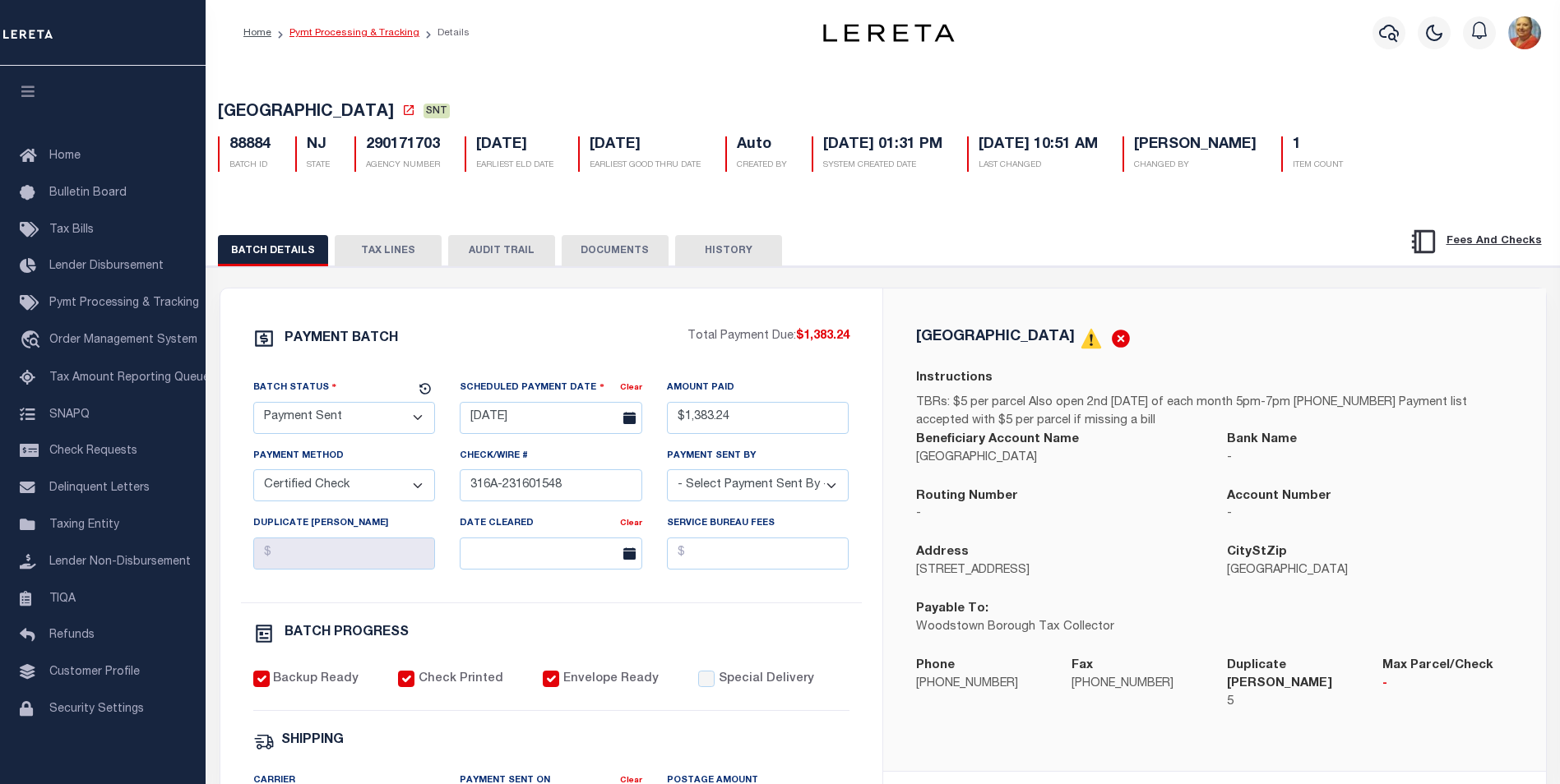
click at [364, 31] on link "Pymt Processing & Tracking" at bounding box center [354, 33] width 130 height 10
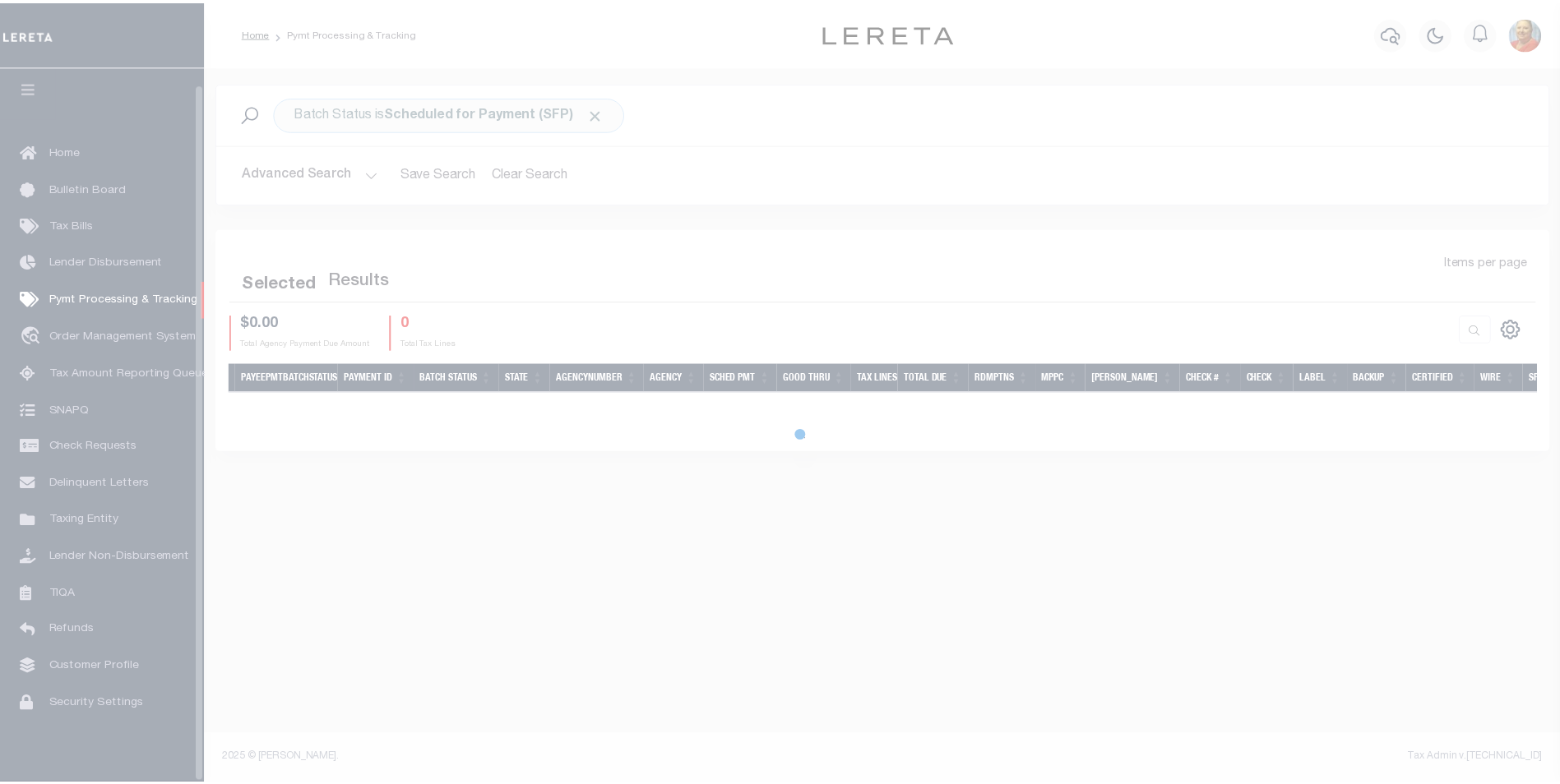
scroll to position [16, 0]
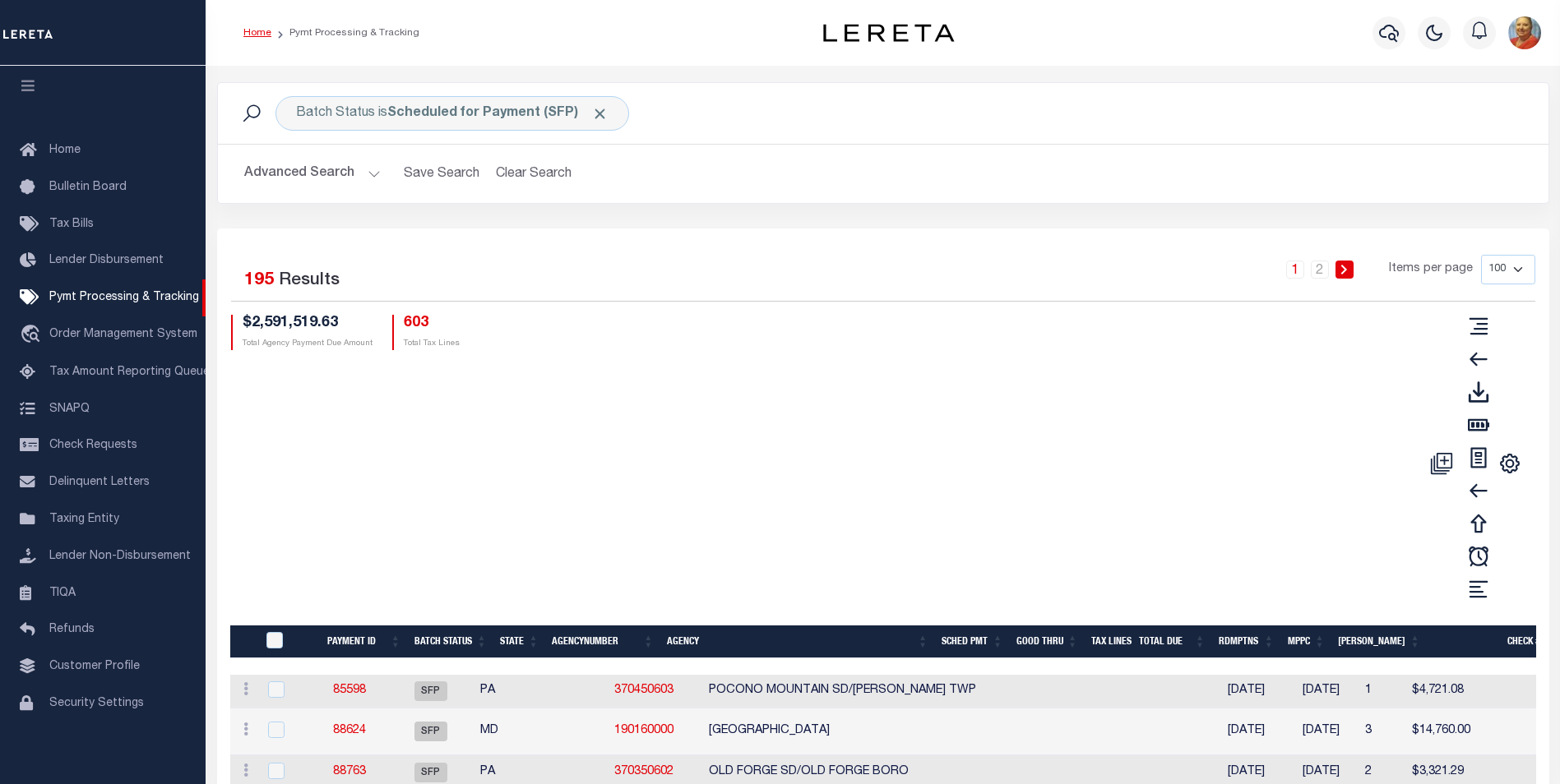
click at [261, 32] on link "Home" at bounding box center [257, 33] width 28 height 10
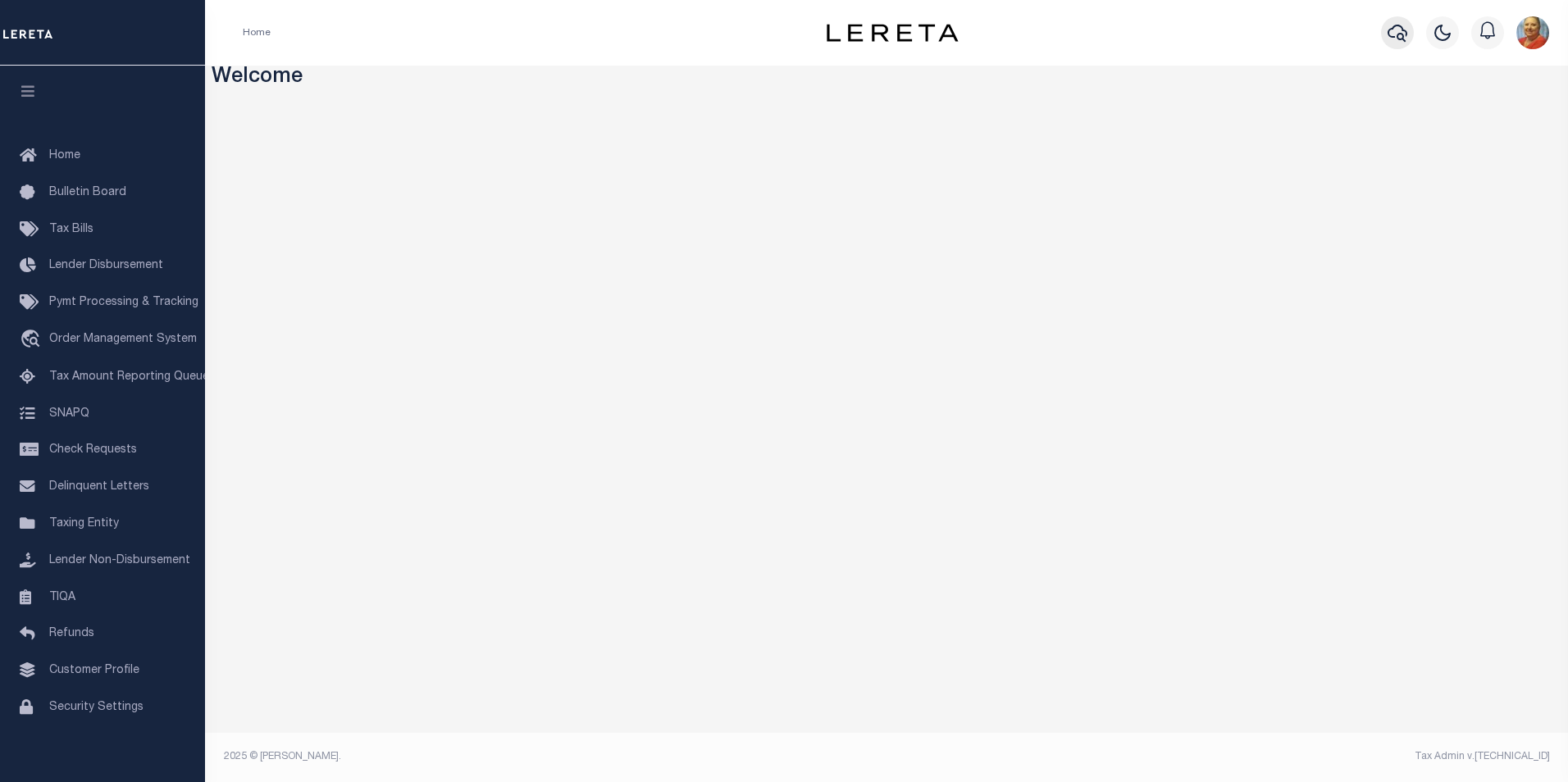
click at [1397, 39] on icon "button" at bounding box center [1397, 33] width 19 height 19
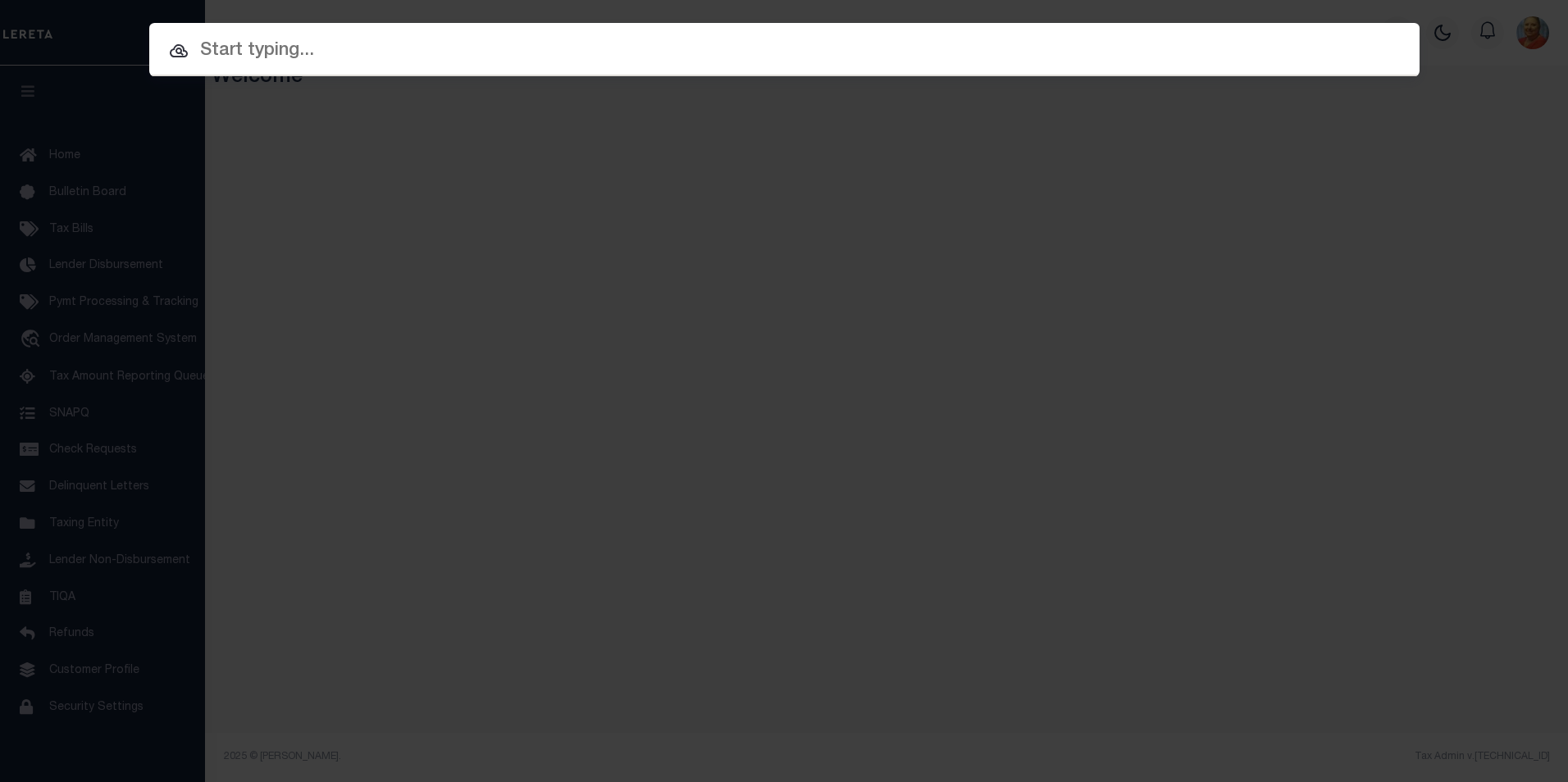
click at [188, 60] on input "text" at bounding box center [784, 51] width 1270 height 29
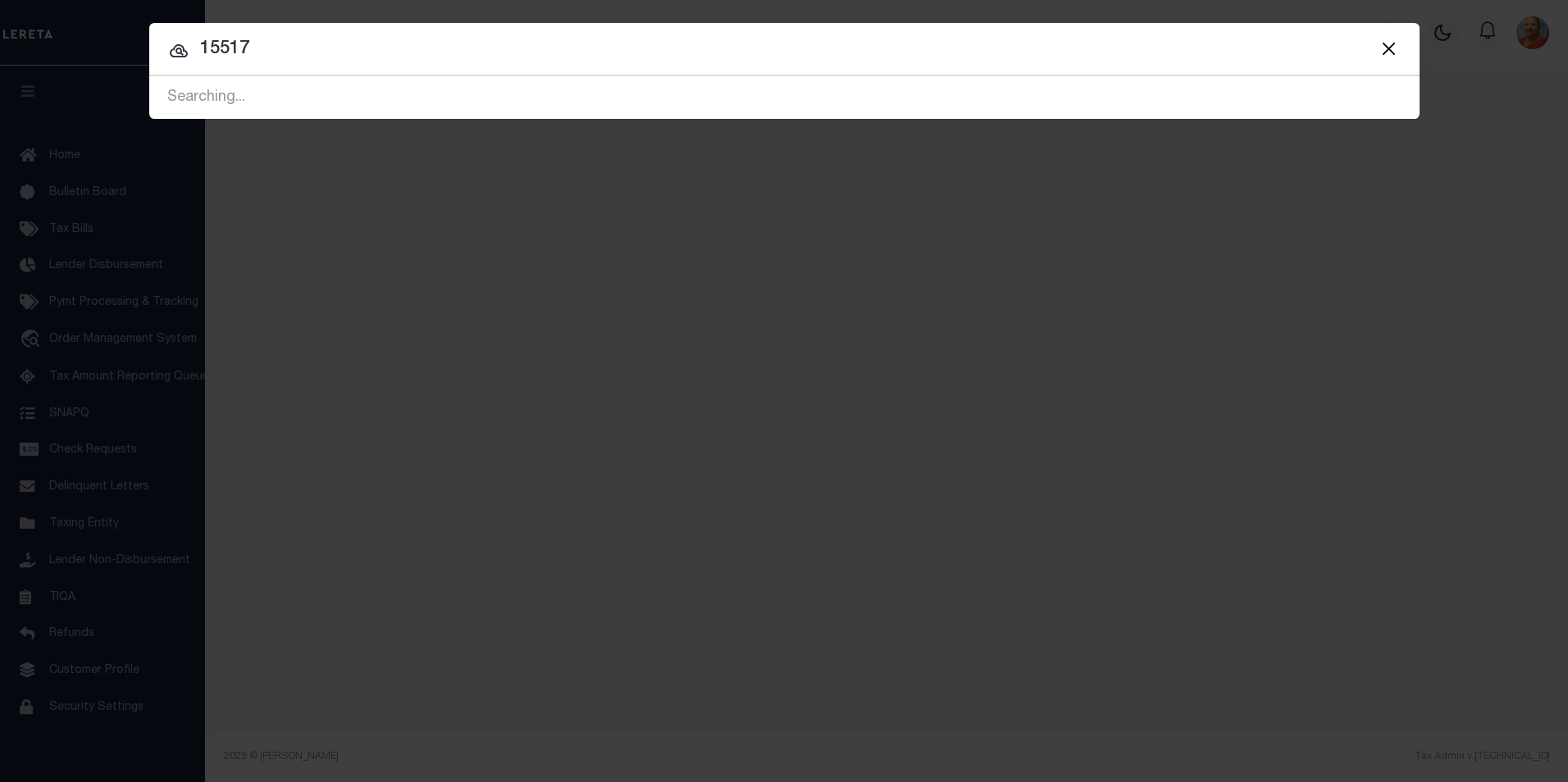
type input "15517"
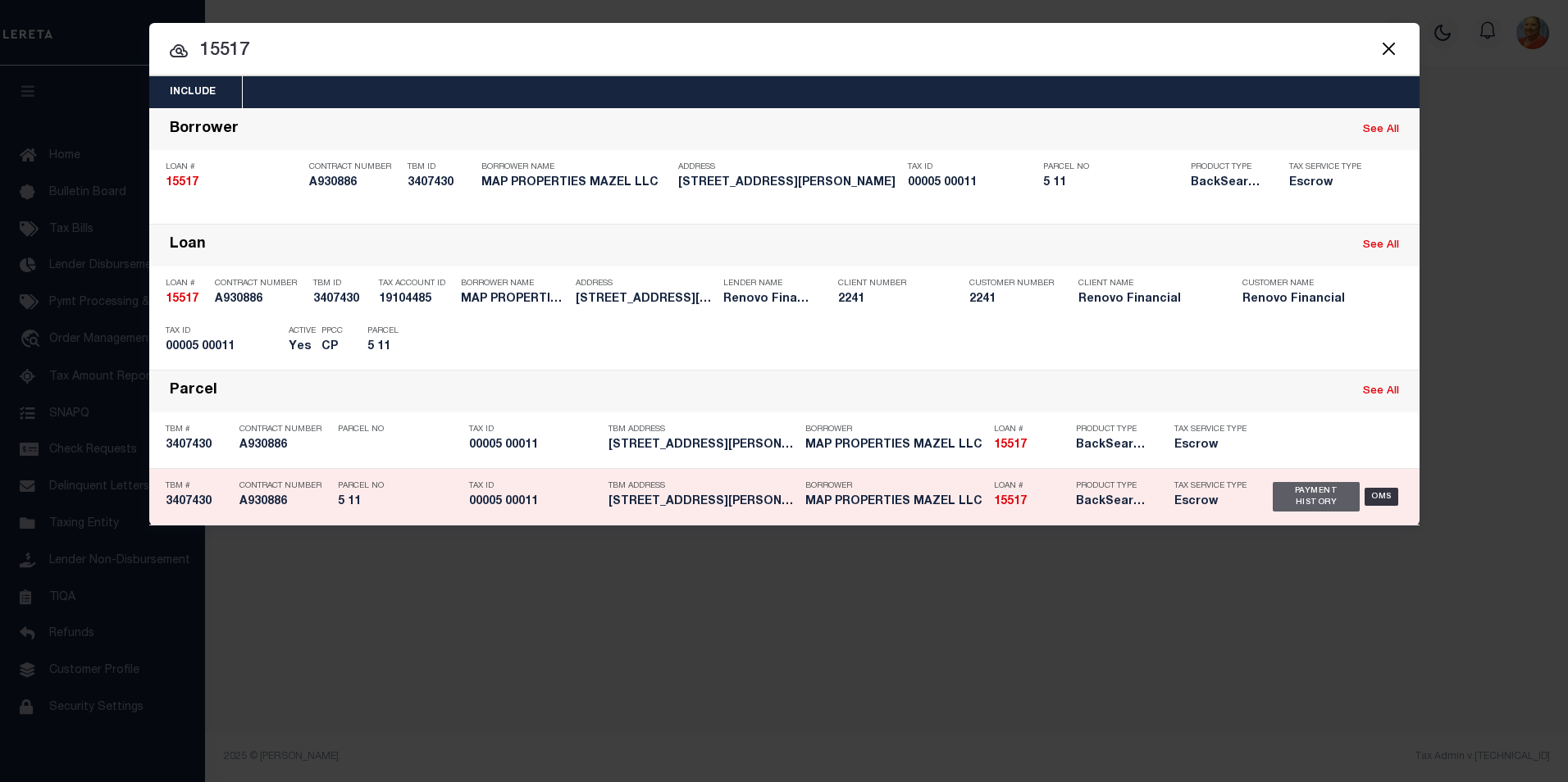
click at [1315, 492] on div "Payment History" at bounding box center [1316, 497] width 87 height 30
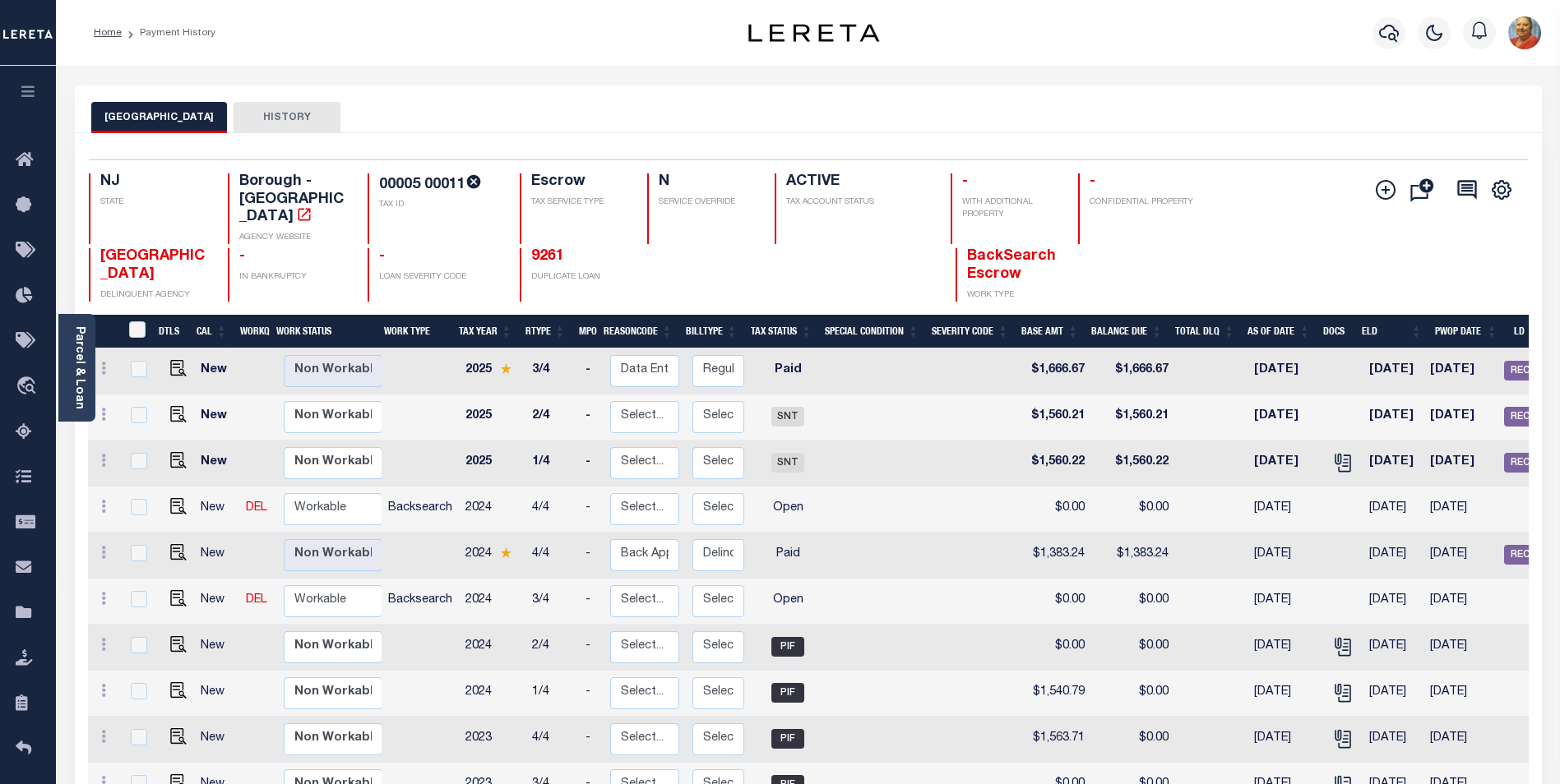
click at [120, 538] on td at bounding box center [138, 556] width 35 height 46
checkbox input "true"
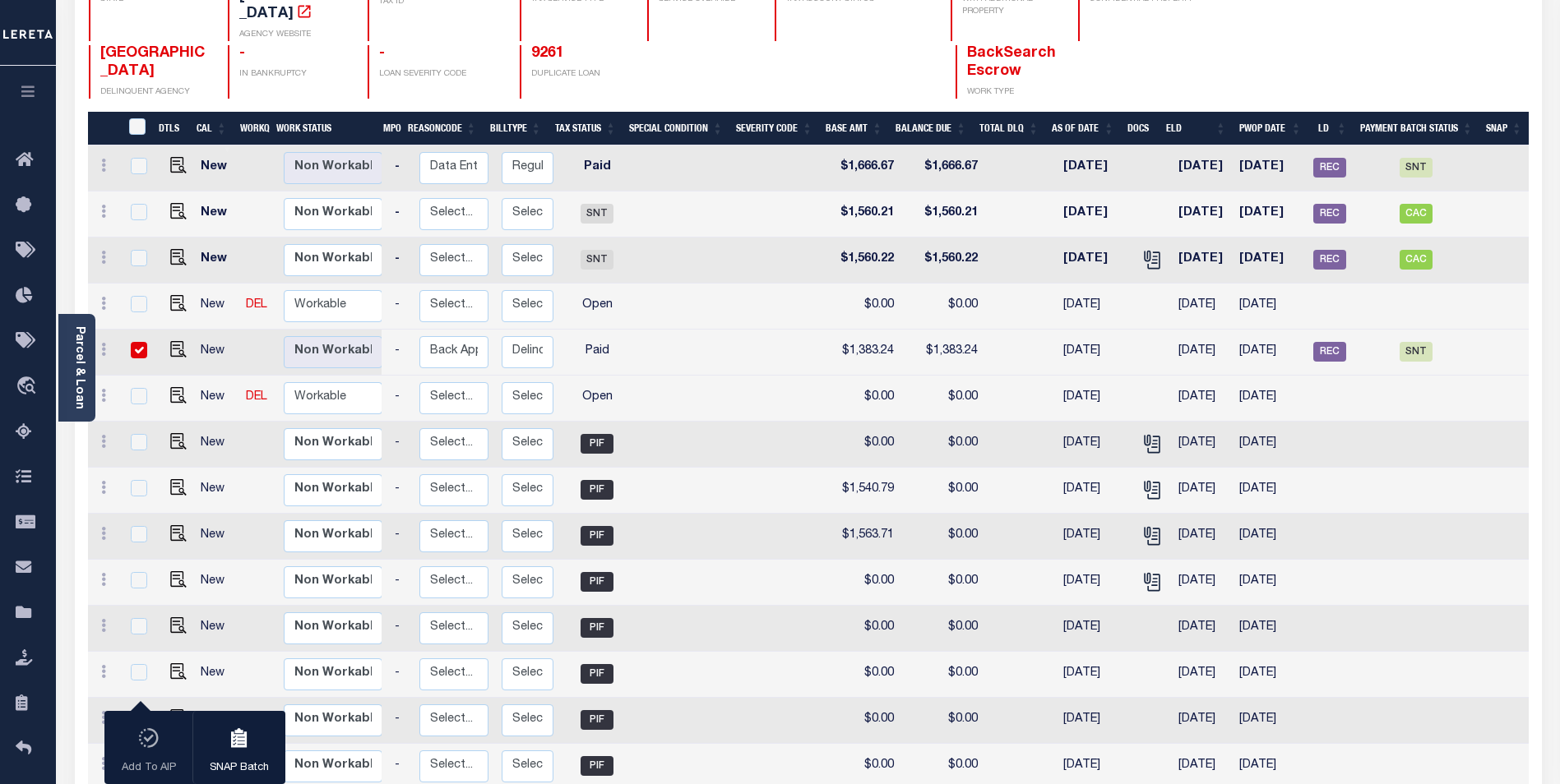
scroll to position [199, 0]
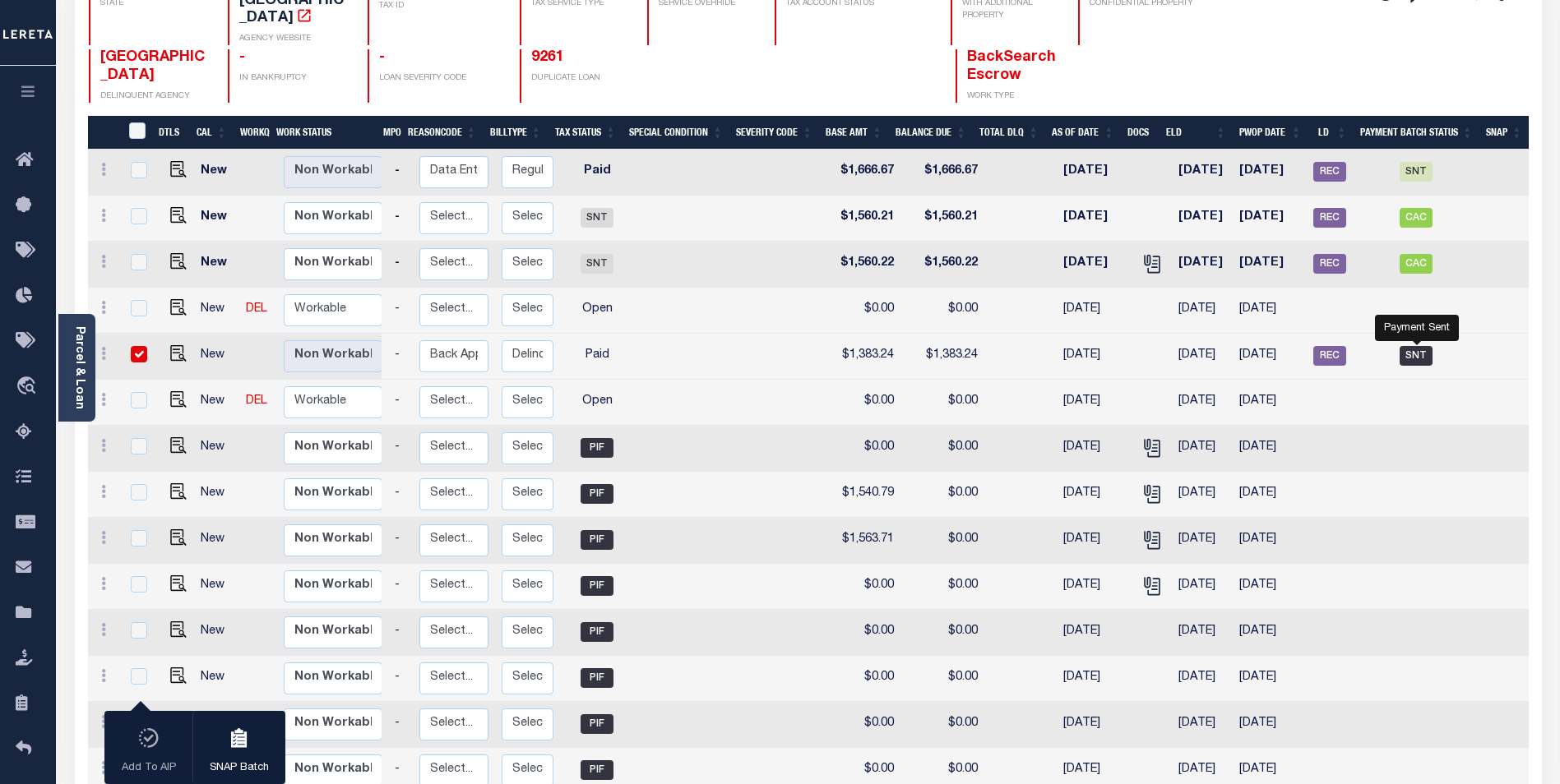
click at [1412, 346] on span "SNT" at bounding box center [1416, 355] width 33 height 19
checkbox input "false"
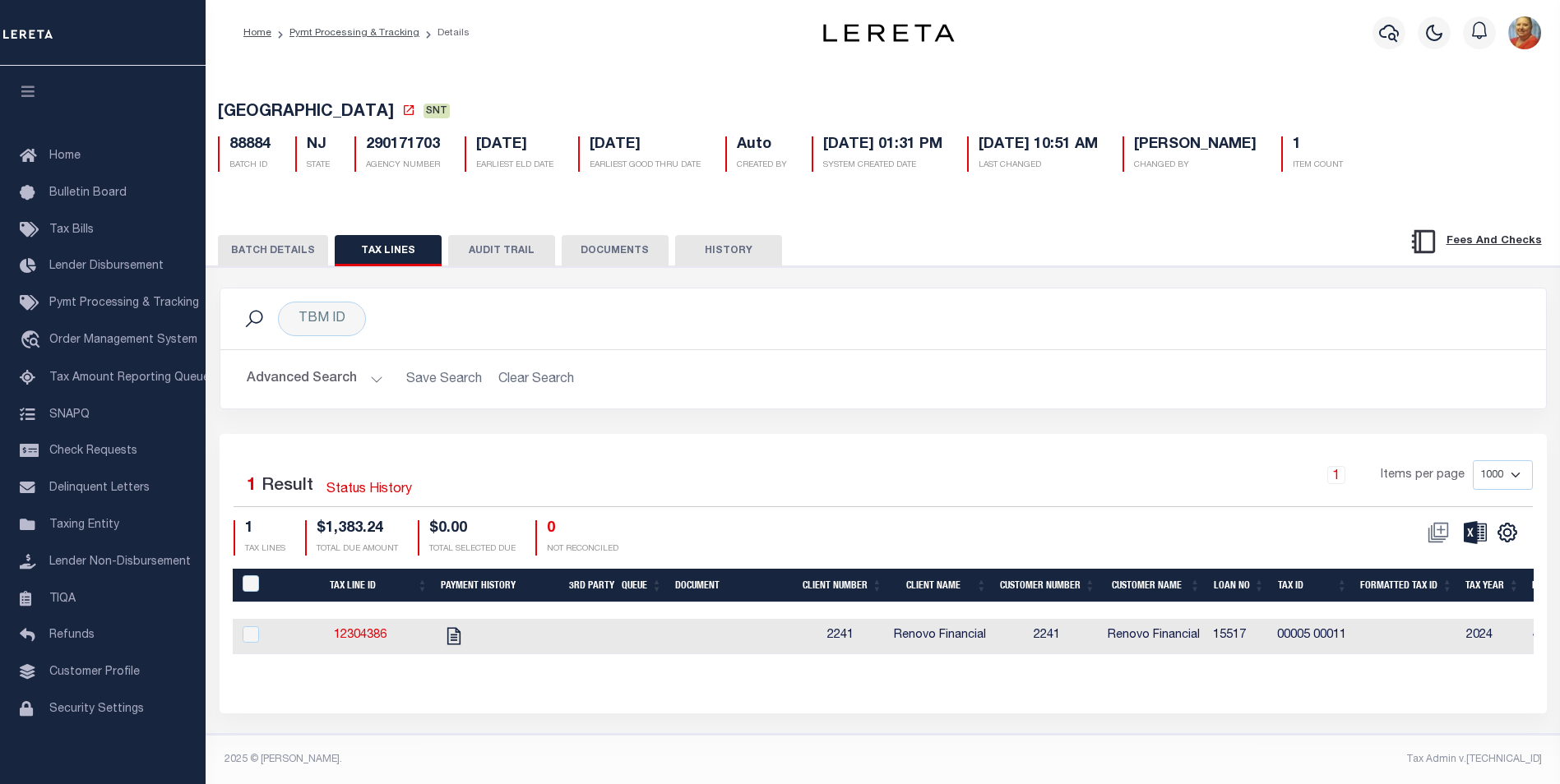
click at [275, 257] on button "BATCH DETAILS" at bounding box center [273, 250] width 110 height 31
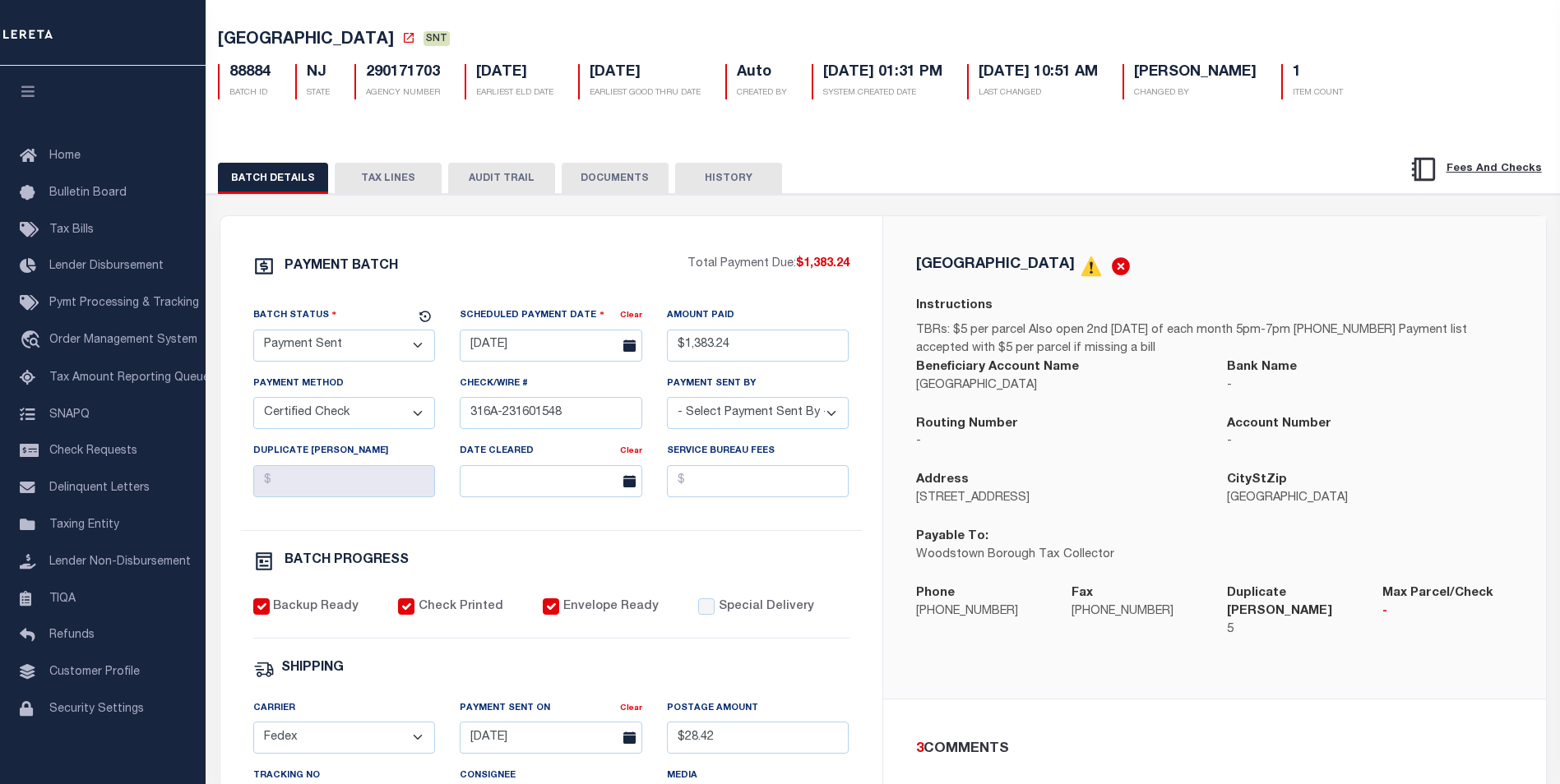
scroll to position [82, 0]
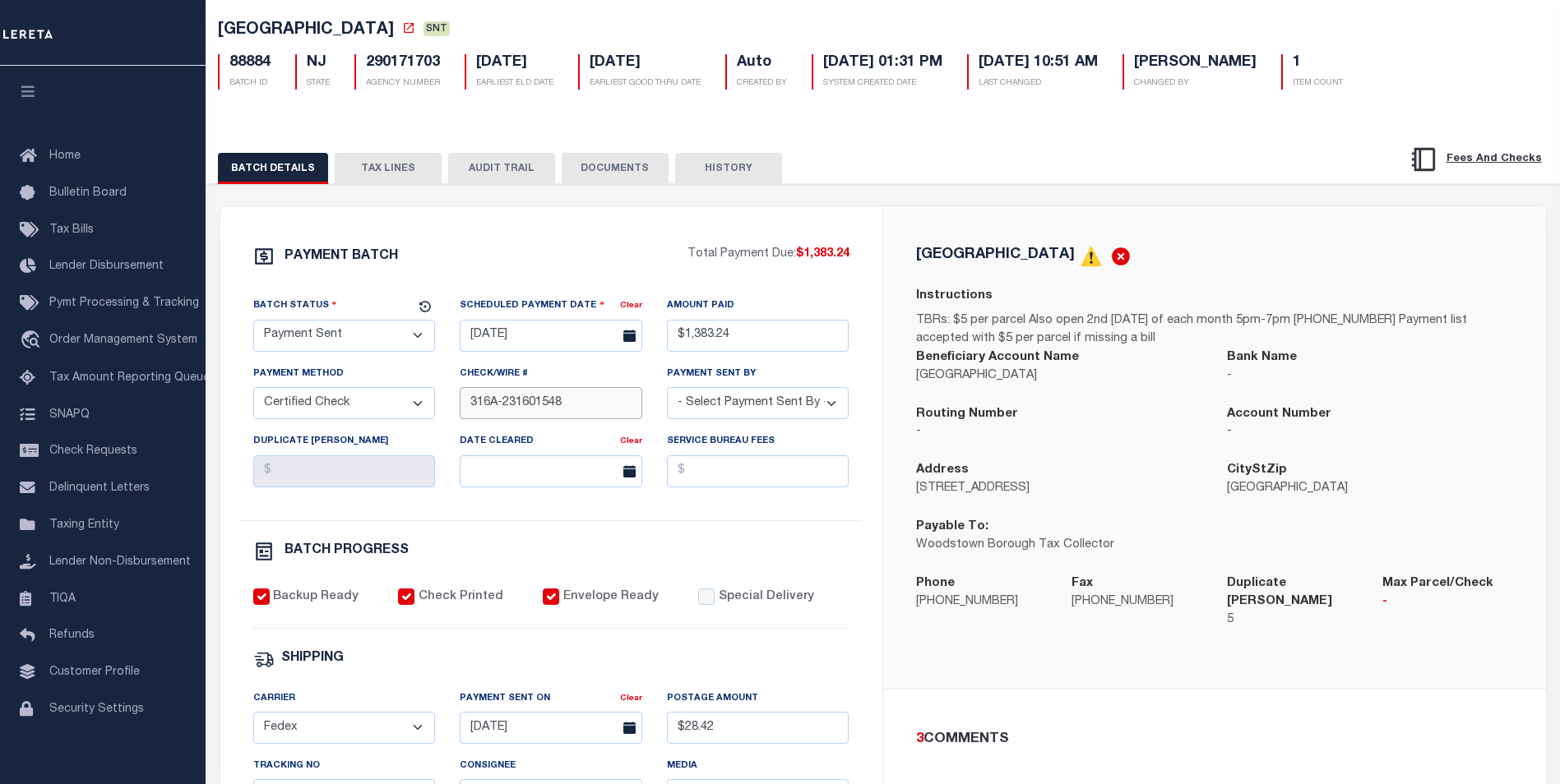
drag, startPoint x: 568, startPoint y: 408, endPoint x: 468, endPoint y: 408, distance: 100.0
click at [468, 408] on input "316A-231601548" at bounding box center [551, 403] width 183 height 32
drag, startPoint x: 485, startPoint y: 409, endPoint x: 460, endPoint y: 531, distance: 124.5
click at [460, 531] on div "PAYMENT BATCH Total Payment Due: $1,383.24 Batch Status - Select Status -" at bounding box center [551, 687] width 622 height 883
drag, startPoint x: 581, startPoint y: 414, endPoint x: 463, endPoint y: 403, distance: 118.5
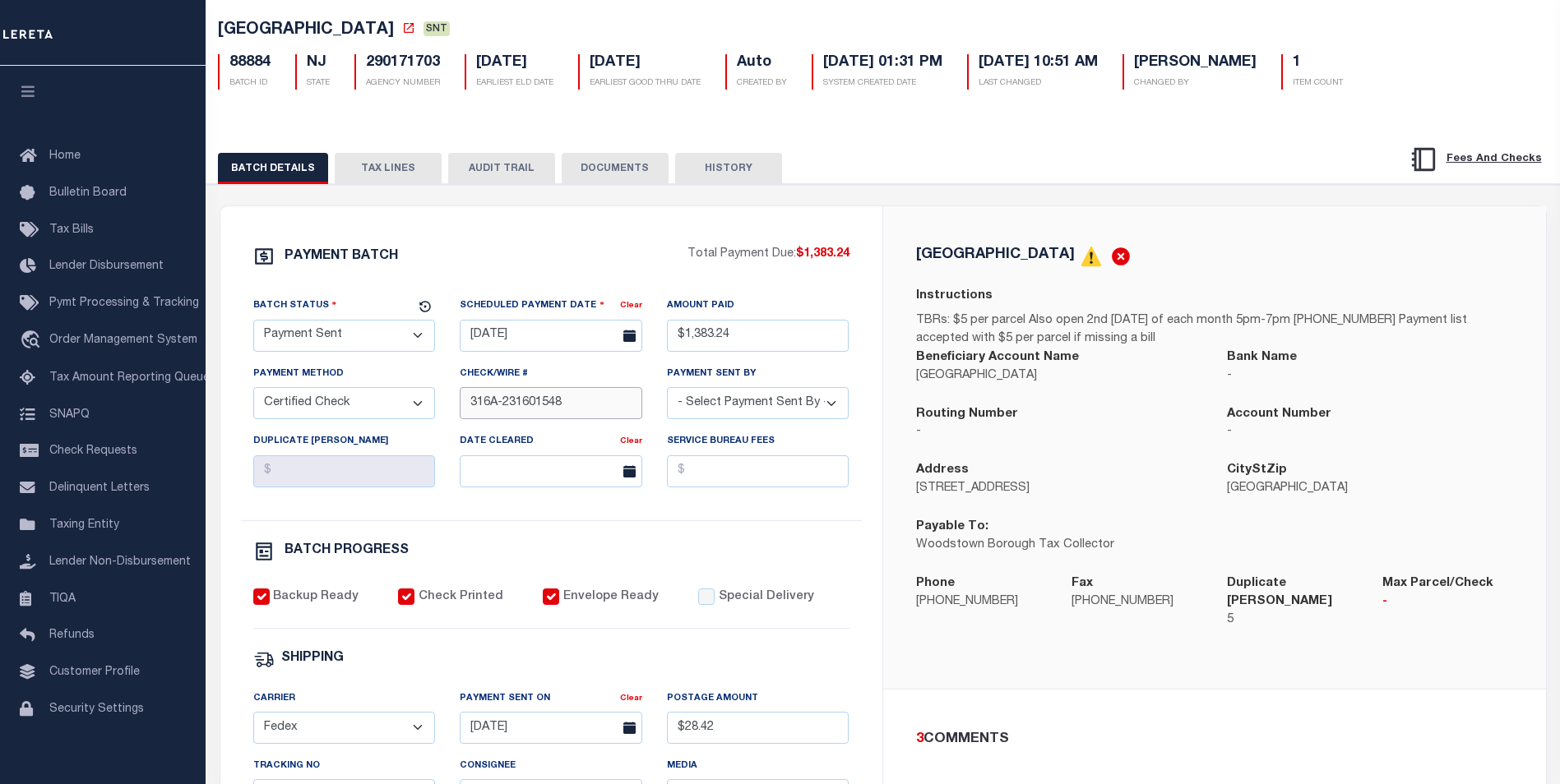
click at [463, 403] on input "316A-231601548" at bounding box center [551, 403] width 183 height 32
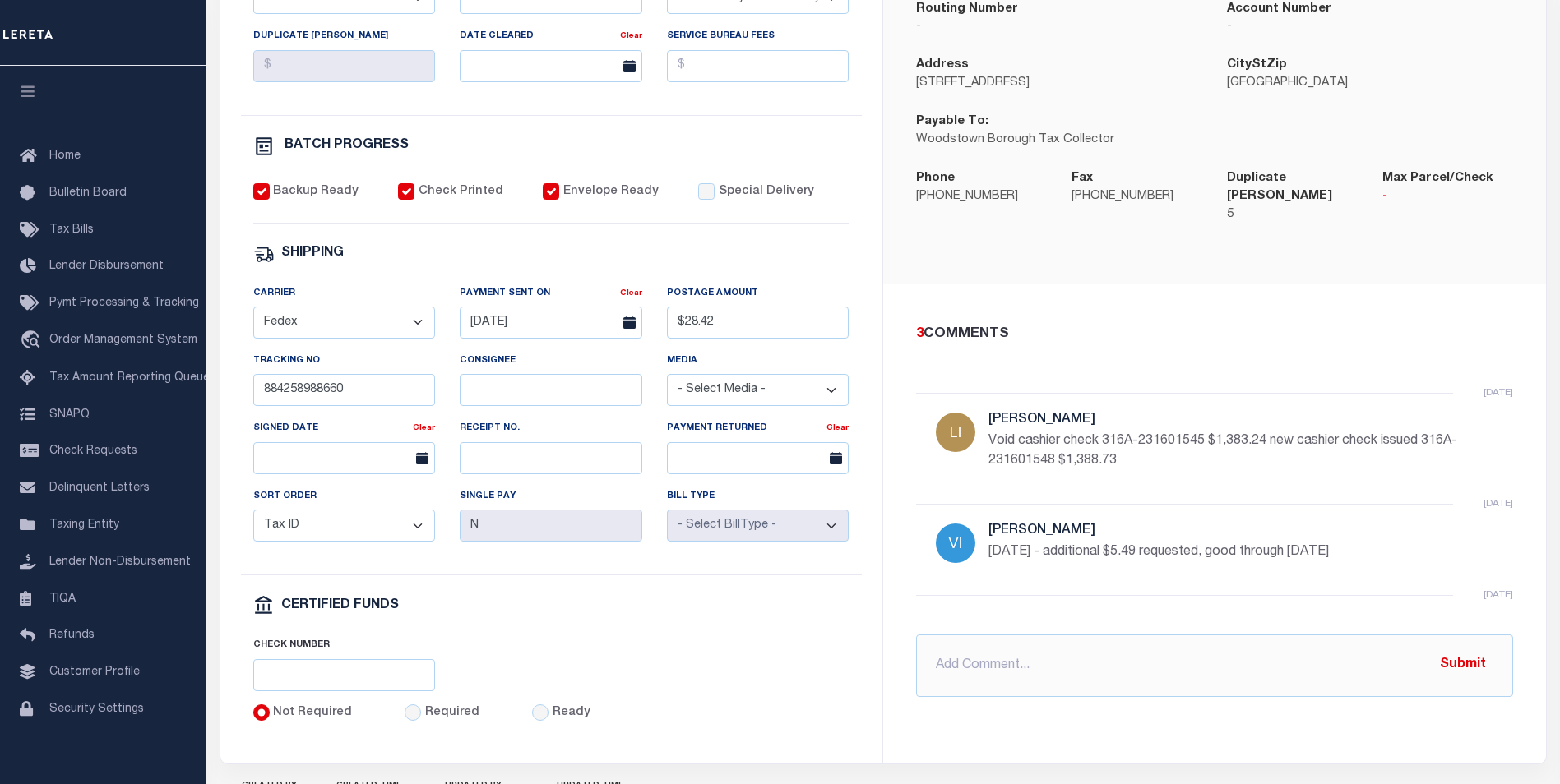
scroll to position [442, 0]
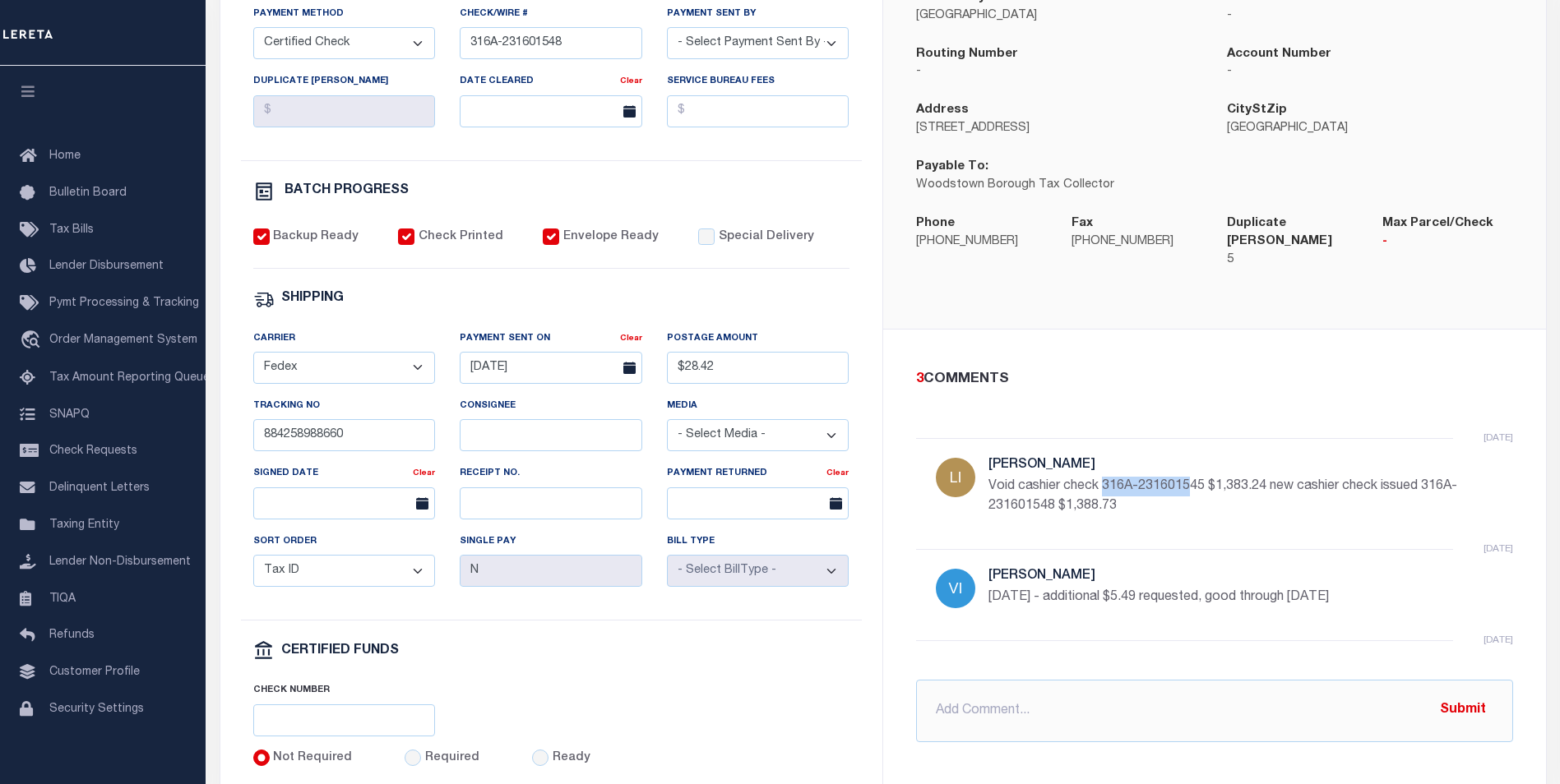
drag, startPoint x: 1105, startPoint y: 471, endPoint x: 1189, endPoint y: 466, distance: 84.1
click at [1189, 477] on p "Void cashier check 316A-231601545 $1,383.24 new cashier check issued 316A-23160…" at bounding box center [1235, 496] width 493 height 39
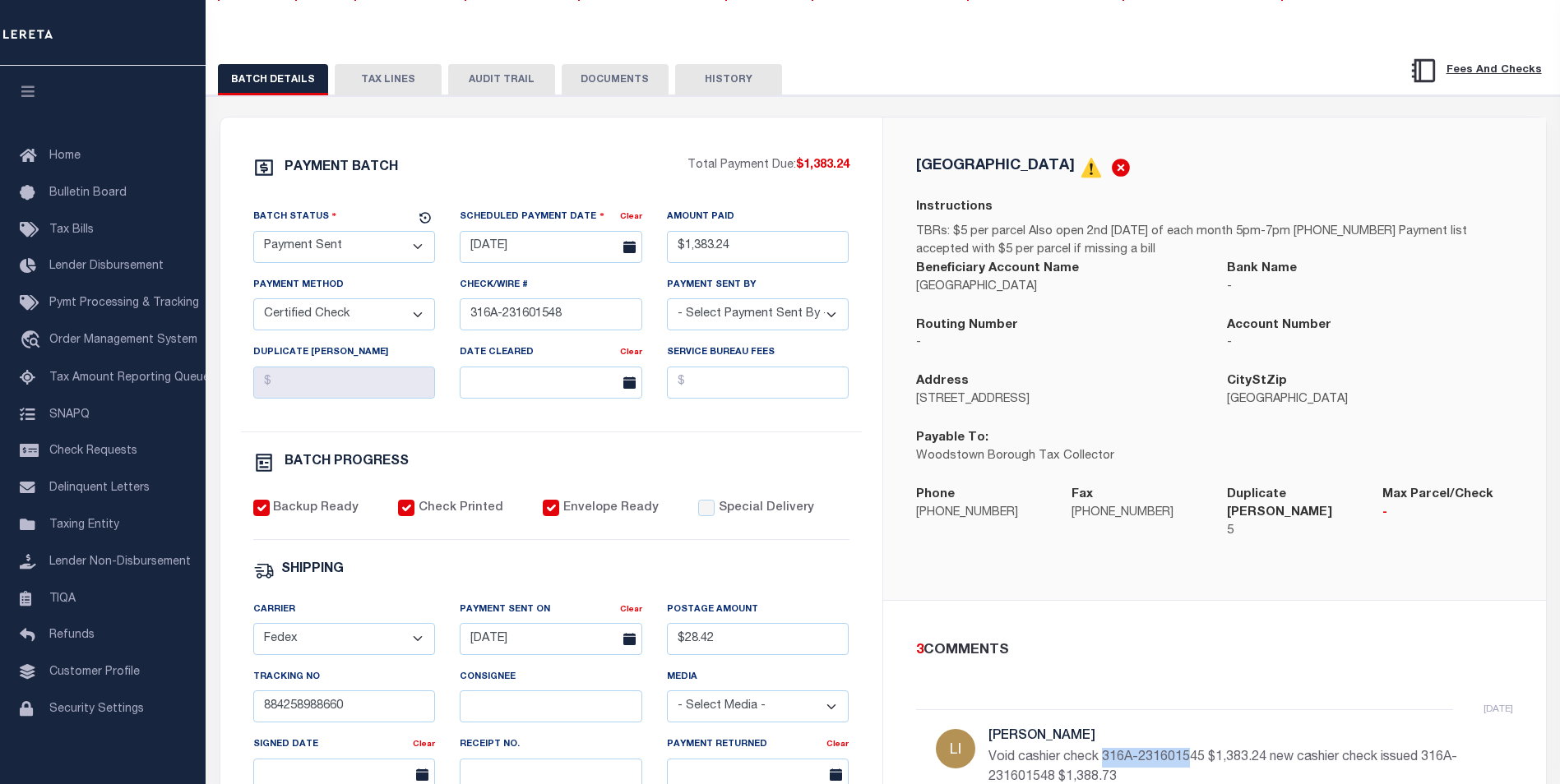
scroll to position [114, 0]
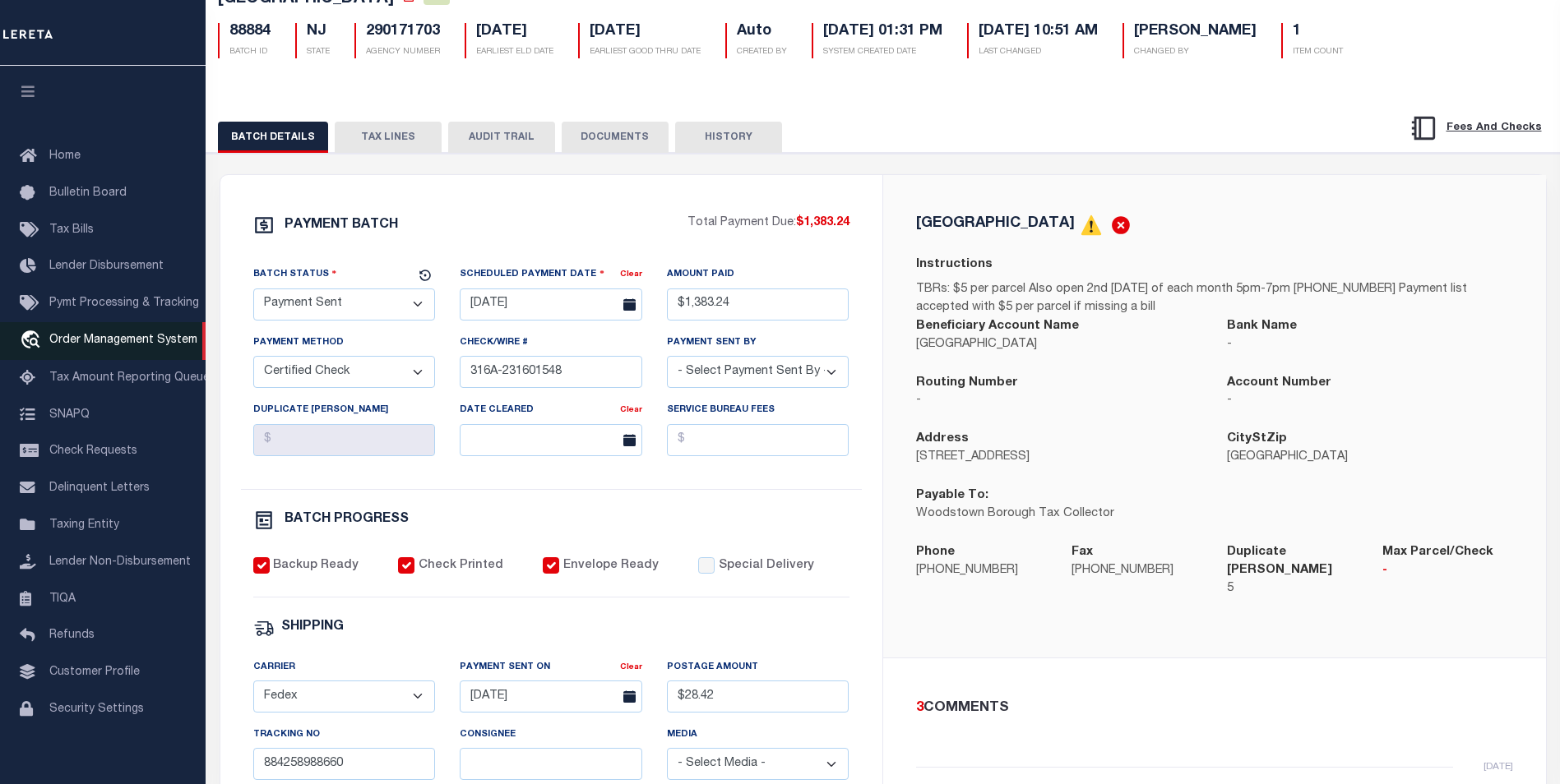
click at [84, 344] on span "Order Management System" at bounding box center [123, 340] width 148 height 12
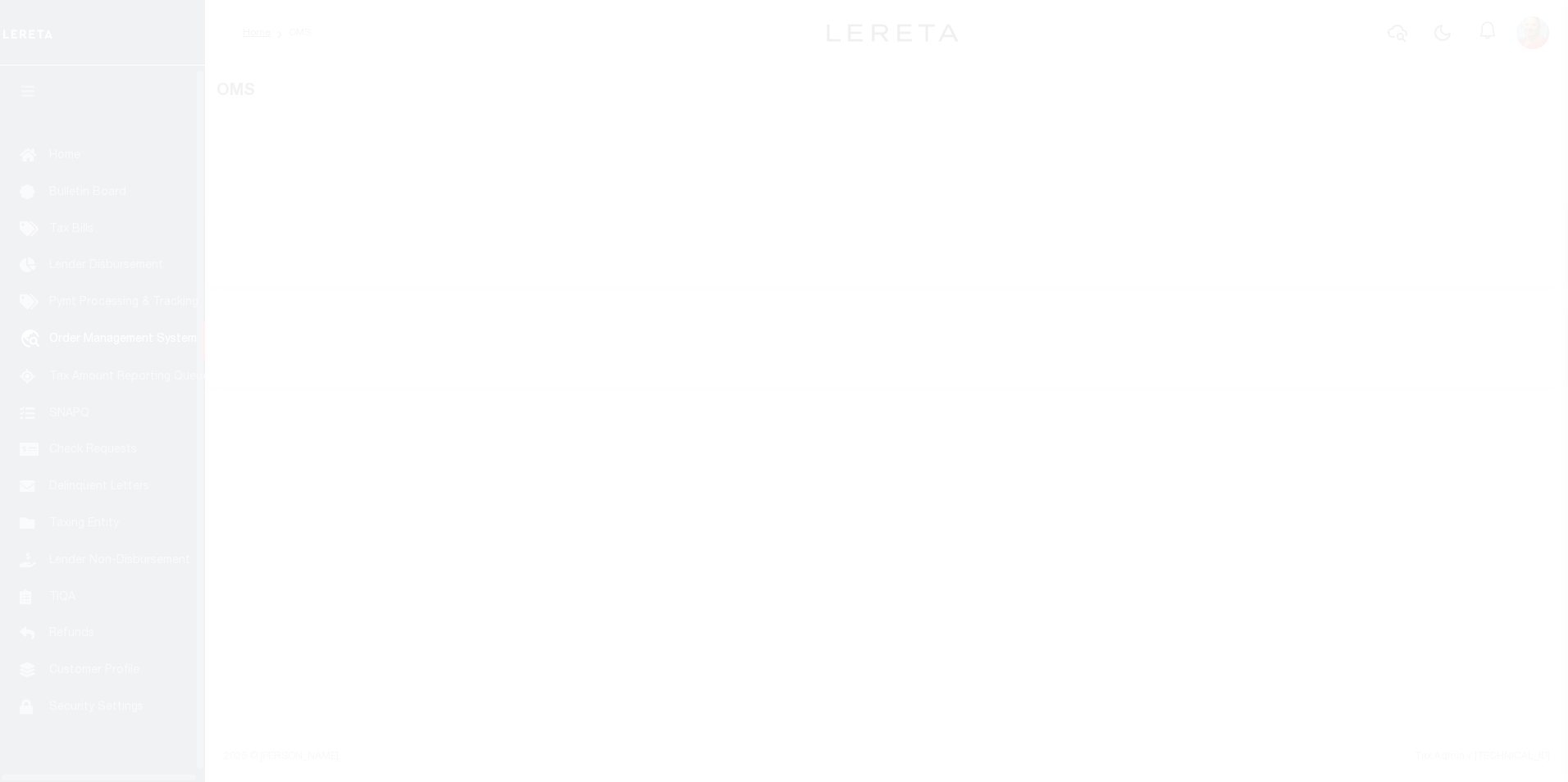
scroll to position [16, 0]
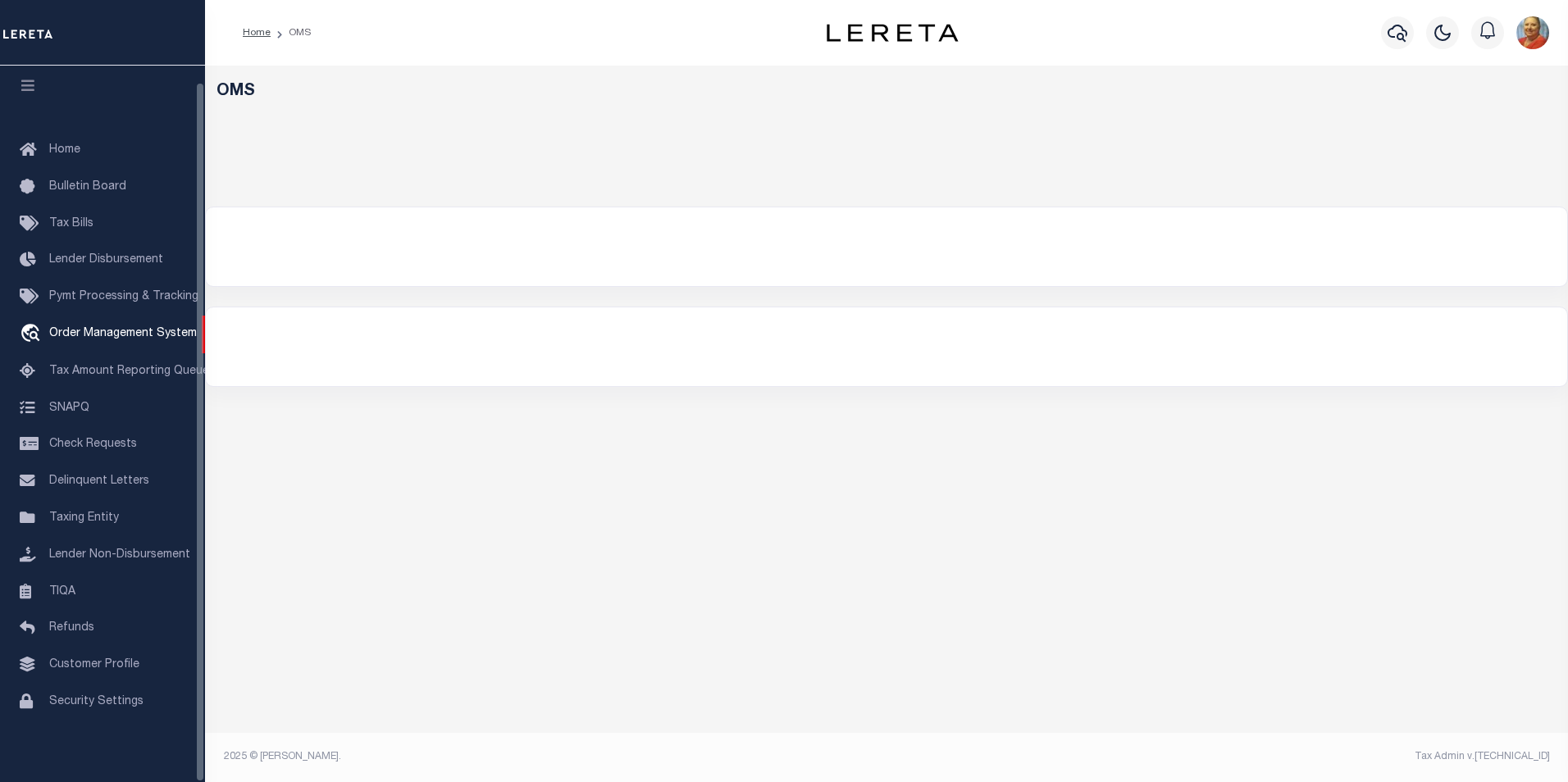
select select "200"
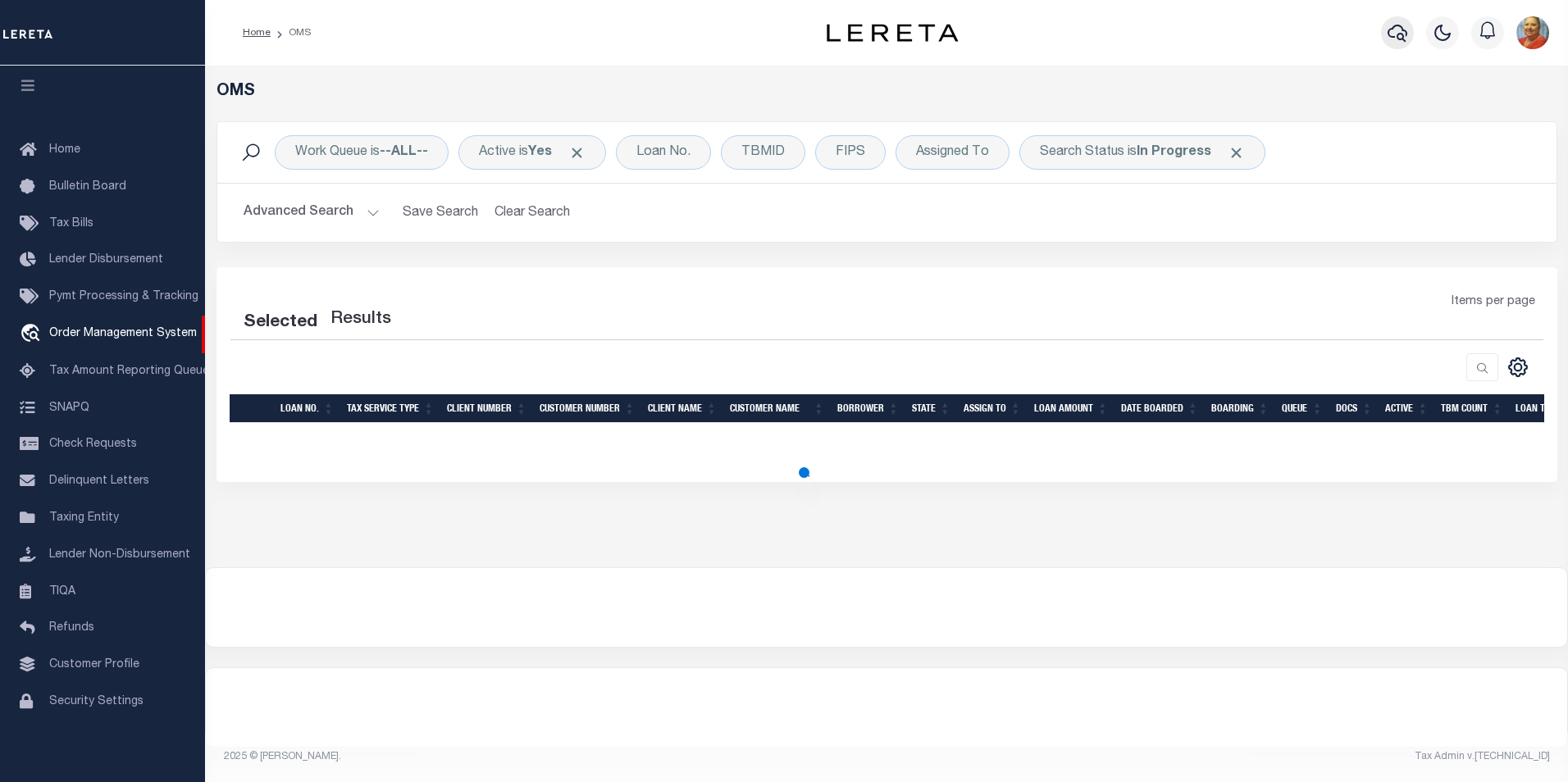
click at [1395, 37] on icon "button" at bounding box center [1397, 34] width 19 height 17
select select "200"
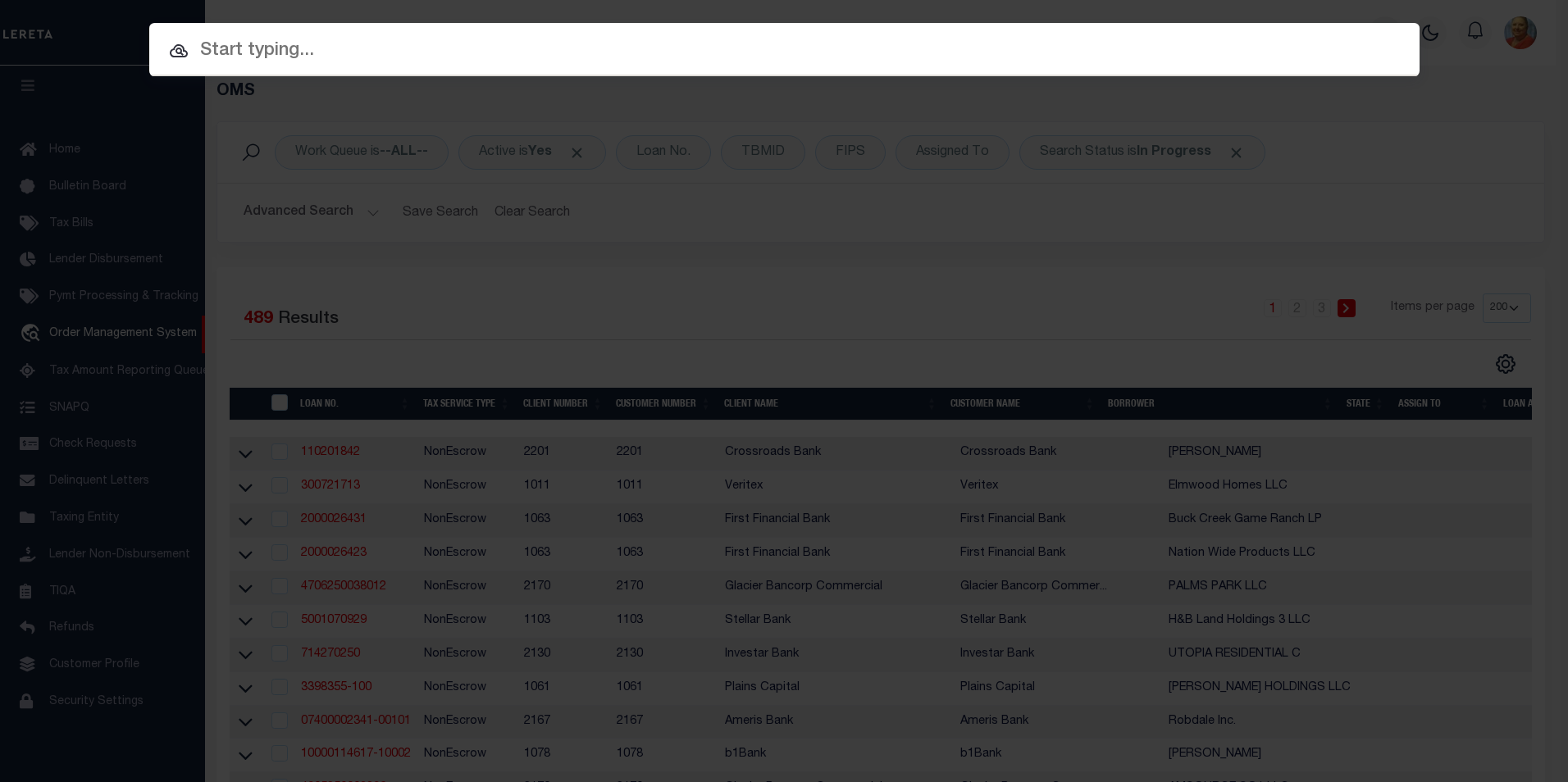
click at [611, 59] on input "text" at bounding box center [784, 51] width 1270 height 29
paste input "910012805788"
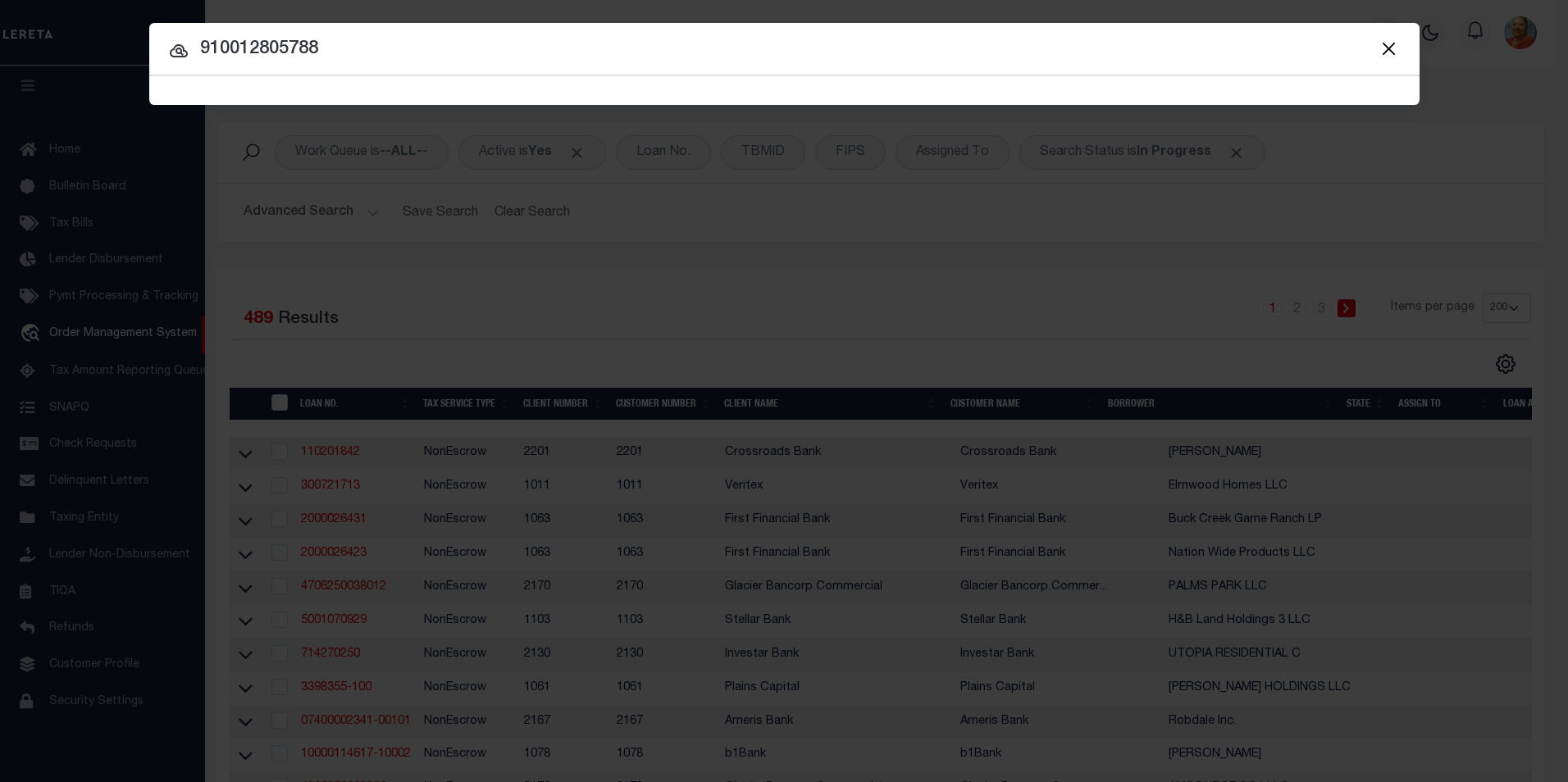
type input "910012805788"
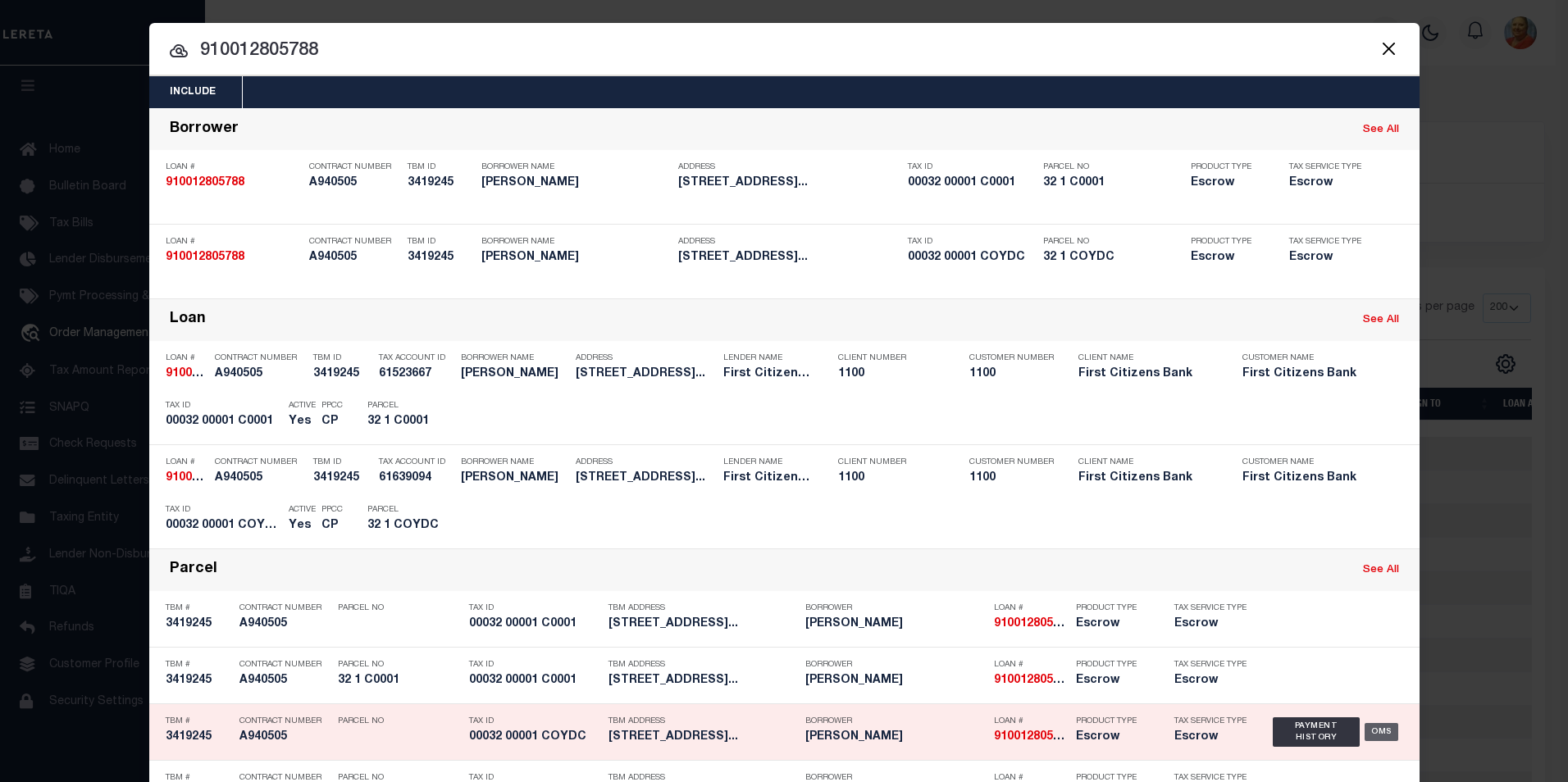
click at [1370, 729] on div "OMS" at bounding box center [1381, 732] width 34 height 18
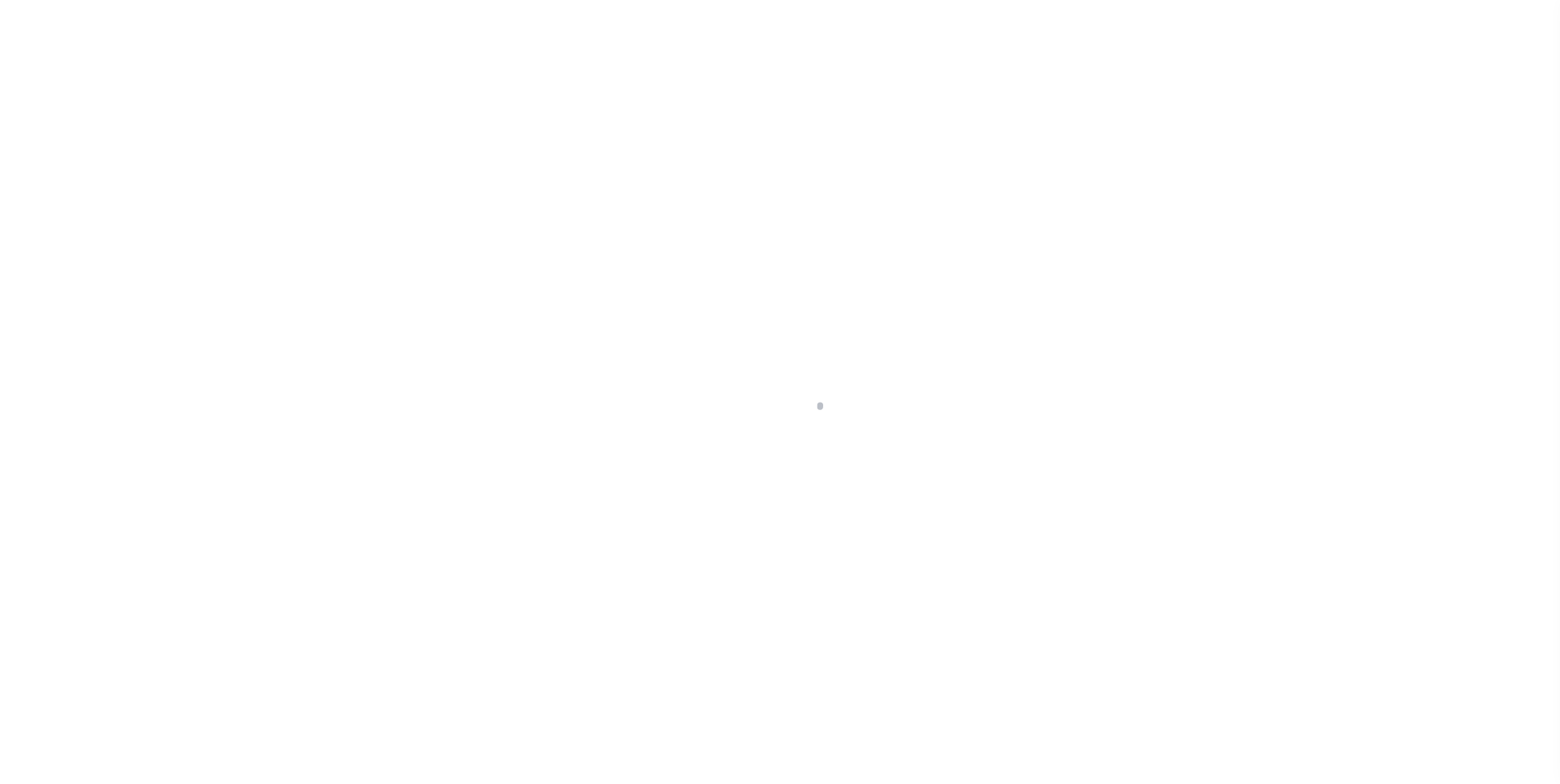
select select "24377"
select select "Escrow"
type input "[STREET_ADDRESS]"
select select
type input "[GEOGRAPHIC_DATA]"
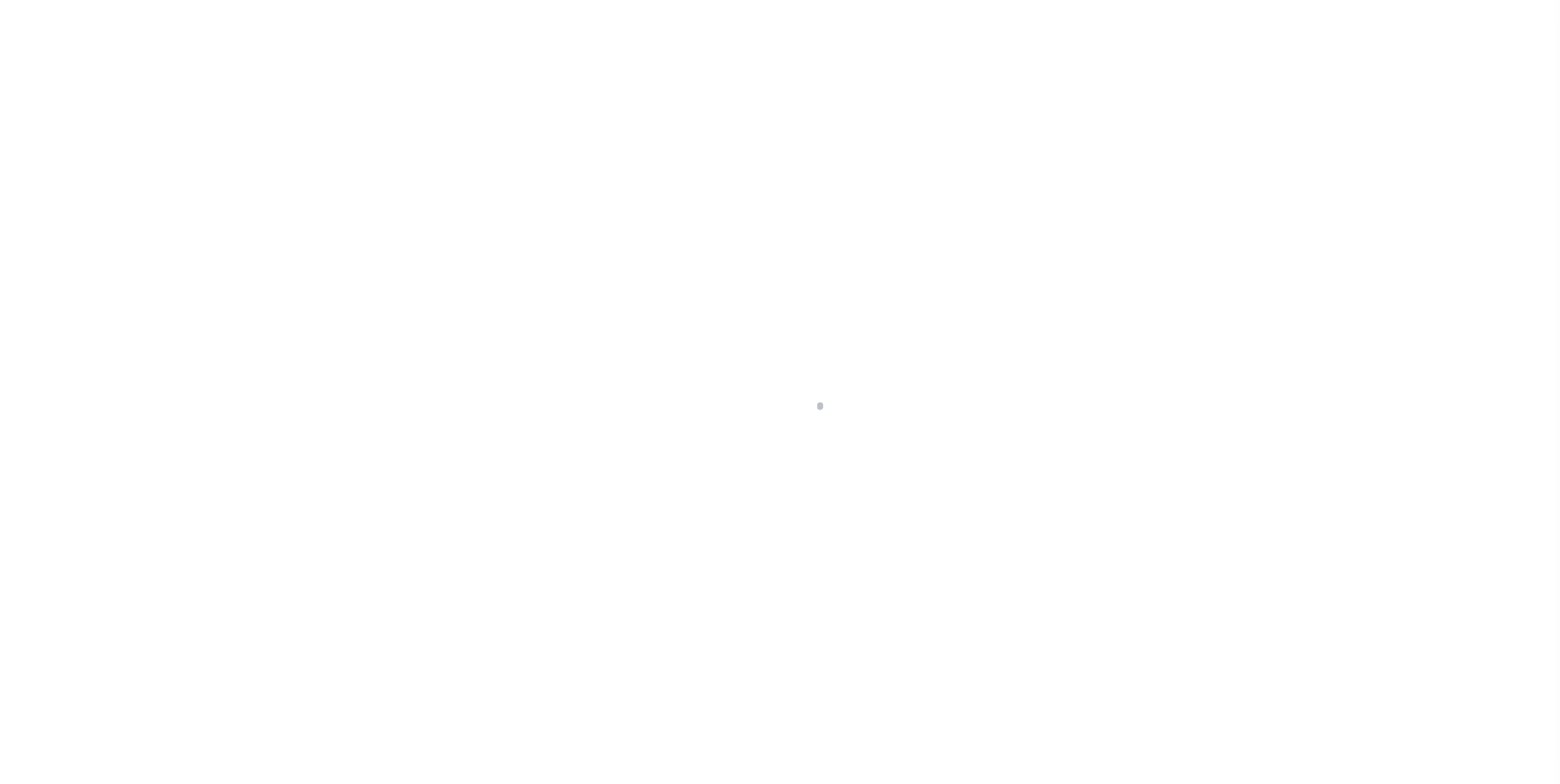
type input "NJ"
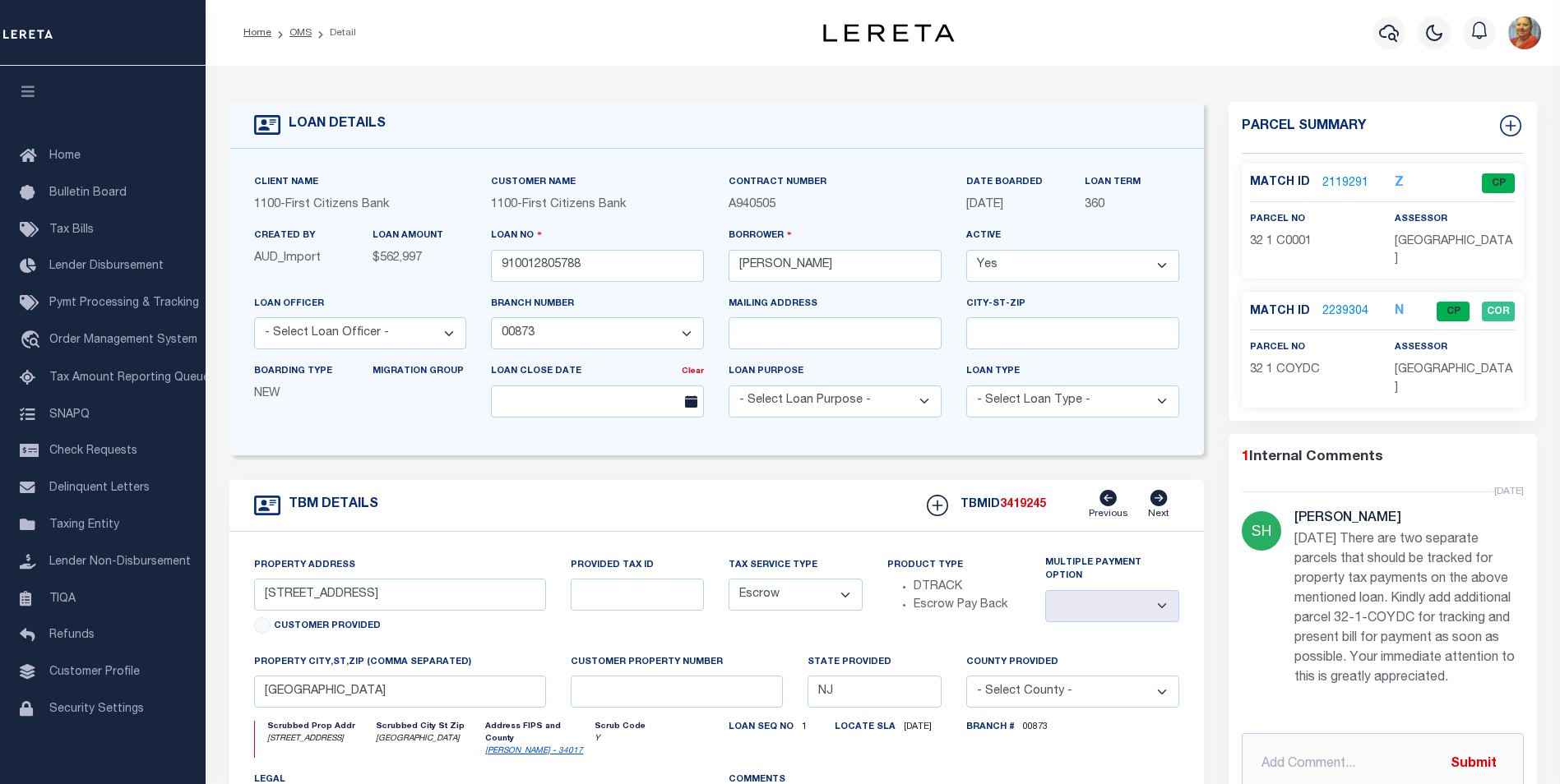
click at [1350, 187] on link "2119291" at bounding box center [1346, 184] width 46 height 17
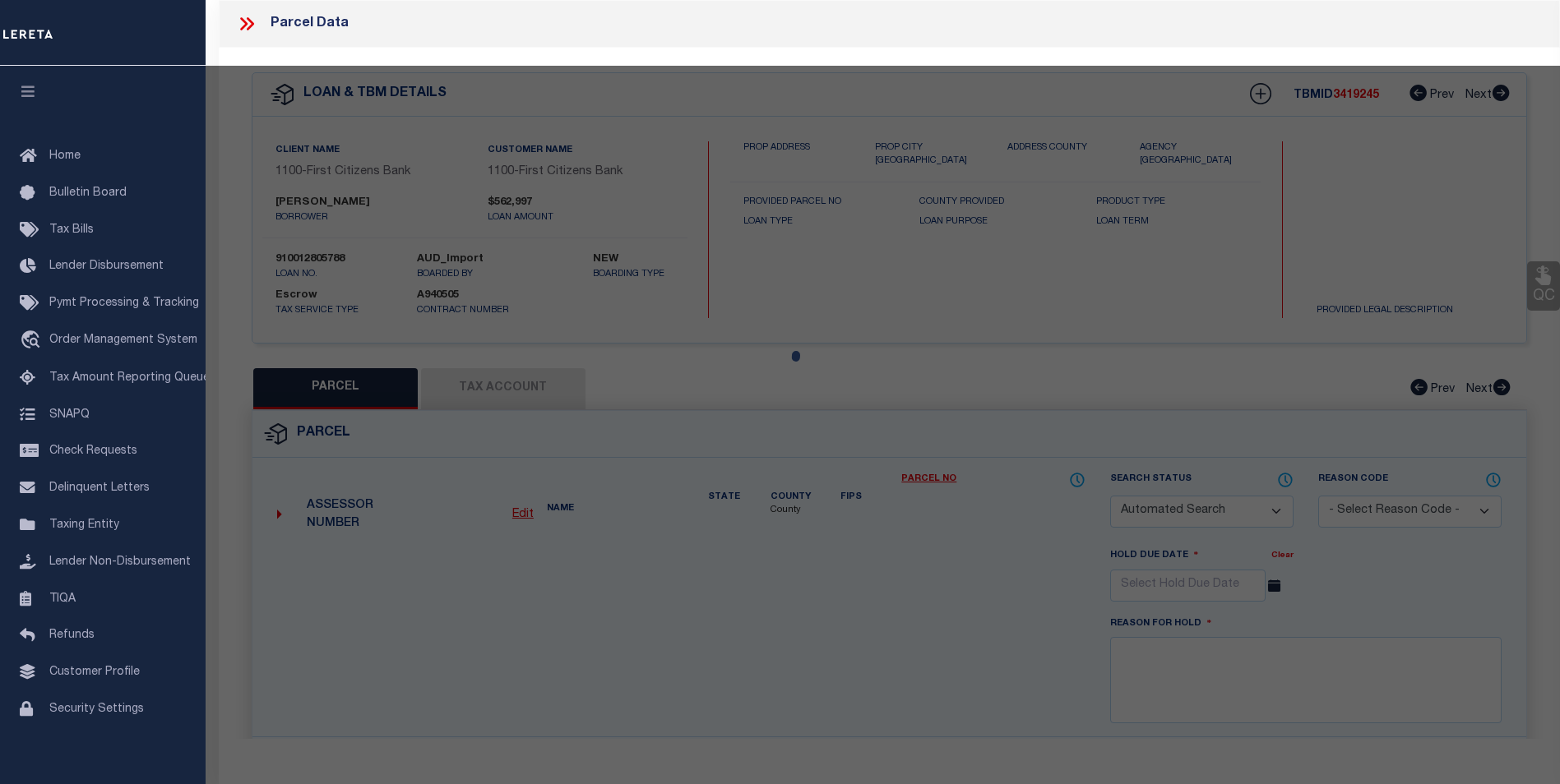
checkbox input "false"
select select "CP"
type input "BOSCO, ROBERT"
select select "AGW"
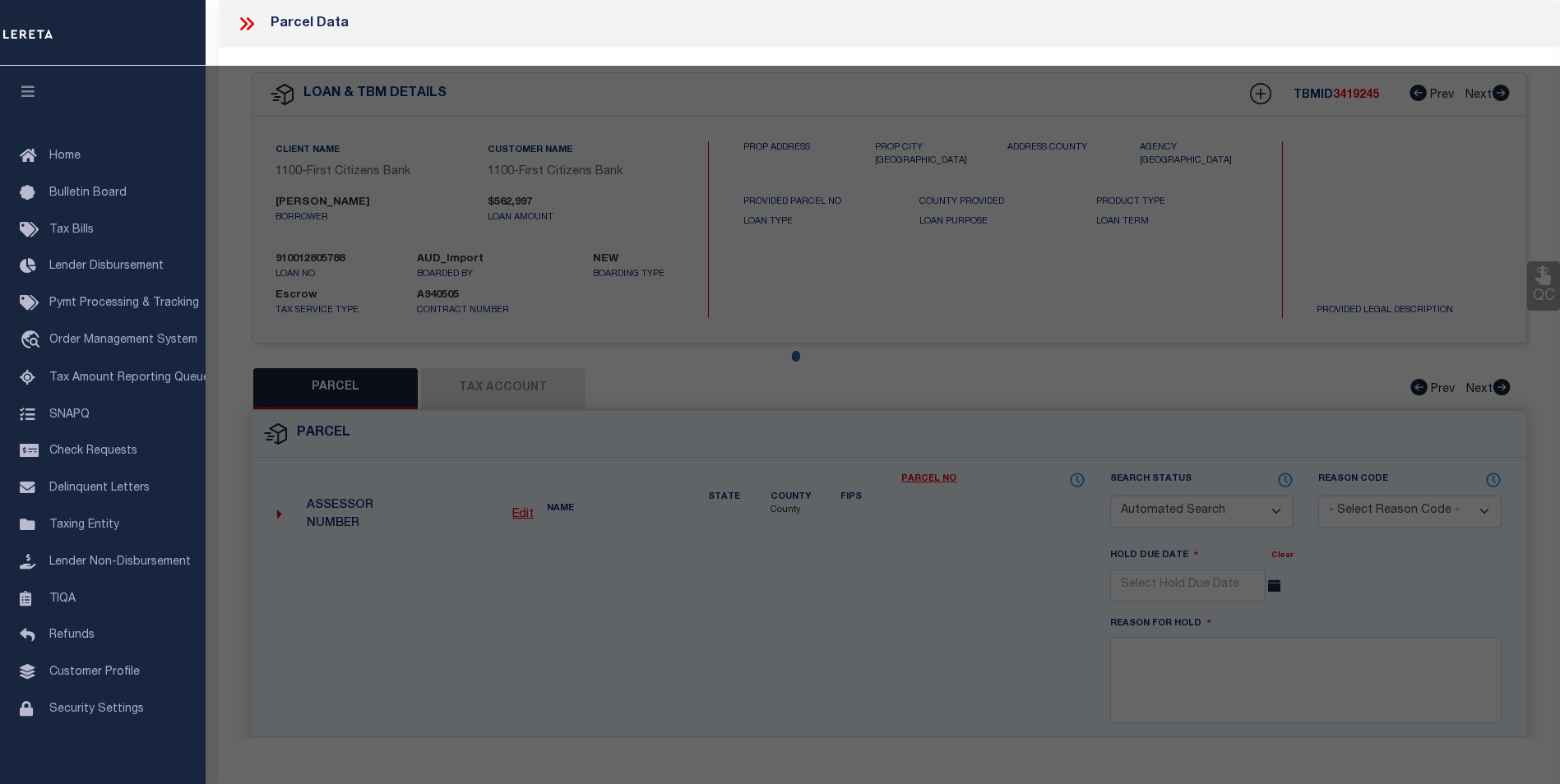
select select
type input "360 FIRST ST"
type input "HOBOKEN NJ 07030"
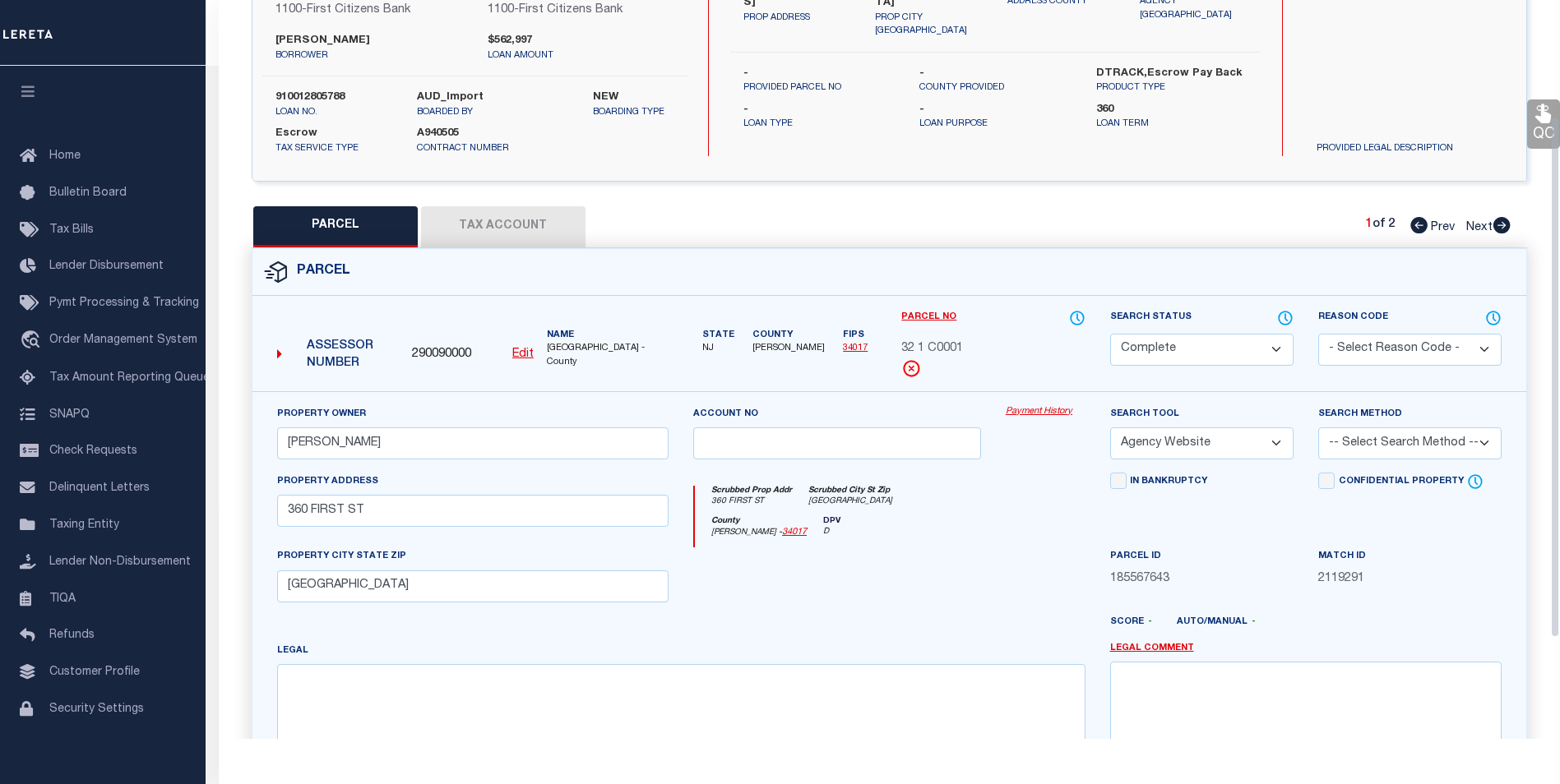
scroll to position [165, 0]
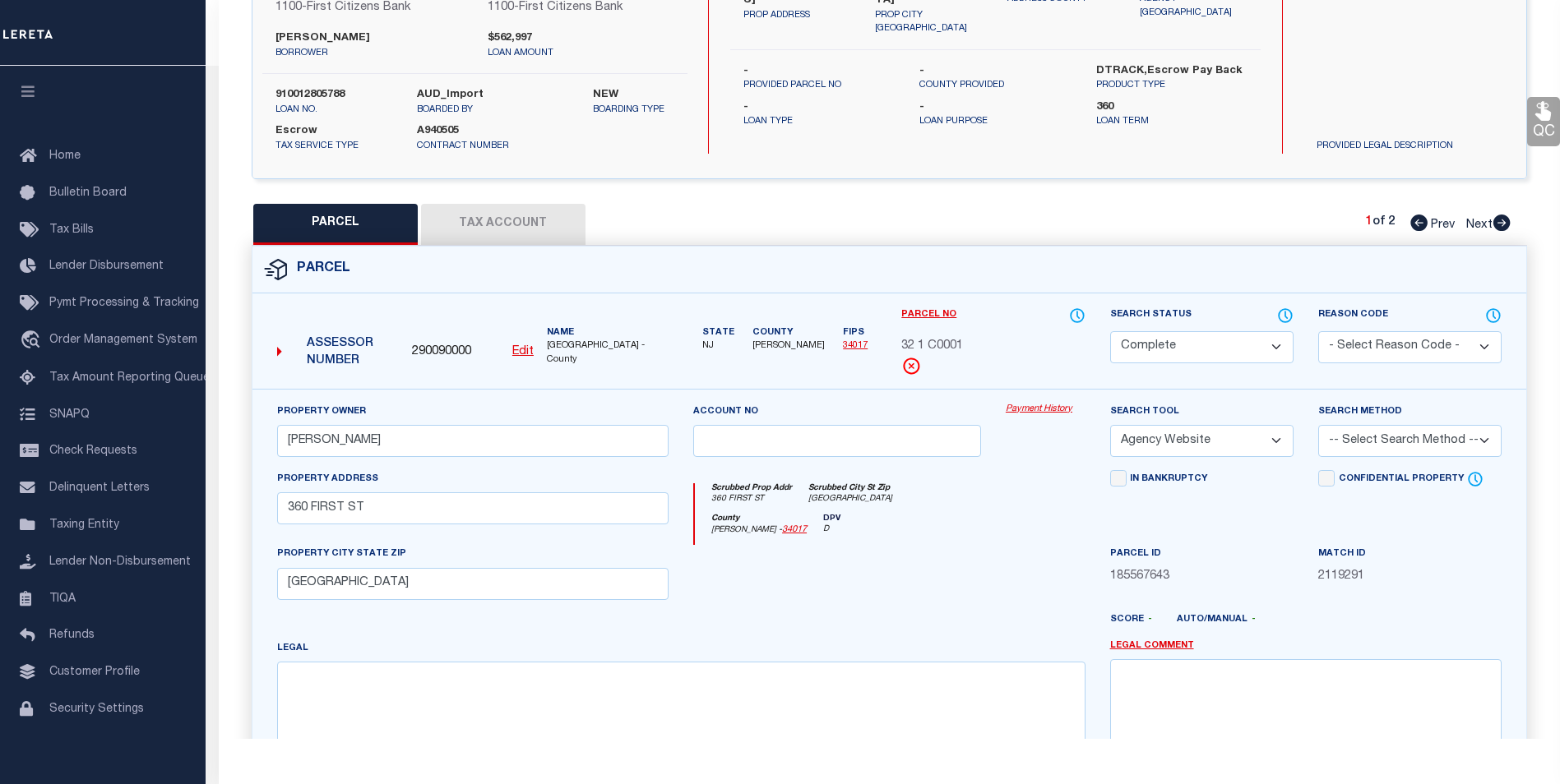
click at [1043, 405] on link "Payment History" at bounding box center [1045, 409] width 80 height 14
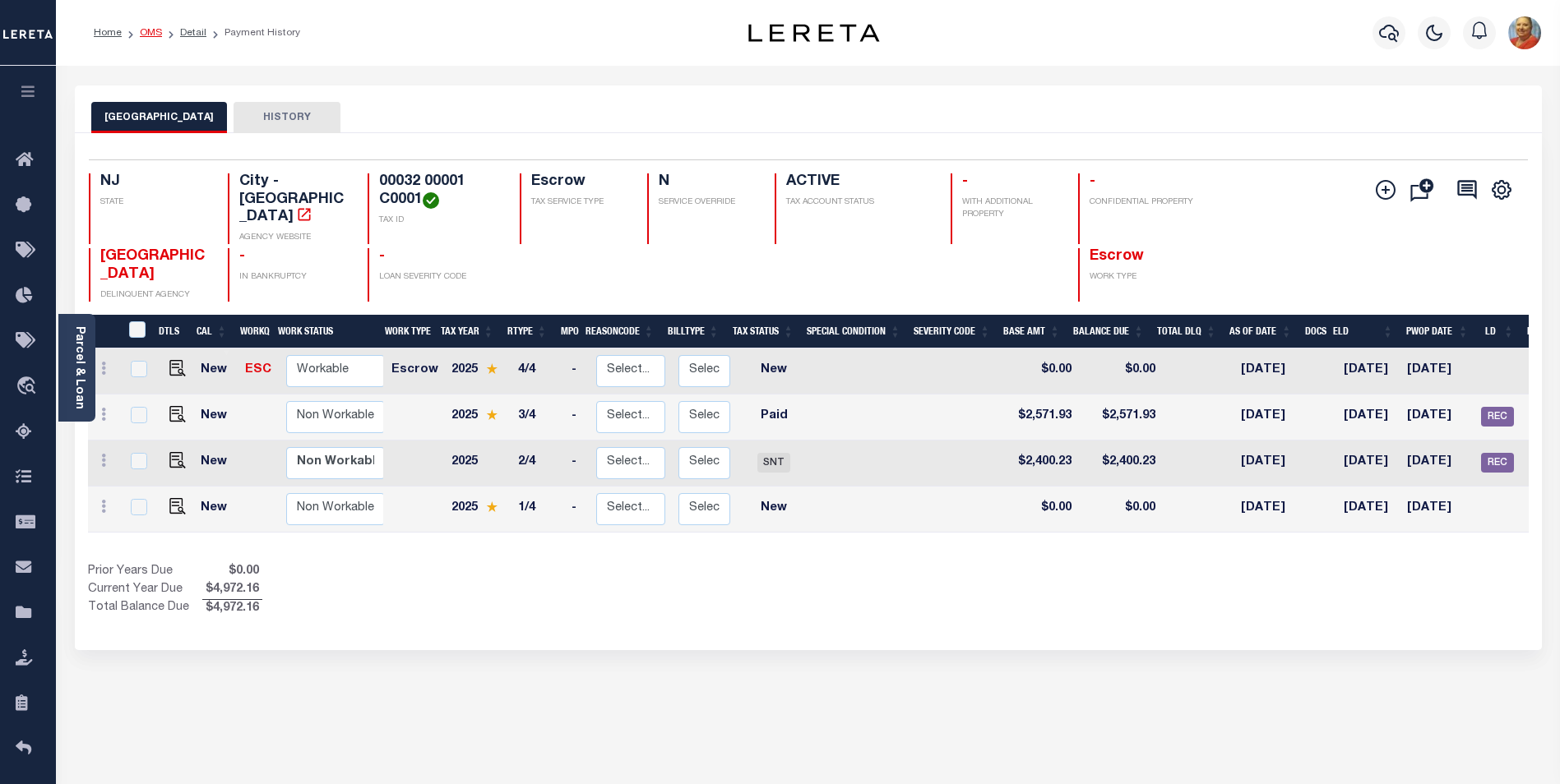
click at [150, 31] on link "OMS" at bounding box center [150, 33] width 22 height 10
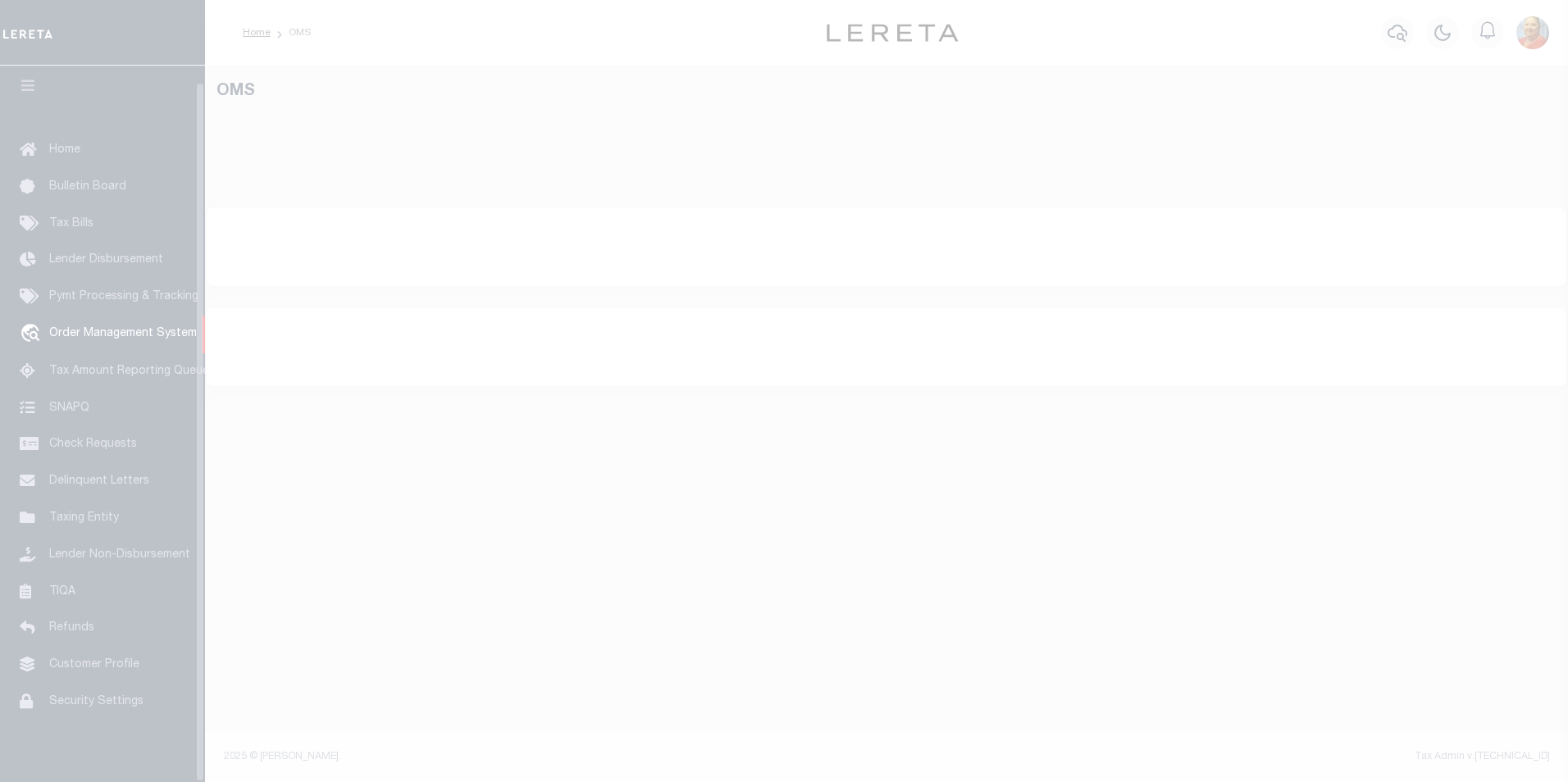
scroll to position [16, 0]
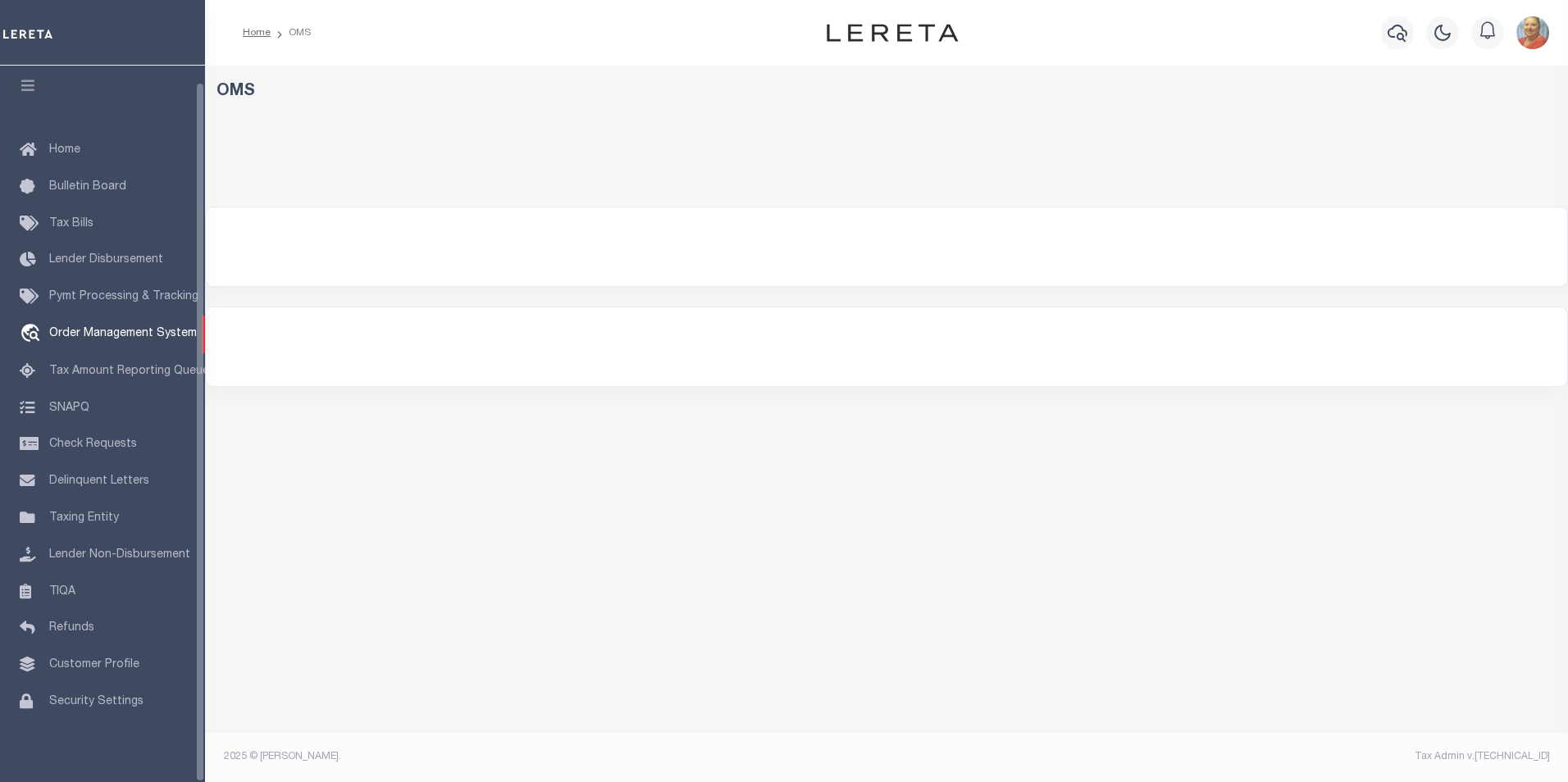
select select "200"
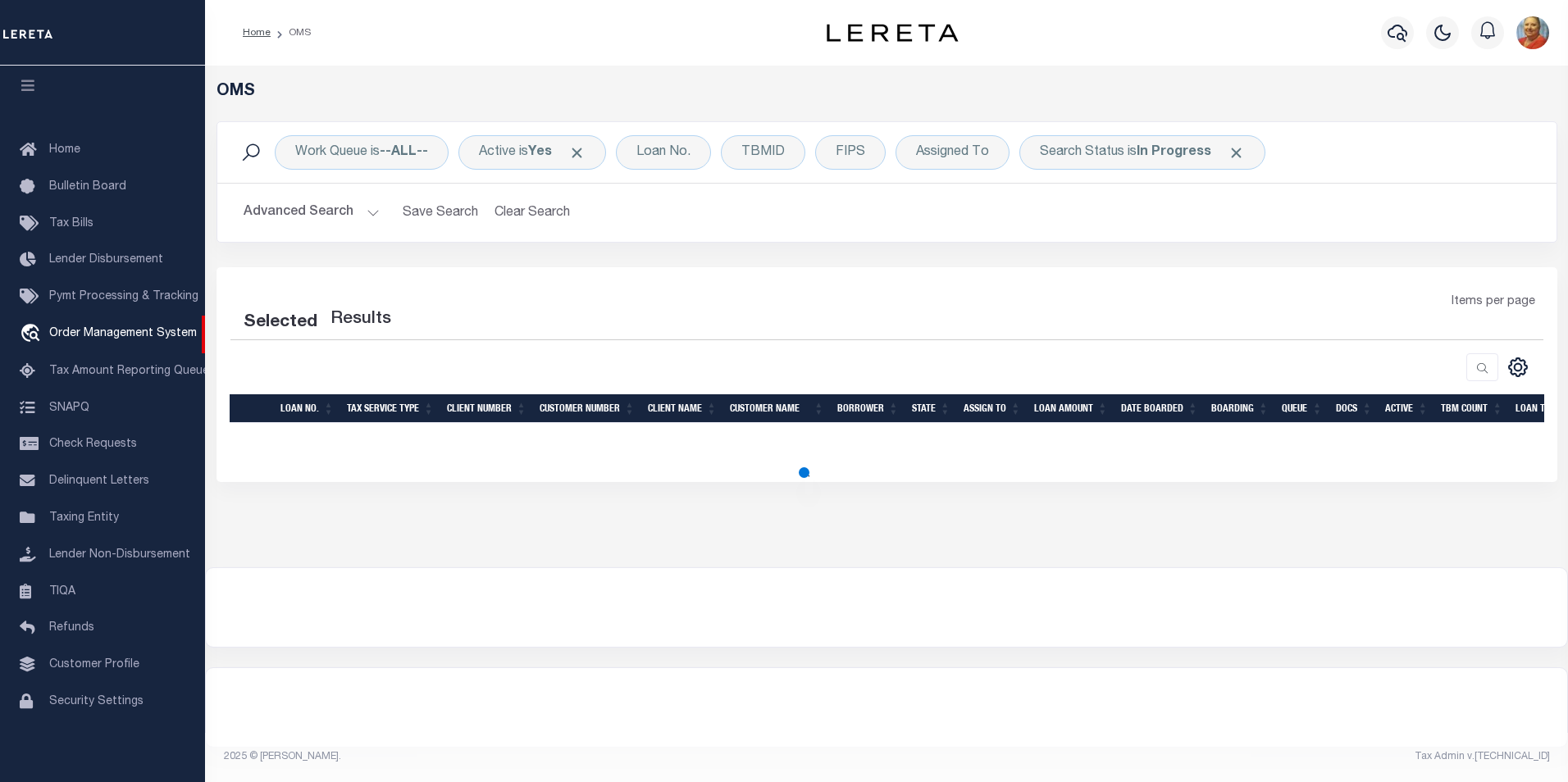
select select "200"
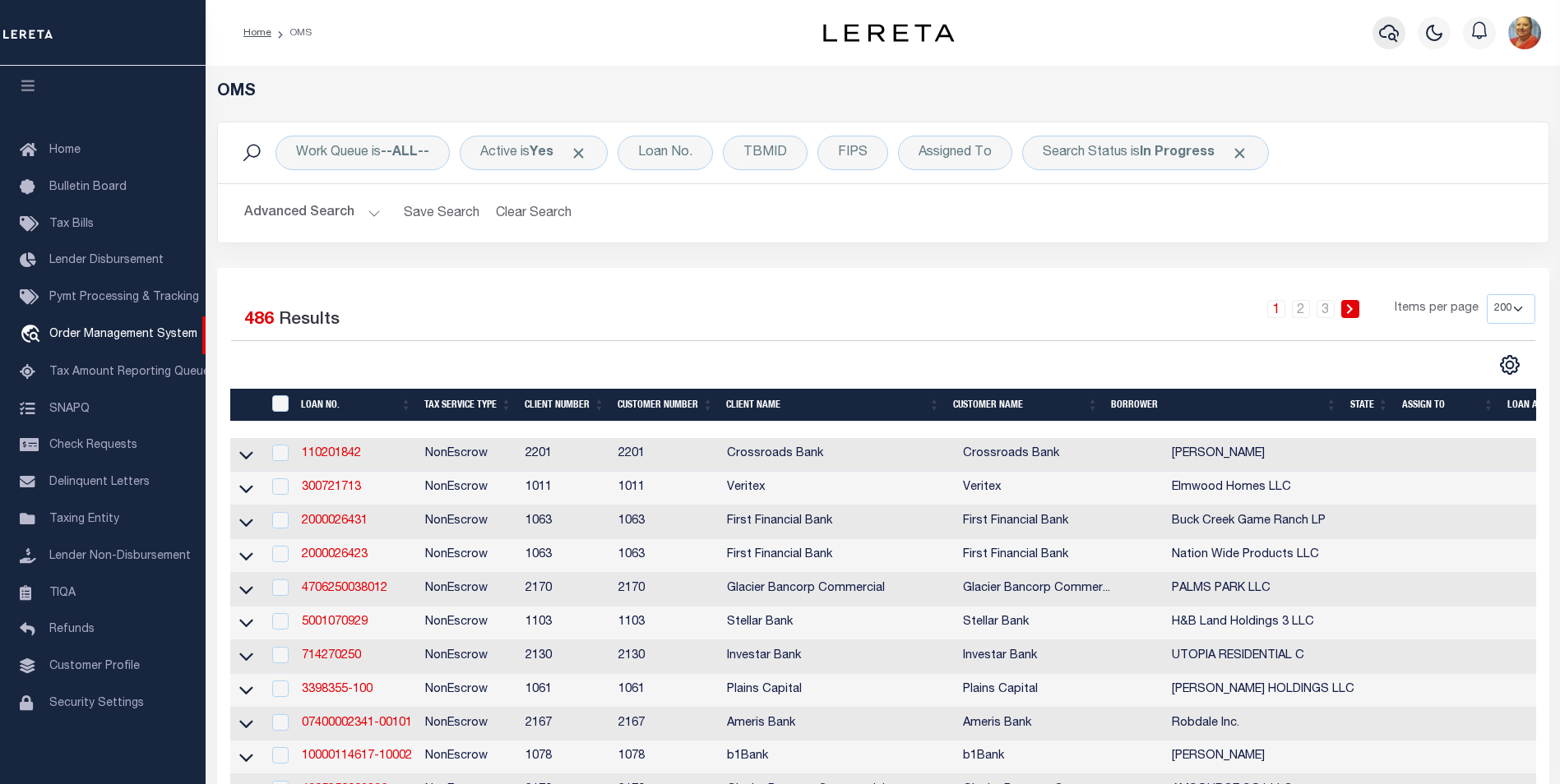
click at [1383, 38] on icon "button" at bounding box center [1389, 33] width 19 height 19
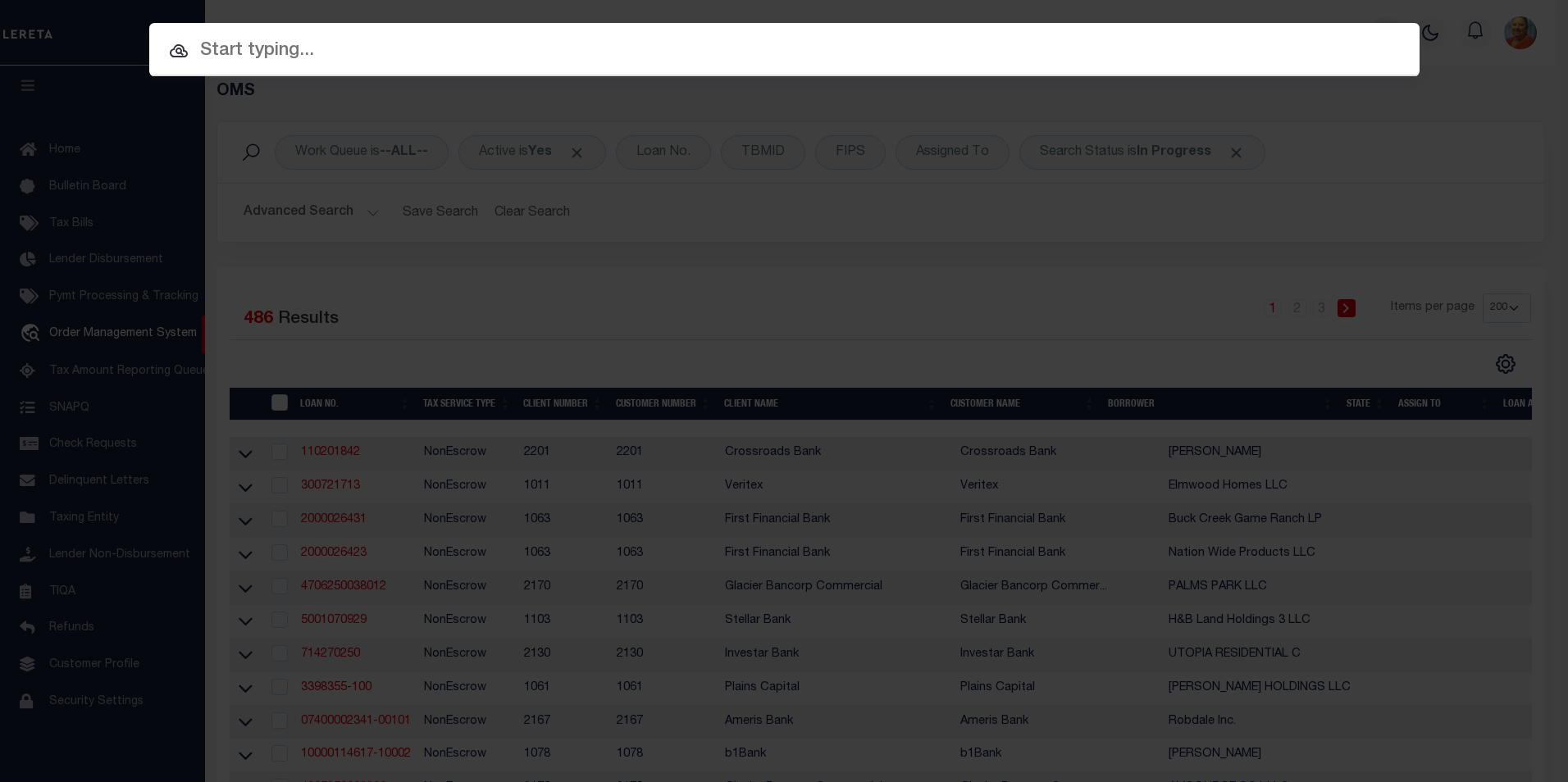
click at [263, 61] on input "text" at bounding box center [784, 51] width 1270 height 29
paste input "910012805788"
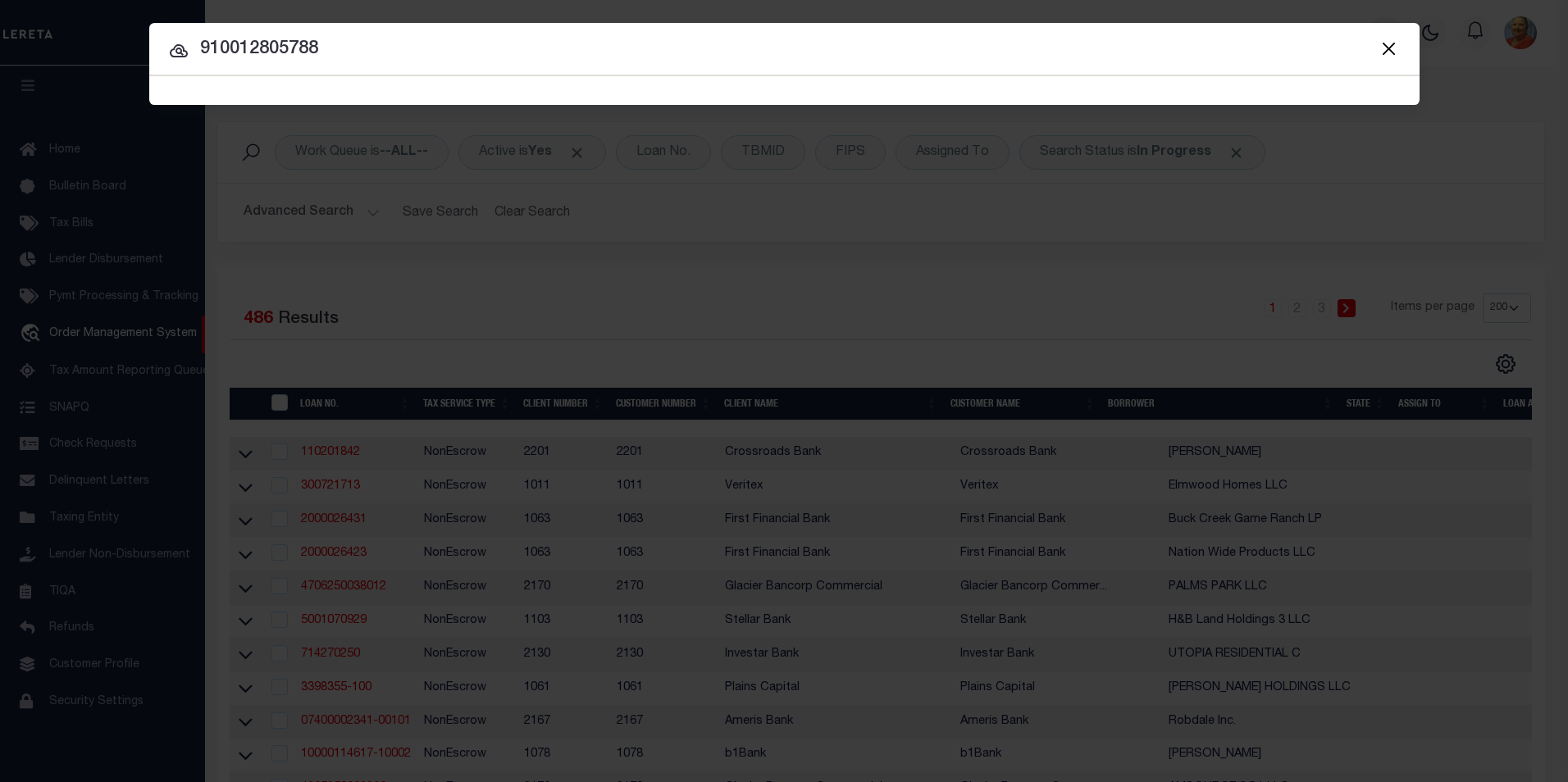
type input "910012805788"
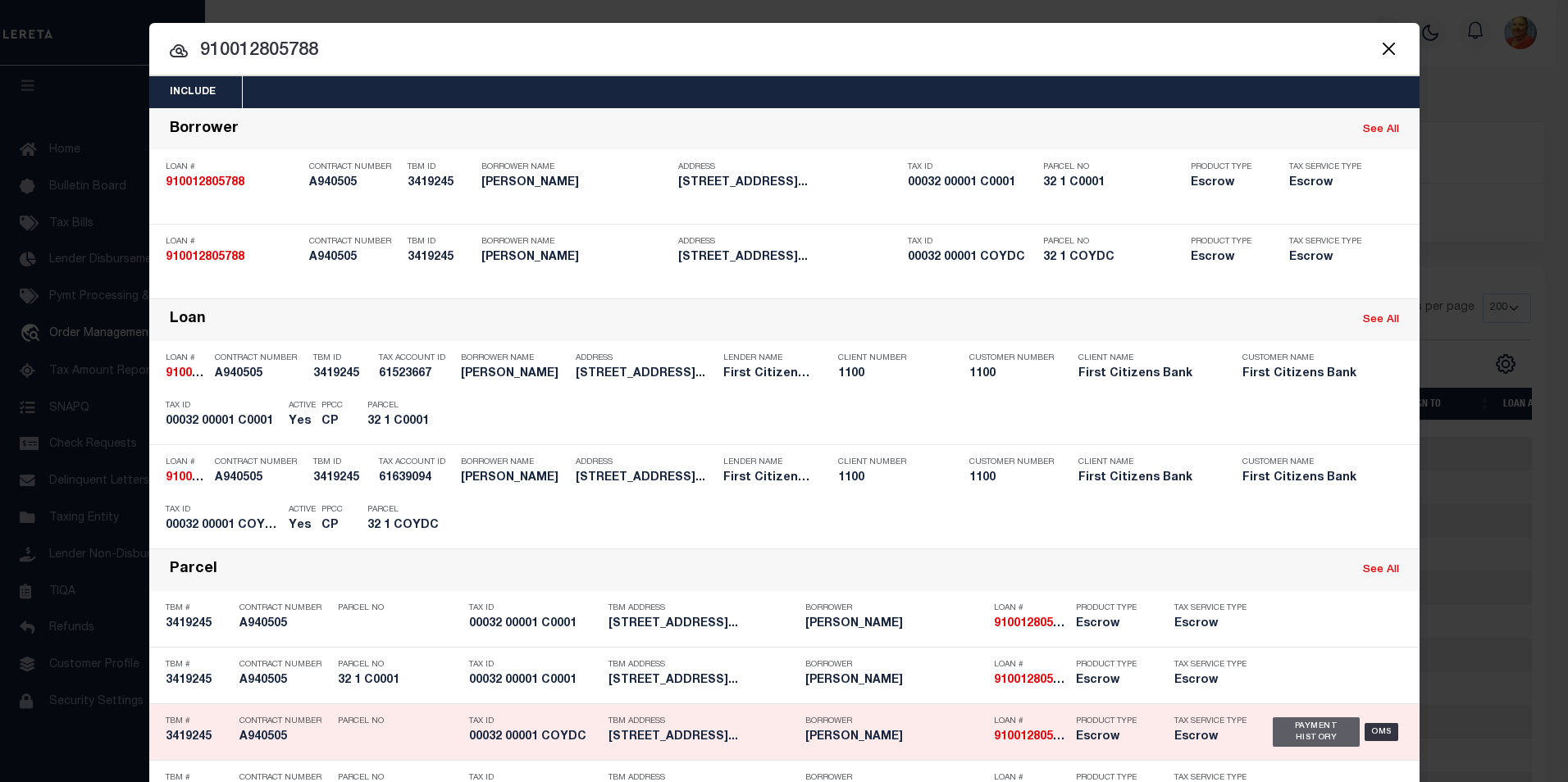
click at [1321, 737] on div "Payment History" at bounding box center [1316, 732] width 87 height 30
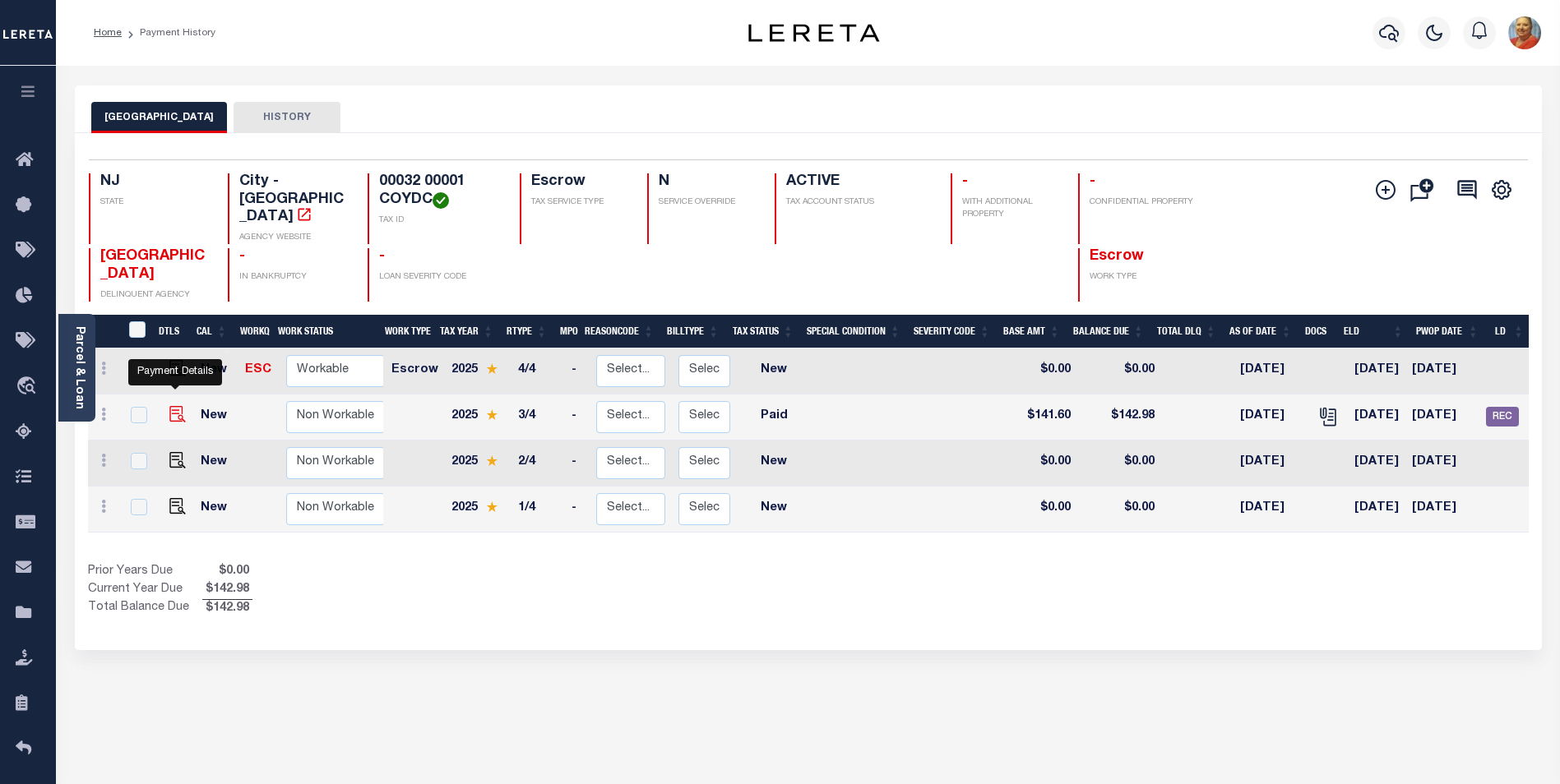
click at [176, 406] on img "" at bounding box center [177, 414] width 16 height 16
checkbox input "true"
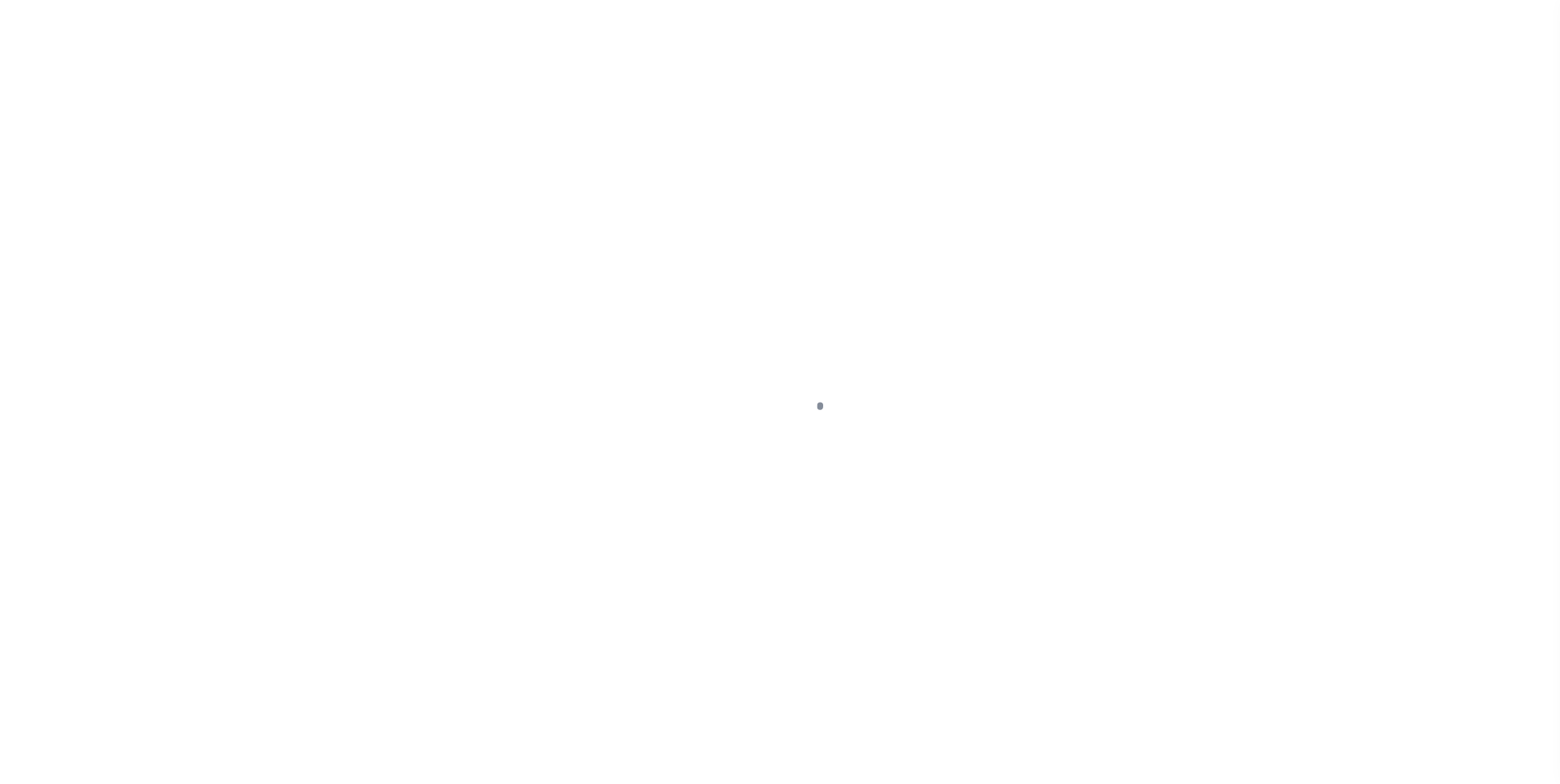
select select "PYD"
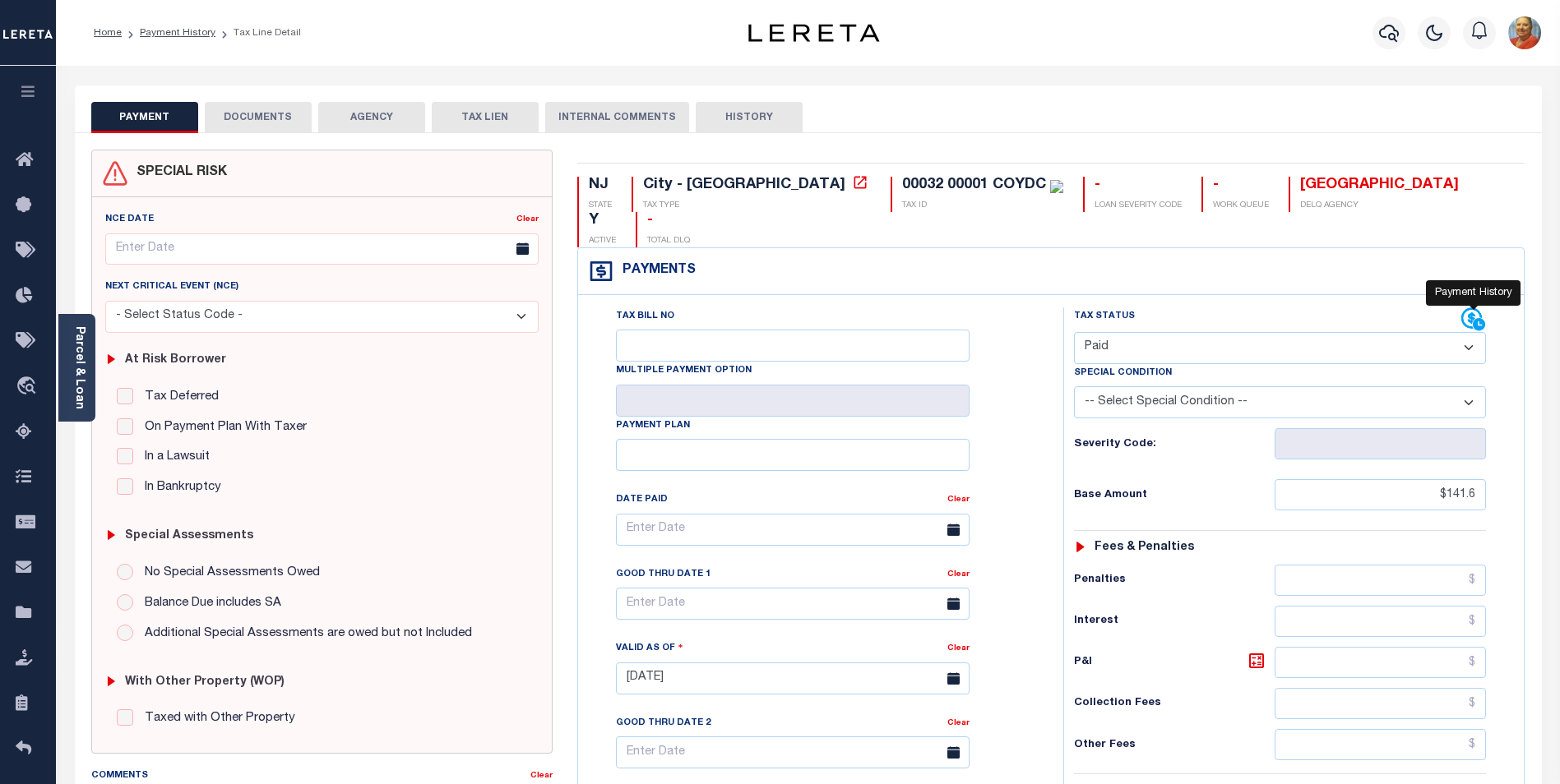
click at [1470, 308] on icon at bounding box center [1472, 318] width 20 height 20
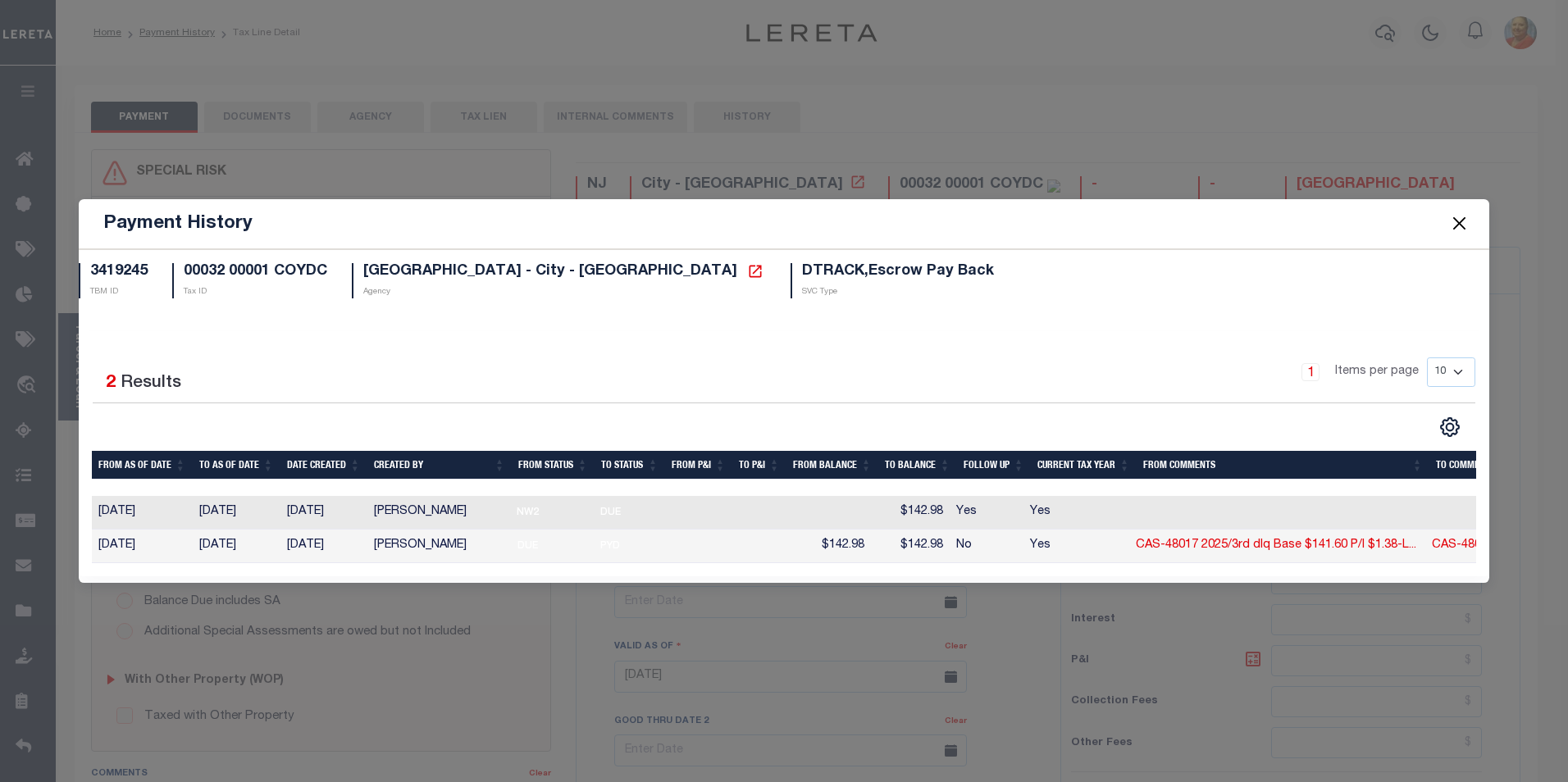
click at [1467, 213] on button "Close" at bounding box center [1459, 224] width 21 height 21
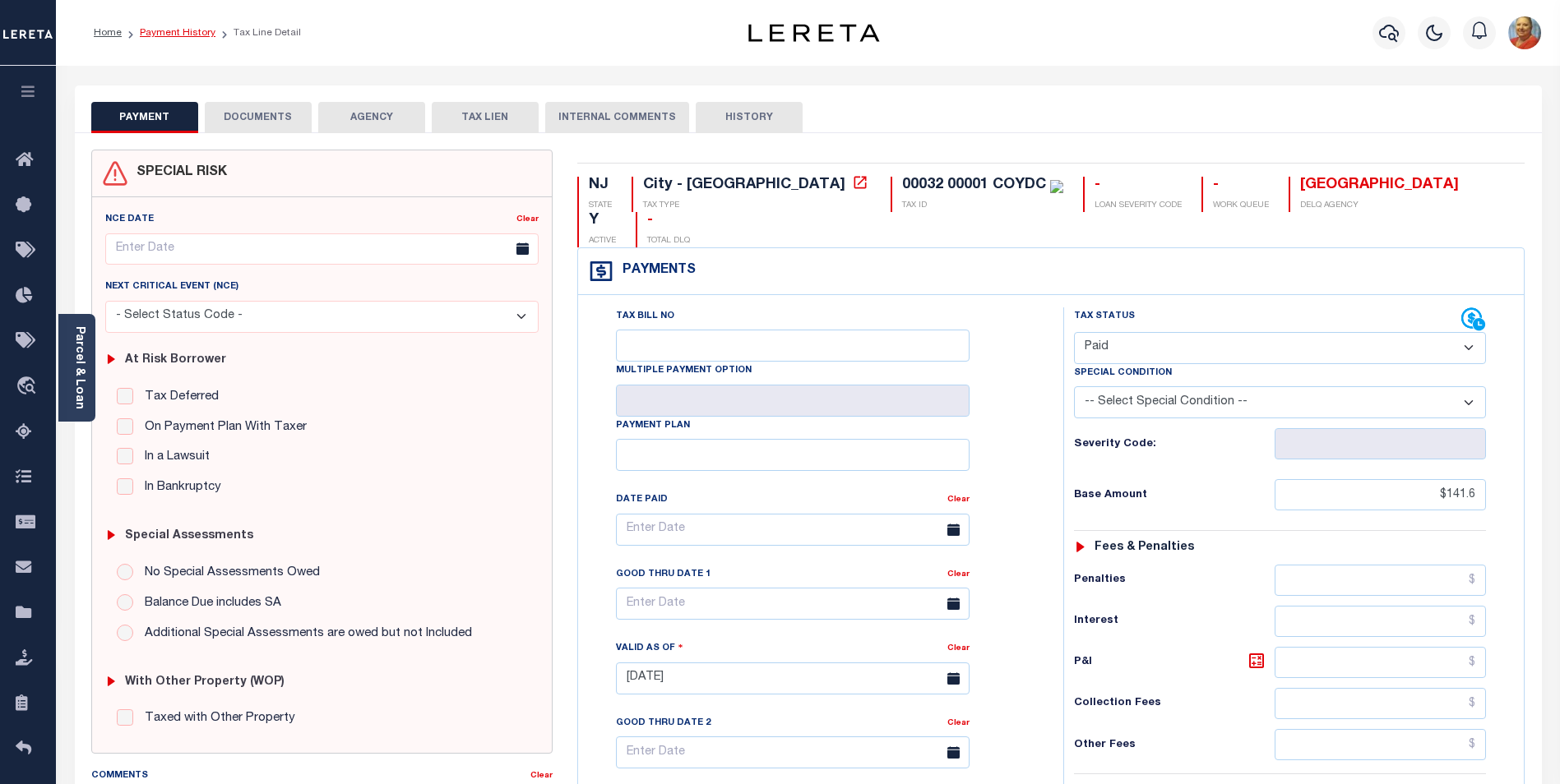
click at [162, 35] on link "Payment History" at bounding box center [177, 33] width 76 height 10
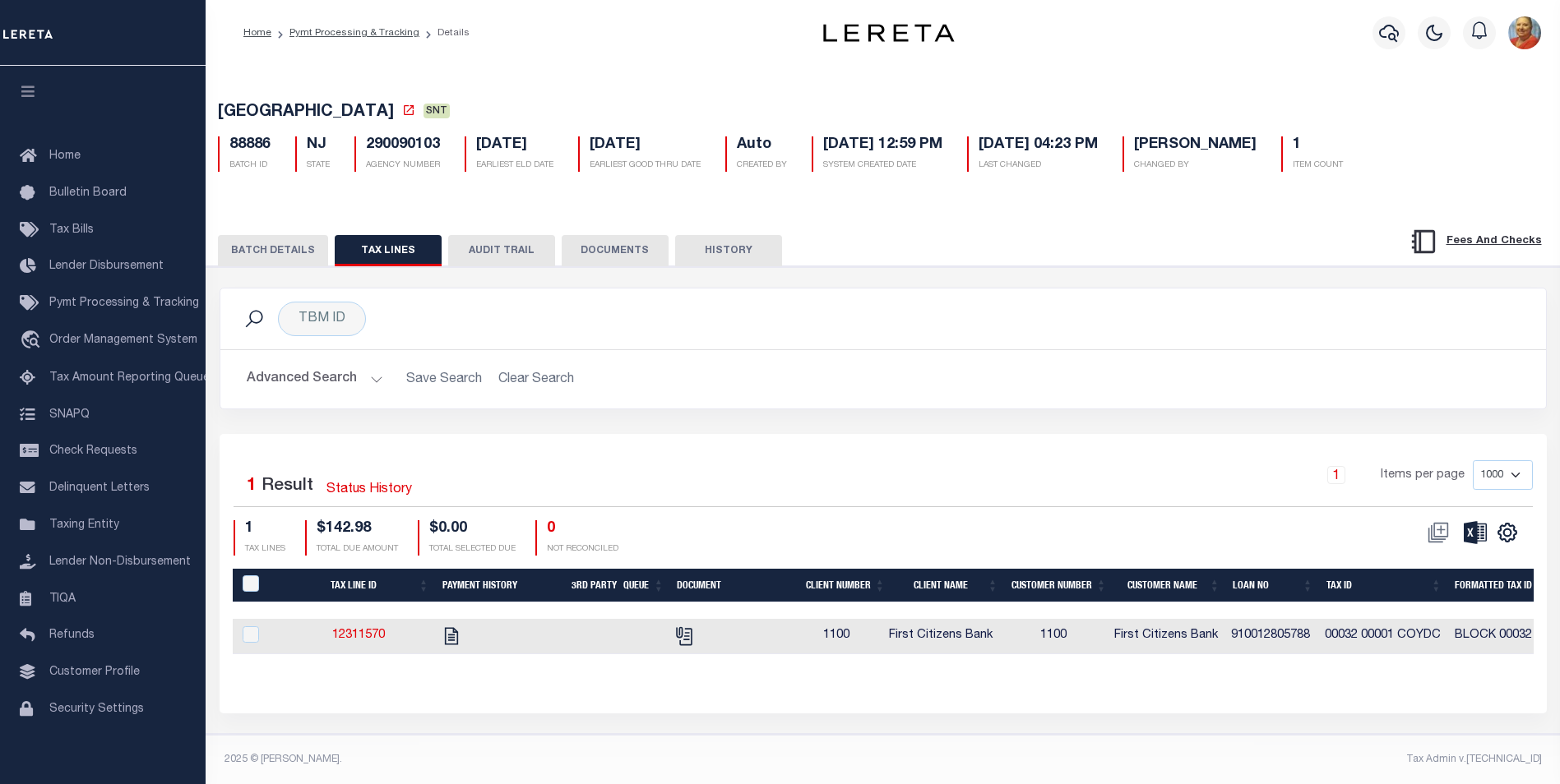
click at [278, 248] on button "BATCH DETAILS" at bounding box center [273, 250] width 110 height 31
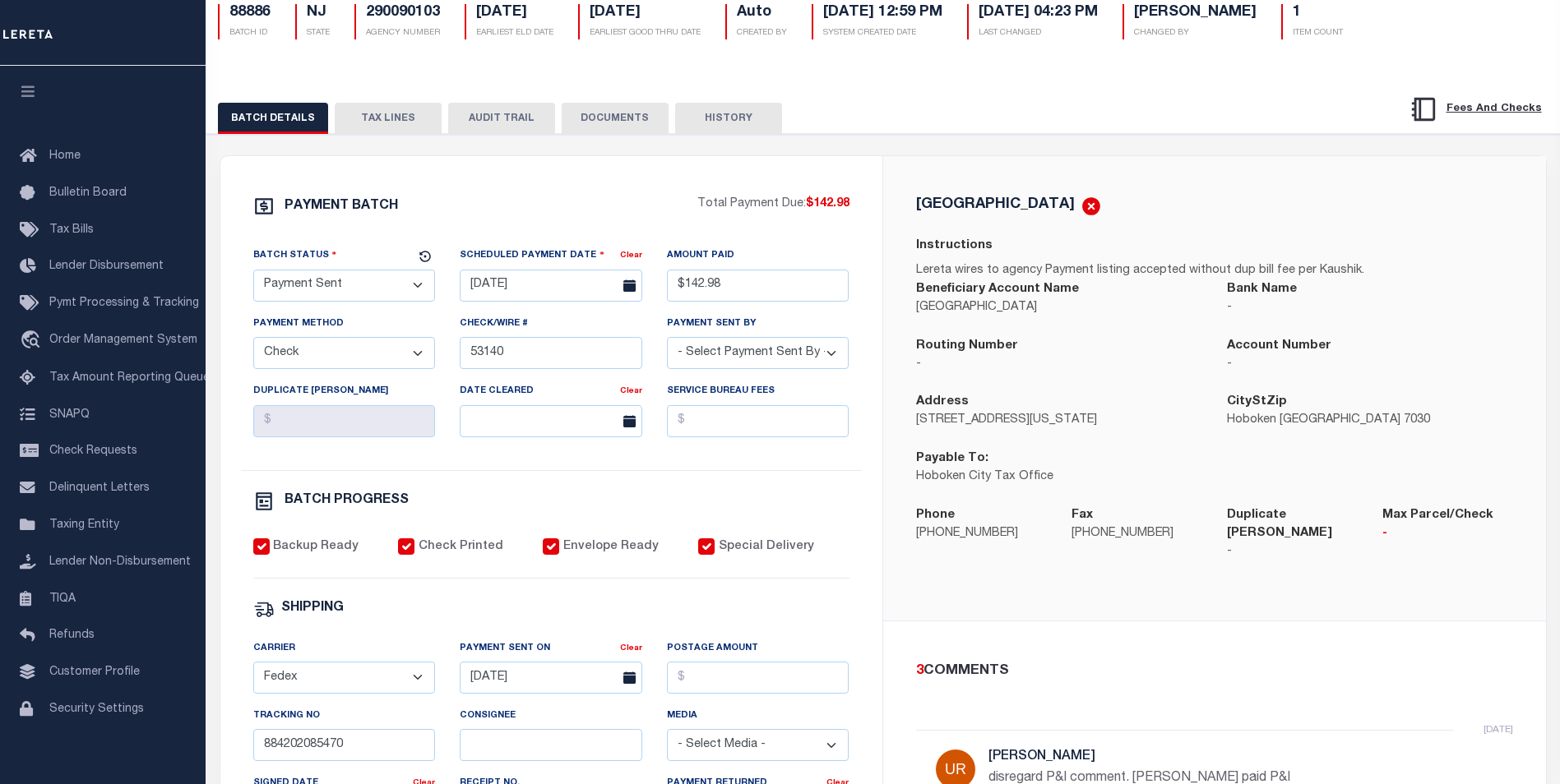
scroll to position [165, 0]
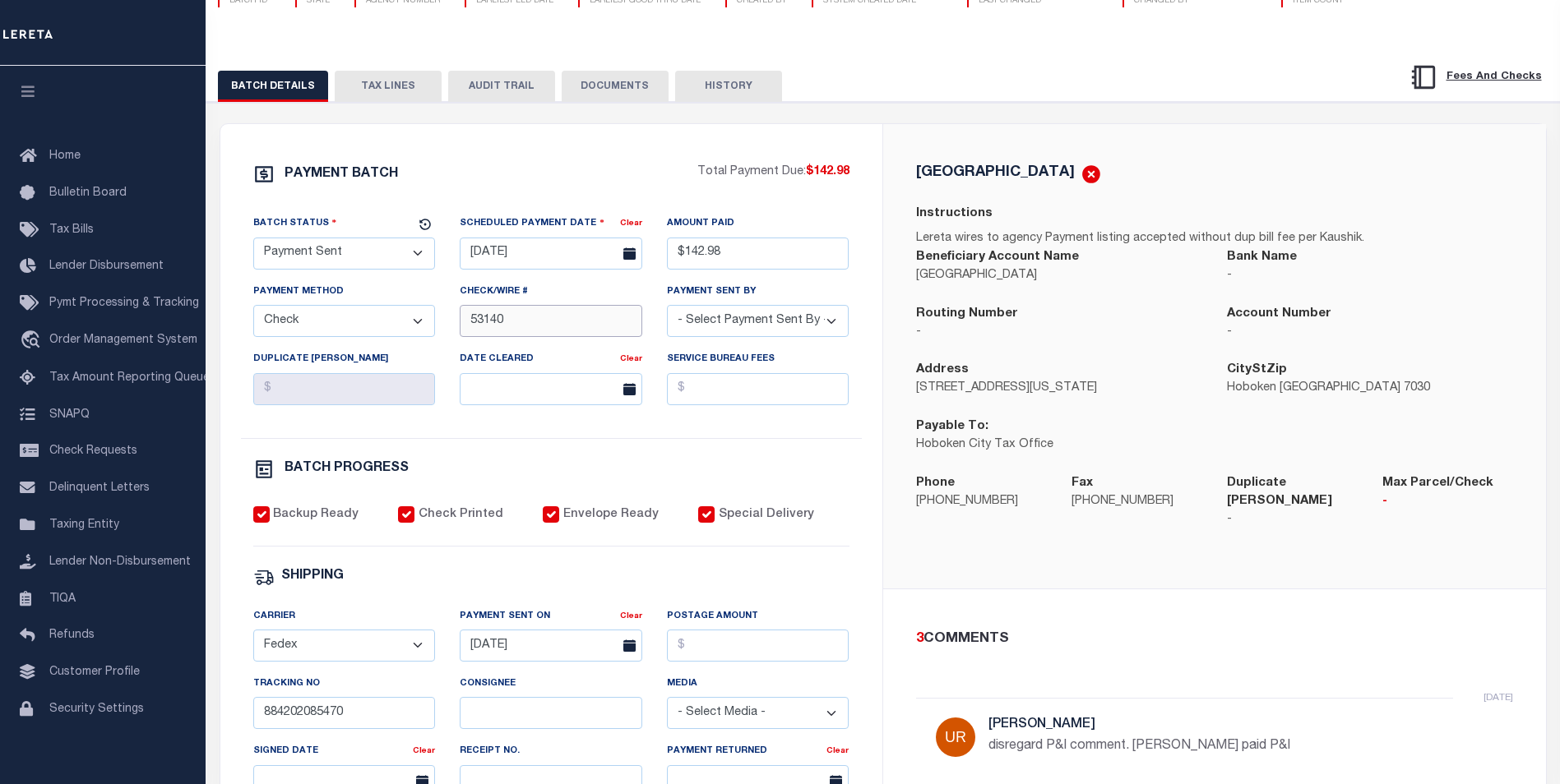
drag, startPoint x: 522, startPoint y: 323, endPoint x: 469, endPoint y: 324, distance: 53.0
click at [469, 324] on input "53140" at bounding box center [551, 321] width 183 height 32
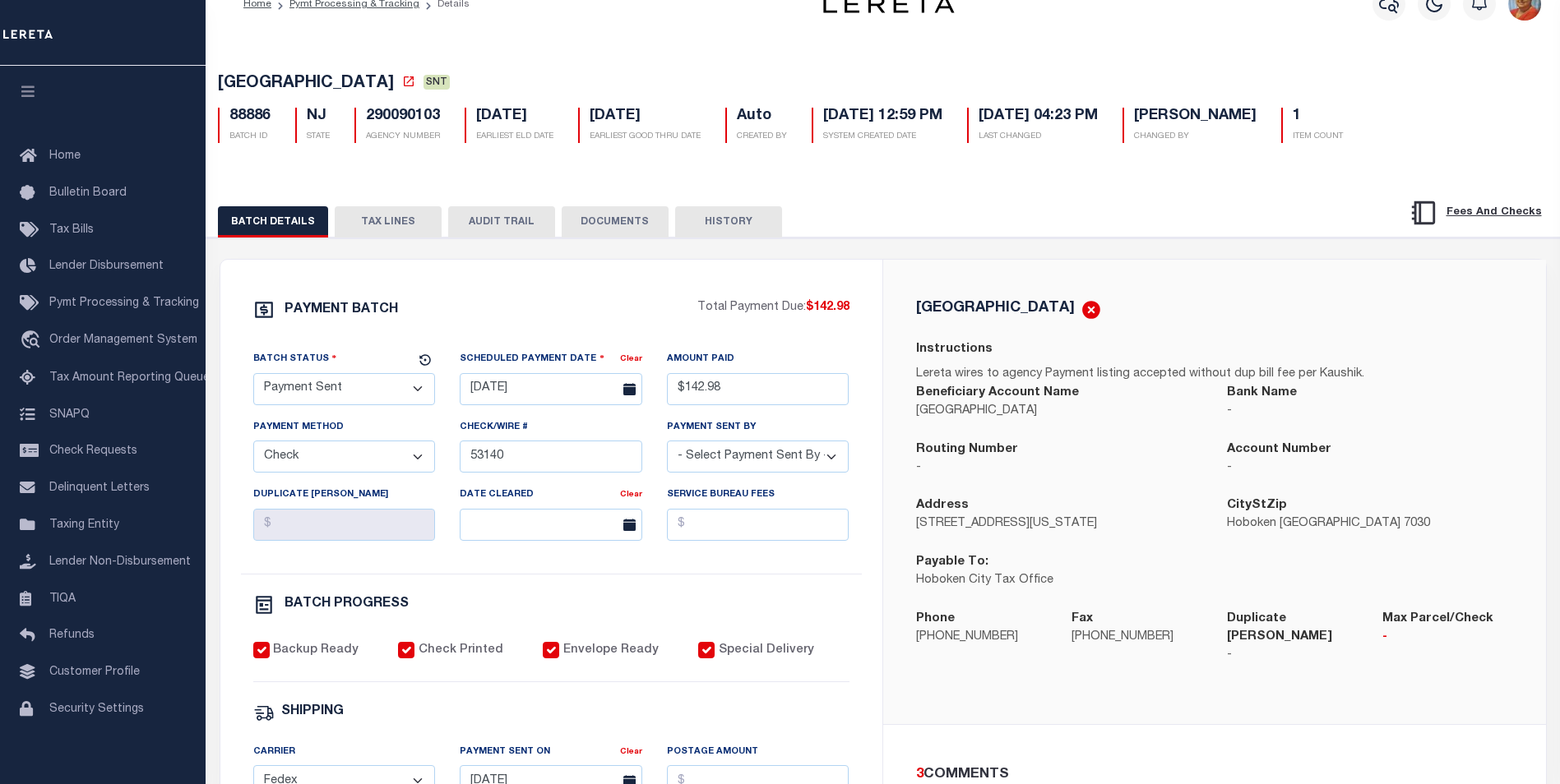
scroll to position [0, 0]
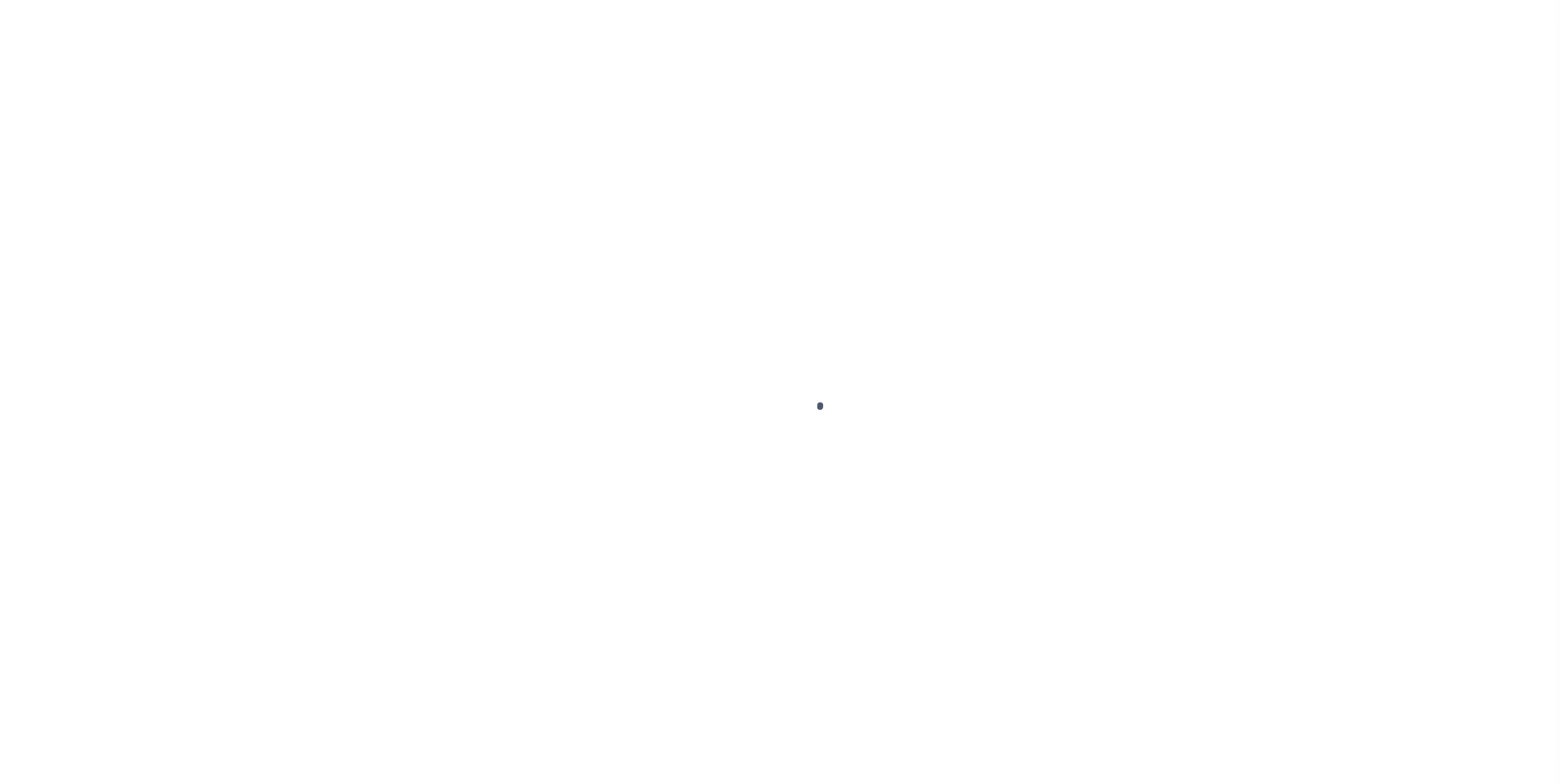
select select "PYD"
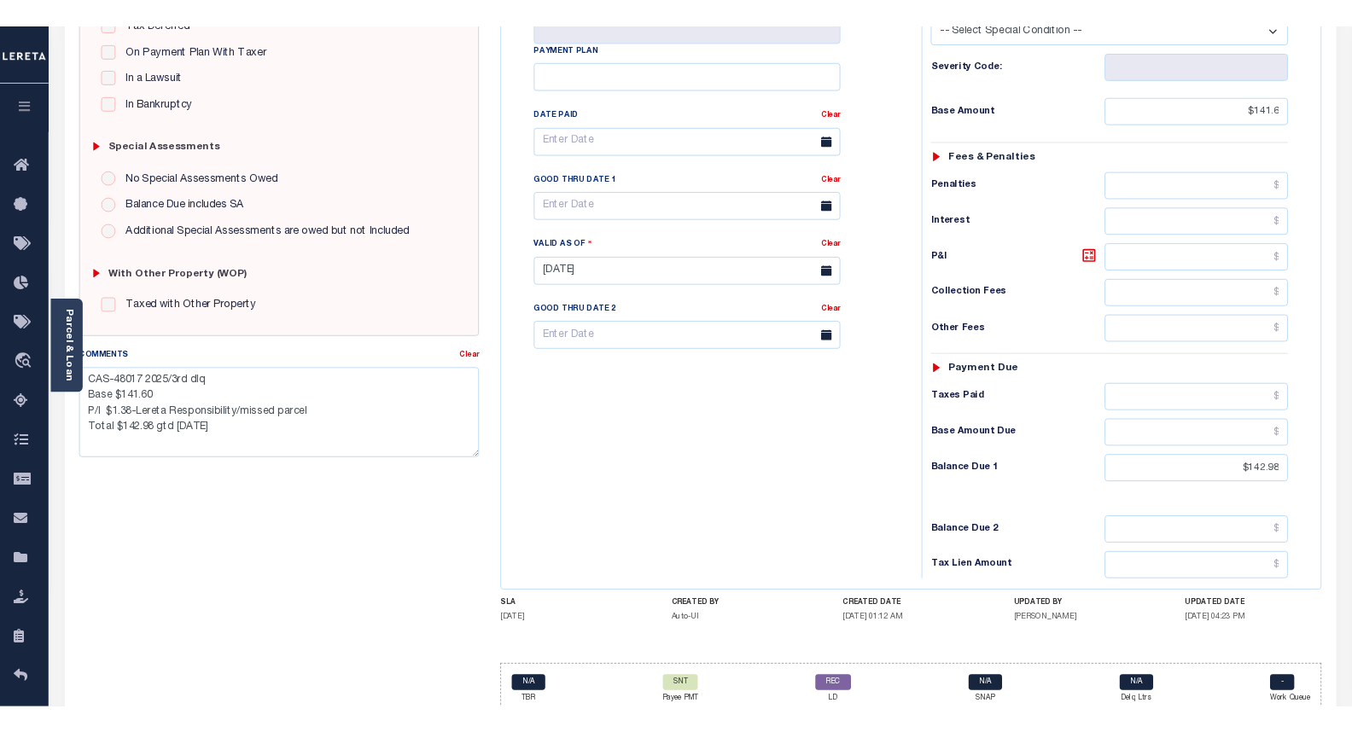
scroll to position [427, 0]
